Goal: Information Seeking & Learning: Learn about a topic

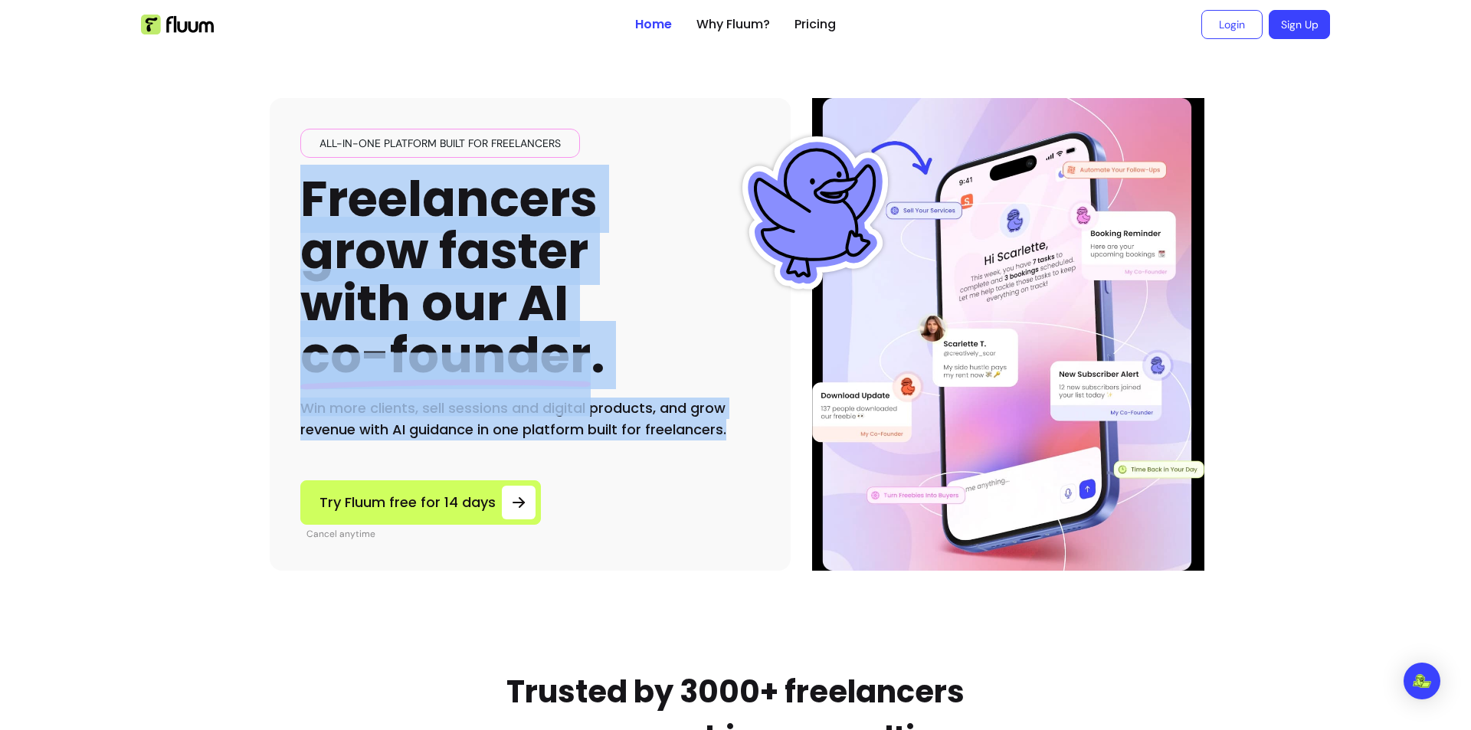
click at [728, 429] on div "All-in-one platform built for freelancers Freelancers grow faster with our AI c…" at bounding box center [530, 285] width 460 height 312
click at [481, 254] on h1 "Freelancers grow faster with our AI co-founder ." at bounding box center [452, 277] width 305 height 209
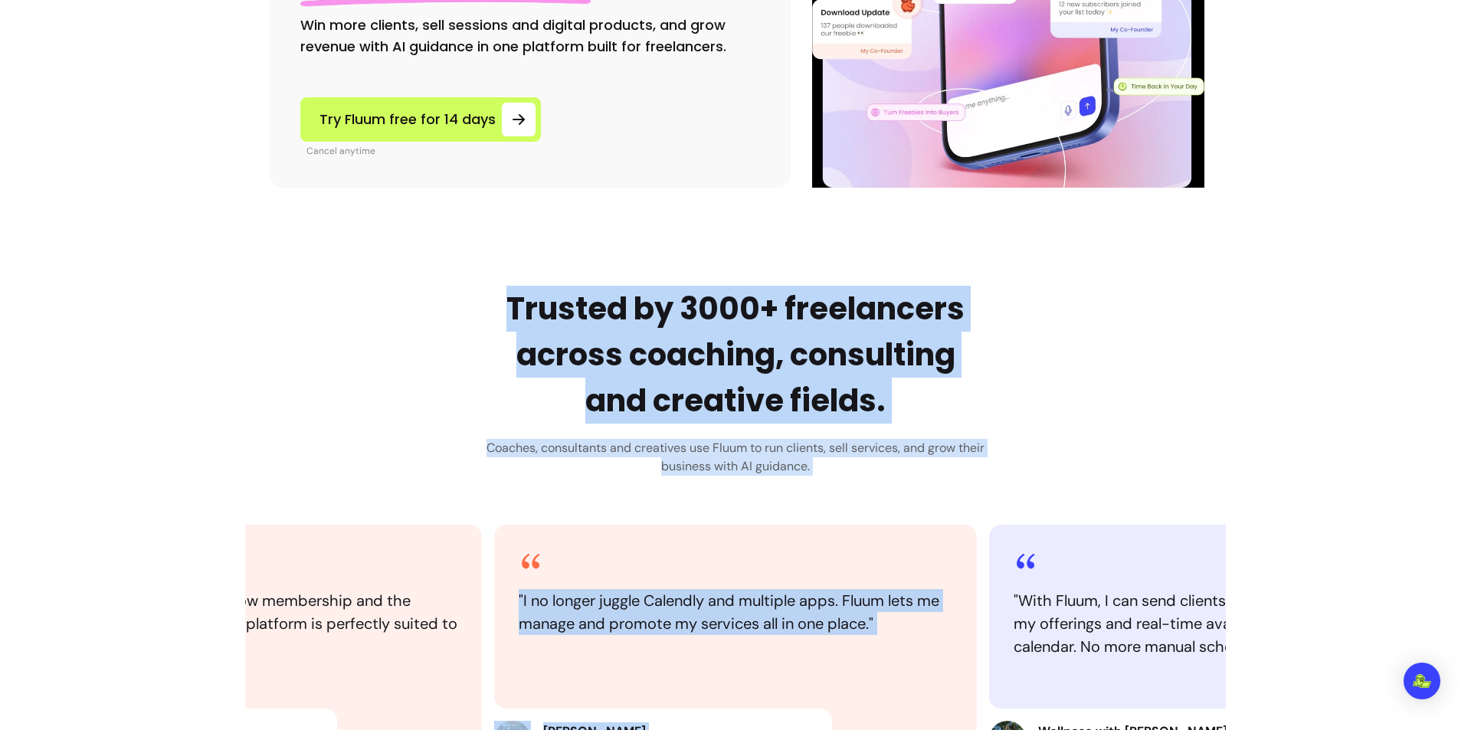
scroll to position [536, 0]
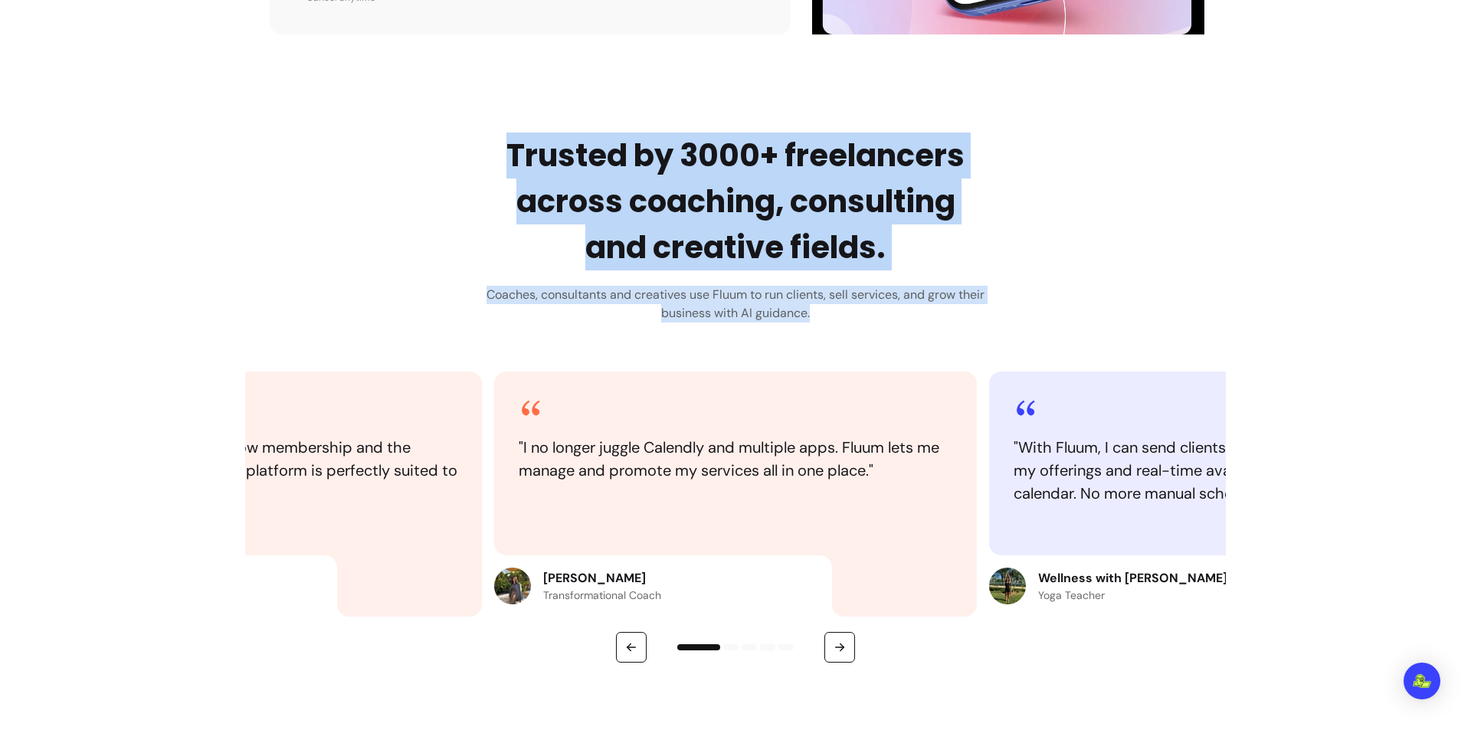
drag, startPoint x: 603, startPoint y: 305, endPoint x: 882, endPoint y: 316, distance: 279.0
click at [882, 316] on div "Trusted by 3000+ freelancers across coaching, consulting and creative fields. C…" at bounding box center [735, 228] width 498 height 190
copy div "Trusted by 3000+ freelancers across coaching, consulting and creative fields. C…"
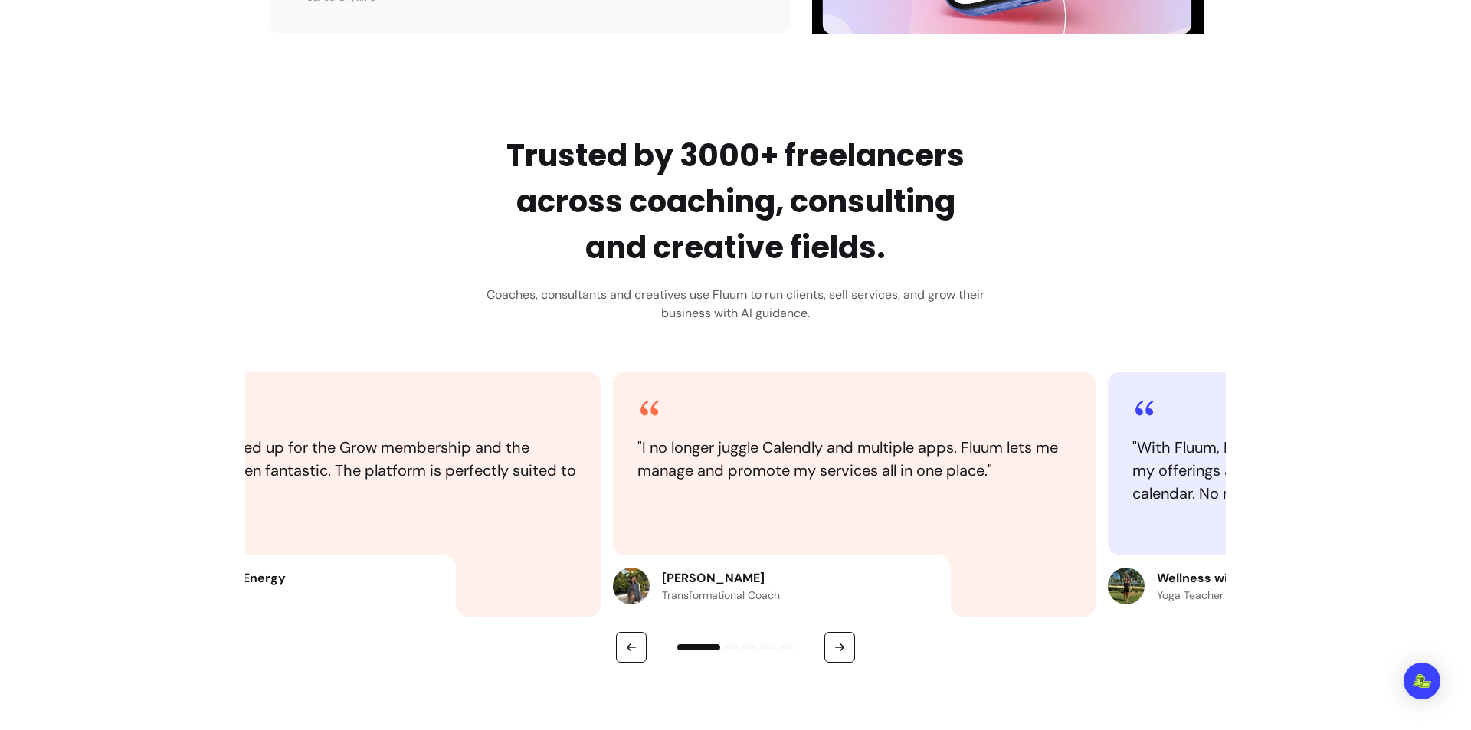
drag, startPoint x: 514, startPoint y: 443, endPoint x: 600, endPoint y: 448, distance: 86.7
click at [637, 447] on blockquote "" I no longer juggle Calendly and multiple apps. Fluum lets me manage and promo…" at bounding box center [854, 459] width 434 height 46
drag, startPoint x: 632, startPoint y: 414, endPoint x: 612, endPoint y: 426, distance: 23.4
click at [633, 414] on icon at bounding box center [645, 408] width 25 height 25
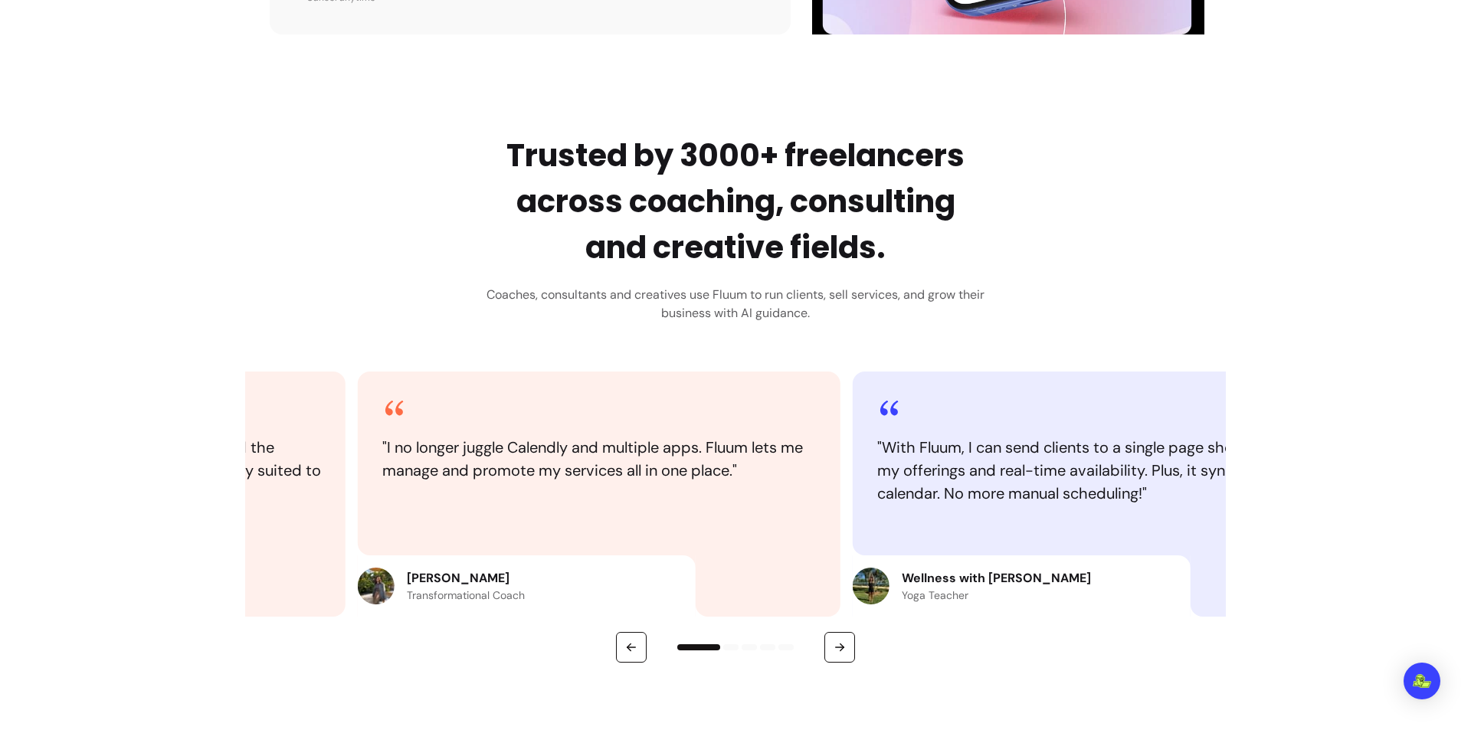
drag, startPoint x: 767, startPoint y: 472, endPoint x: 777, endPoint y: 472, distance: 10.0
click at [777, 472] on blockquote "" I no longer juggle Calendly and multiple apps. Fluum lets me manage and promo…" at bounding box center [599, 459] width 434 height 46
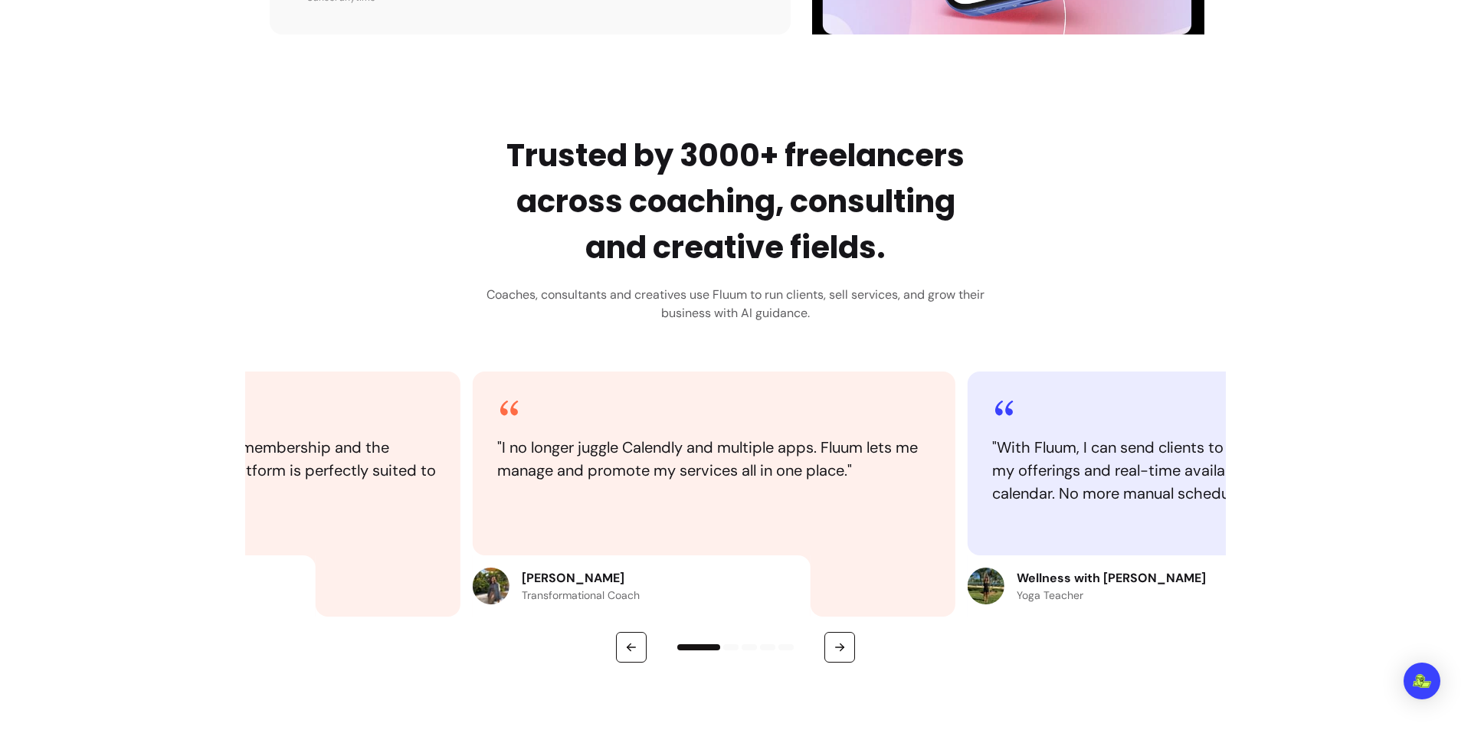
drag, startPoint x: 644, startPoint y: 594, endPoint x: 626, endPoint y: 592, distance: 18.5
click at [627, 592] on div "[PERSON_NAME] Transformational Coach" at bounding box center [642, 585] width 338 height 61
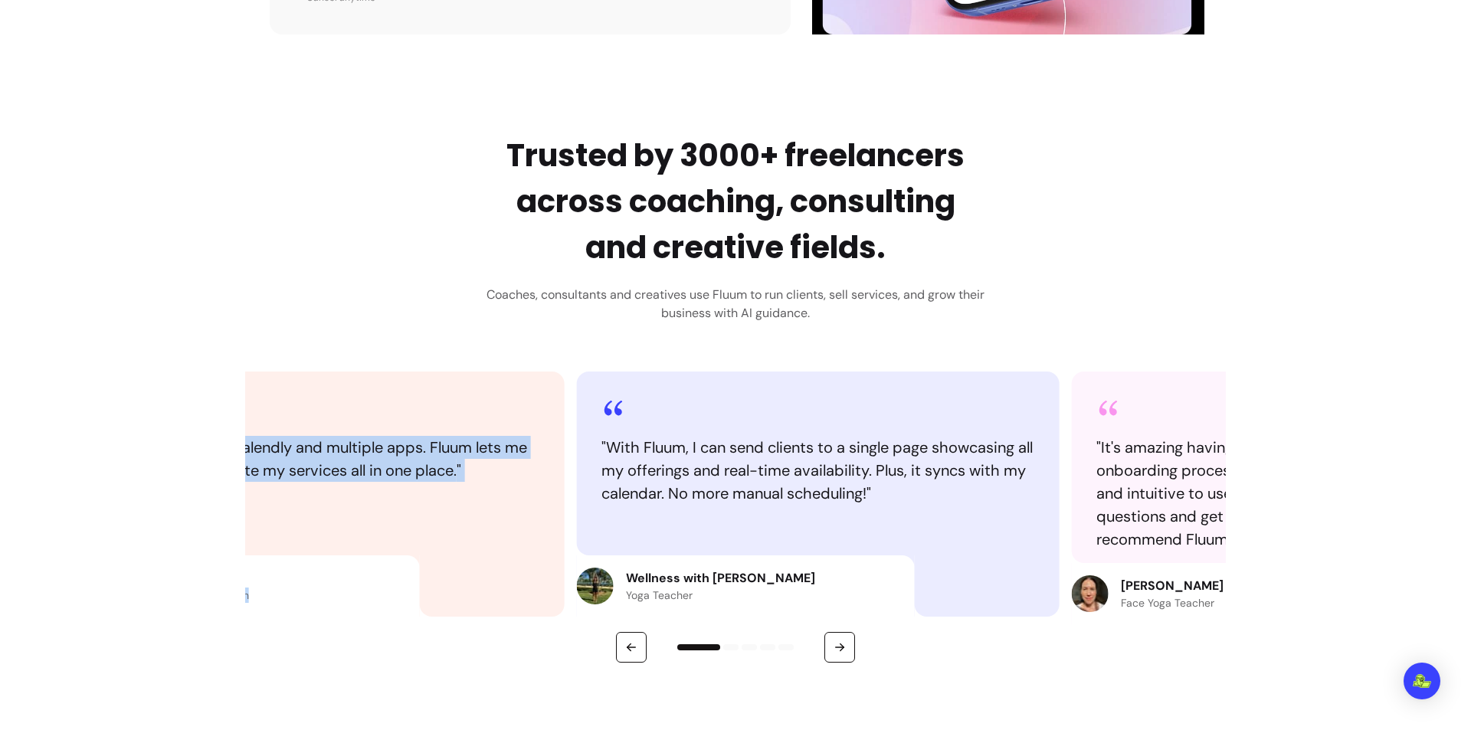
drag, startPoint x: 611, startPoint y: 596, endPoint x: 193, endPoint y: 420, distance: 453.8
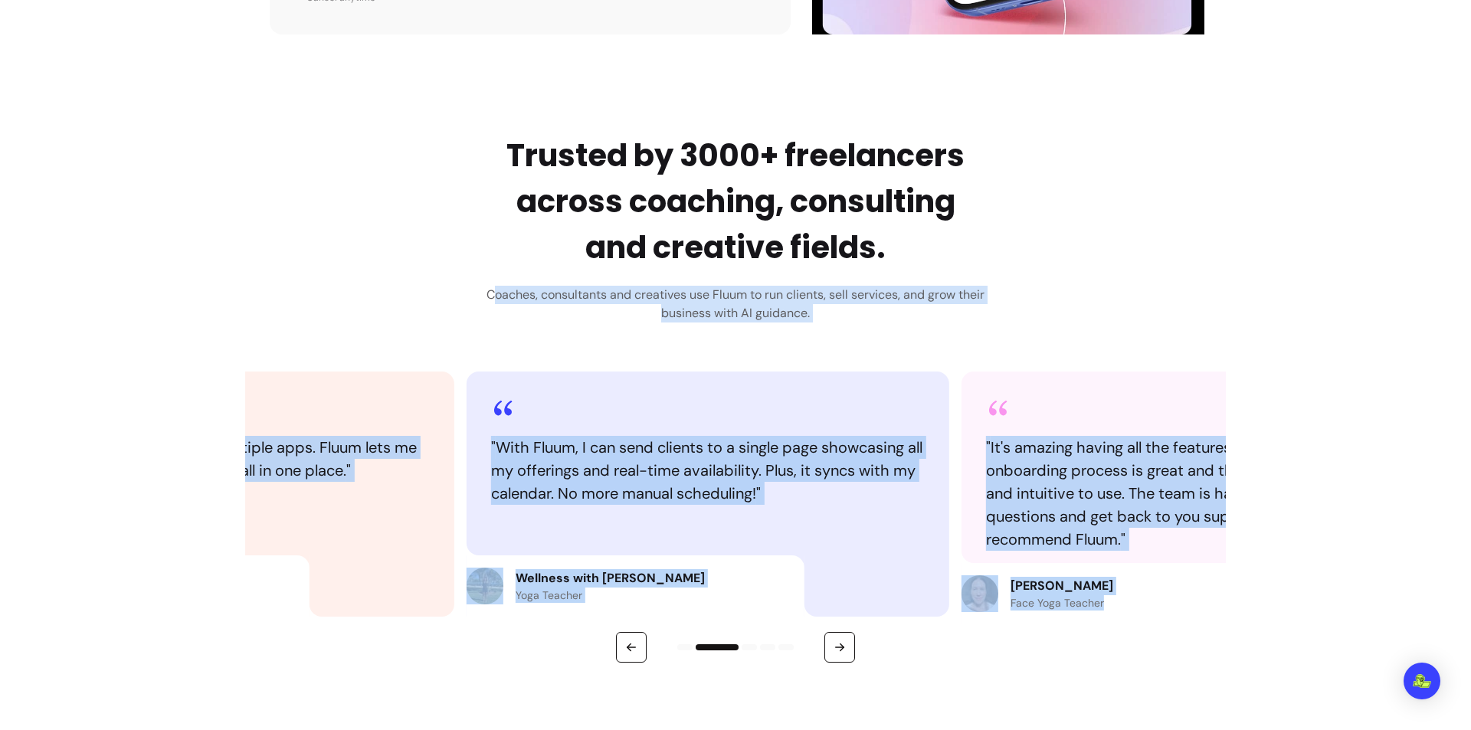
drag, startPoint x: 502, startPoint y: 284, endPoint x: 1151, endPoint y: 594, distance: 719.5
click at [1150, 596] on div "Trusted by 3000+ freelancers across coaching, consulting and creative fields. C…" at bounding box center [735, 398] width 980 height 530
click at [1081, 378] on div "" It's amazing having all the features I need in one place! The onboarding proc…" at bounding box center [1202, 466] width 483 height 191
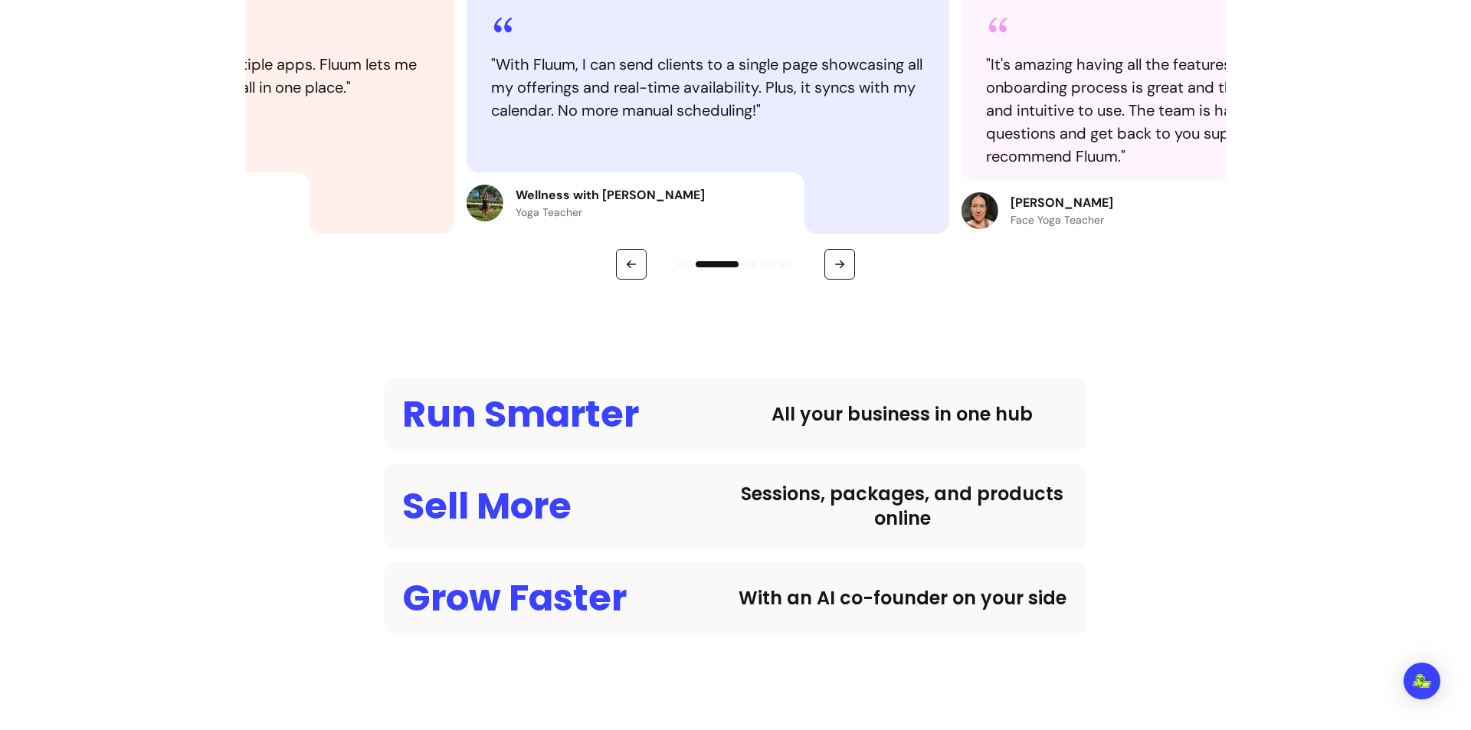
scroll to position [1149, 0]
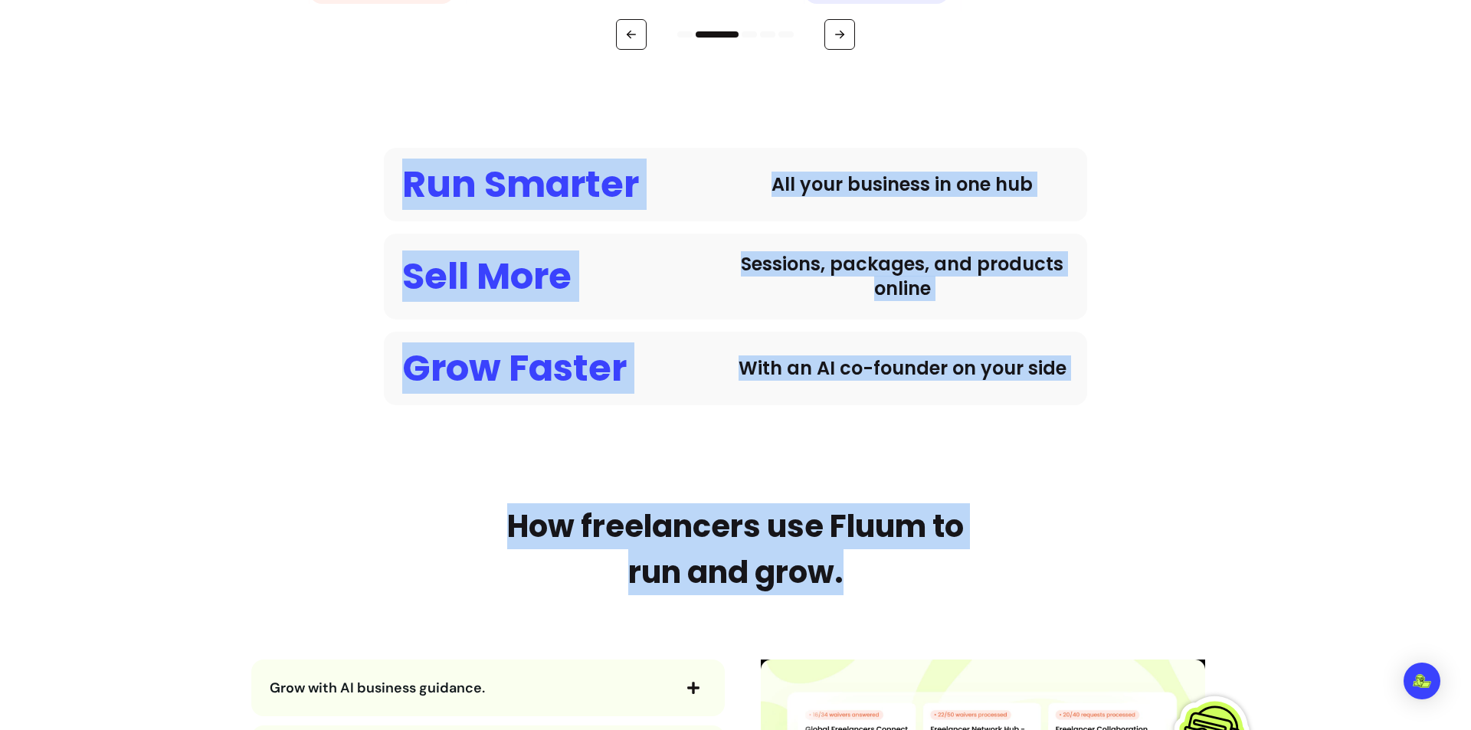
drag, startPoint x: 430, startPoint y: 186, endPoint x: 1010, endPoint y: 564, distance: 692.3
copy main "Run Smarter All your business in one hub Sell More Sessions, packages, and prod…"
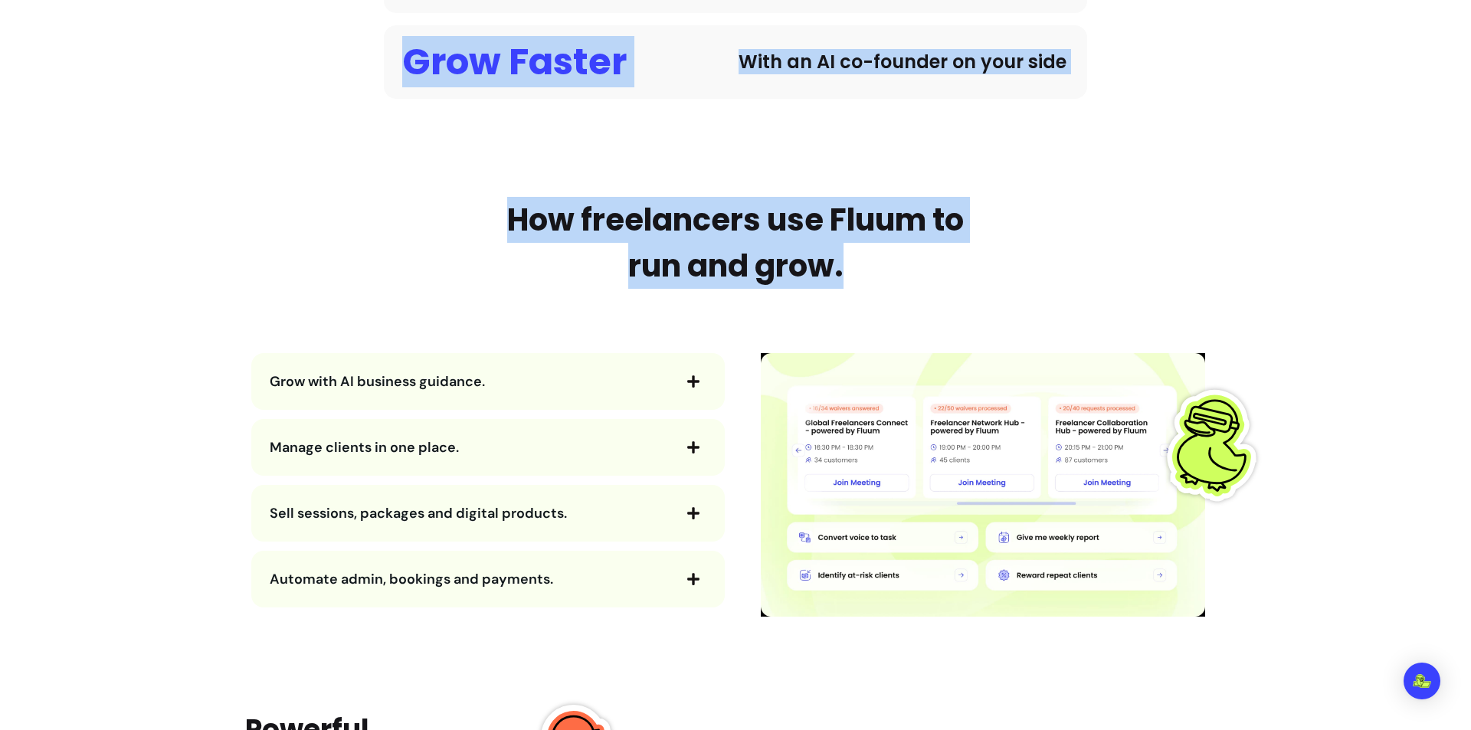
click at [430, 267] on div "How freelancers use Fluum to run and grow. Grow with AI business guidance. Mana…" at bounding box center [735, 407] width 980 height 420
click at [411, 389] on span "Grow with AI business guidance." at bounding box center [377, 381] width 215 height 18
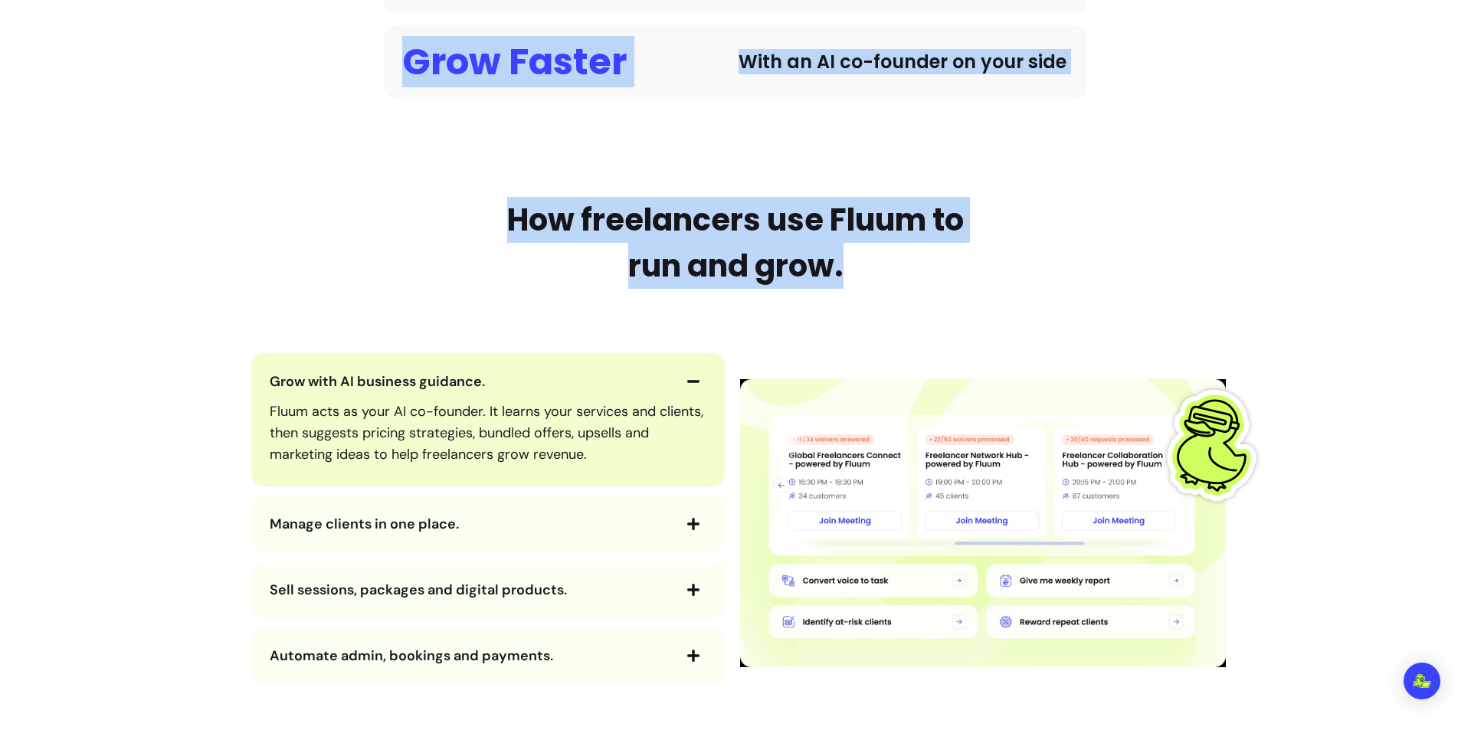
click at [398, 528] on span "Manage clients in one place." at bounding box center [364, 524] width 189 height 18
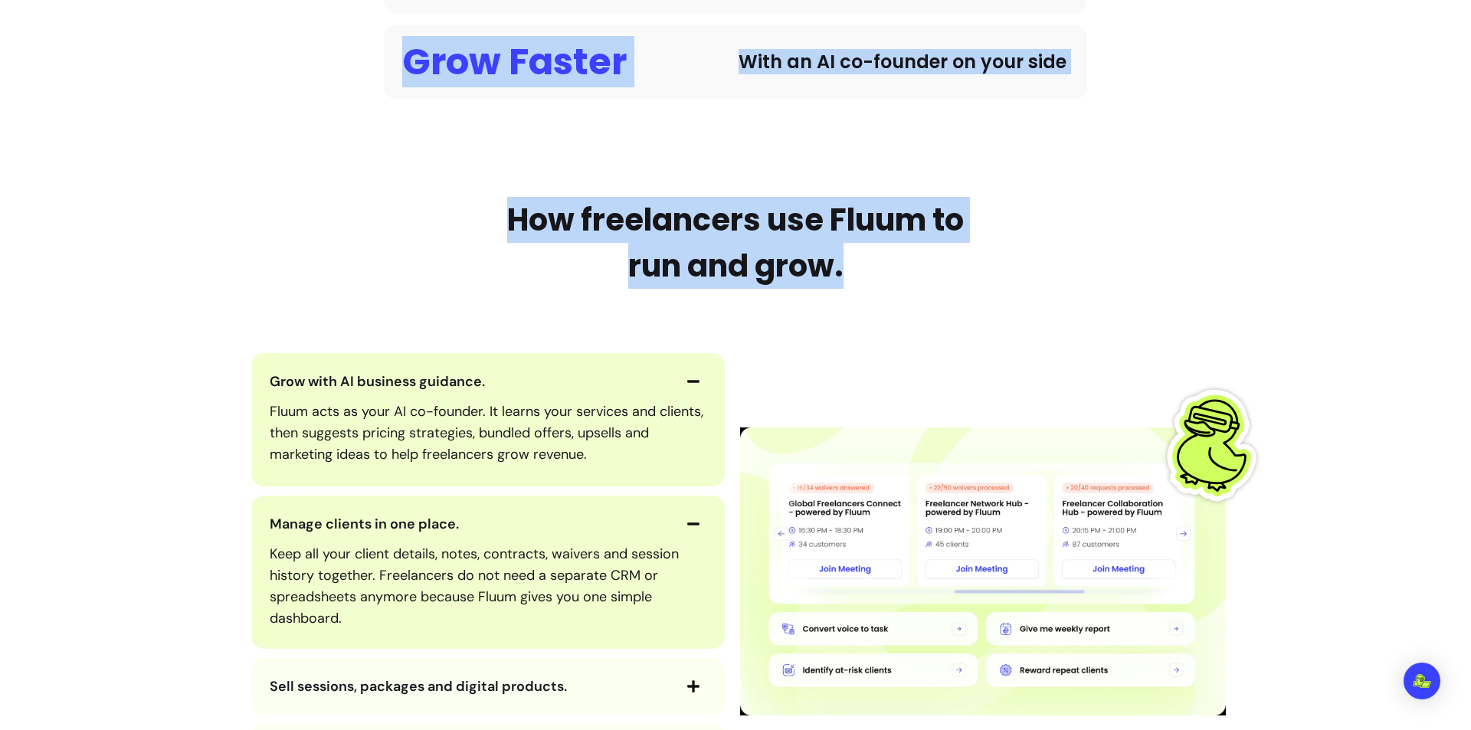
scroll to position [1608, 0]
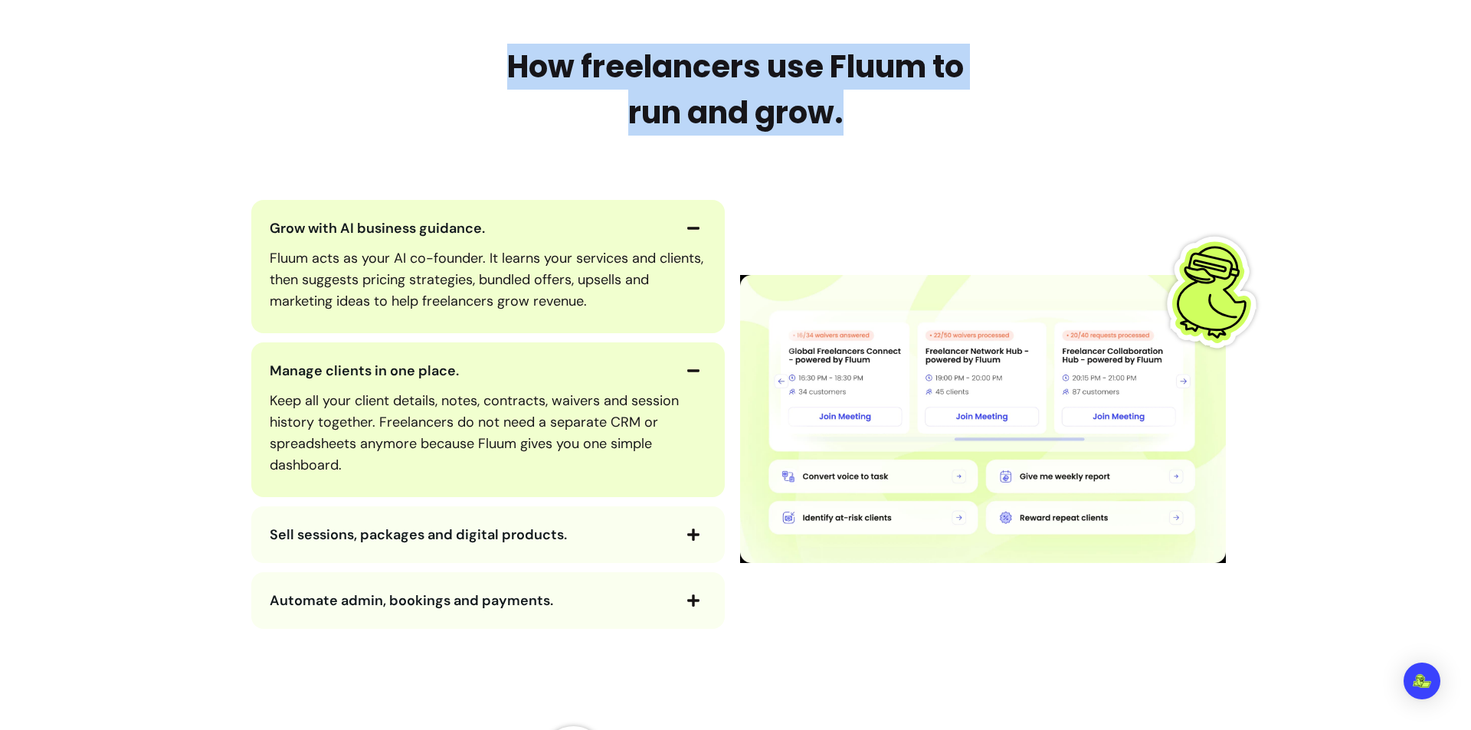
click at [424, 531] on span "Sell sessions, packages and digital products." at bounding box center [418, 534] width 297 height 18
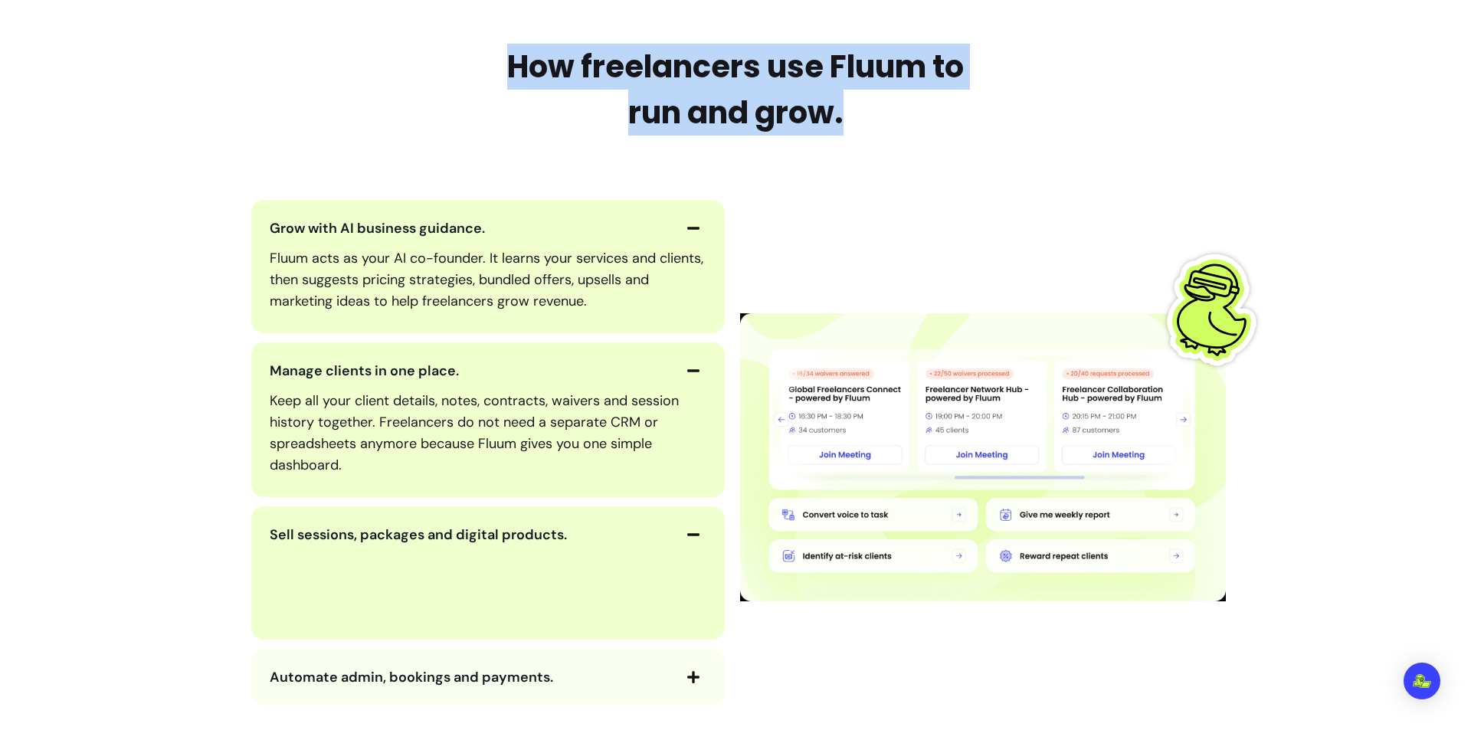
click at [457, 666] on button "Automate admin, bookings and payments." at bounding box center [488, 677] width 437 height 26
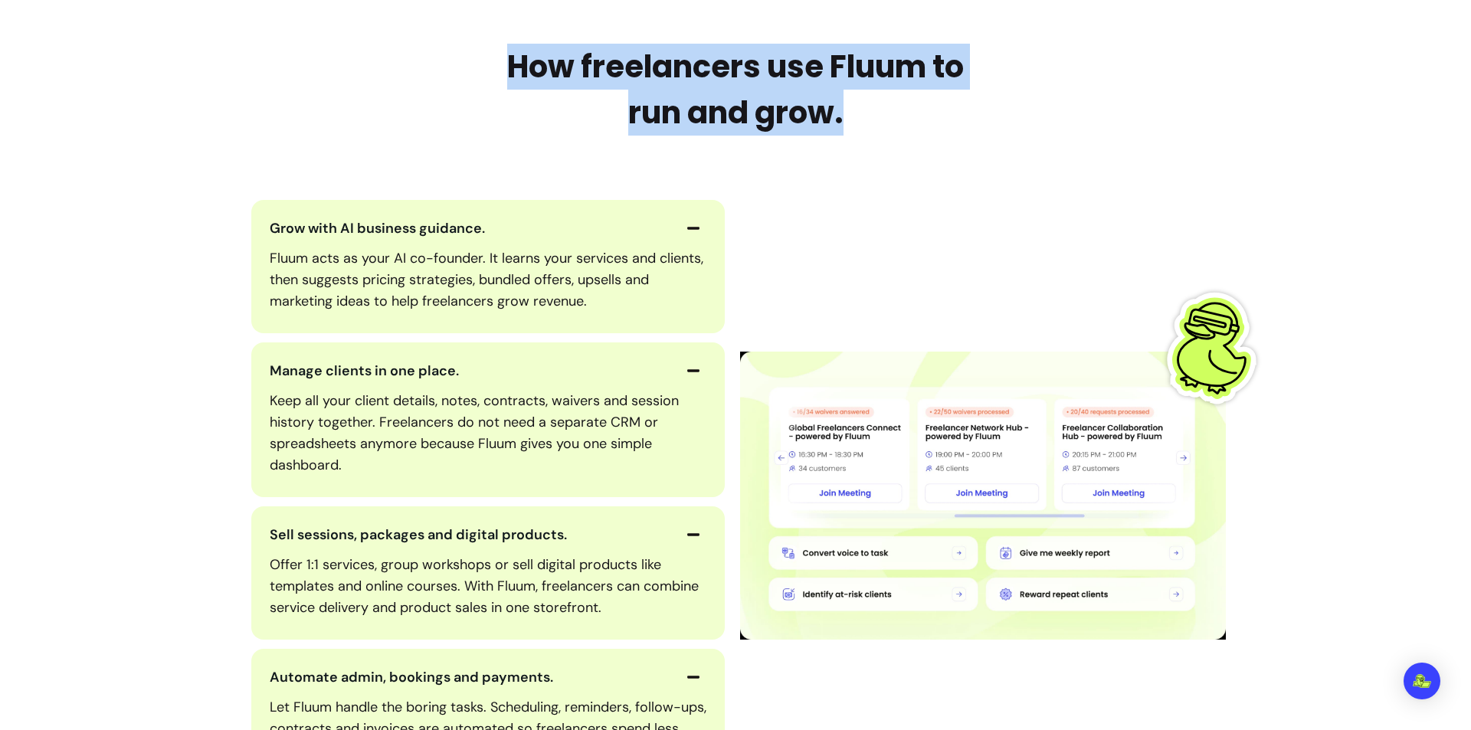
scroll to position [1762, 0]
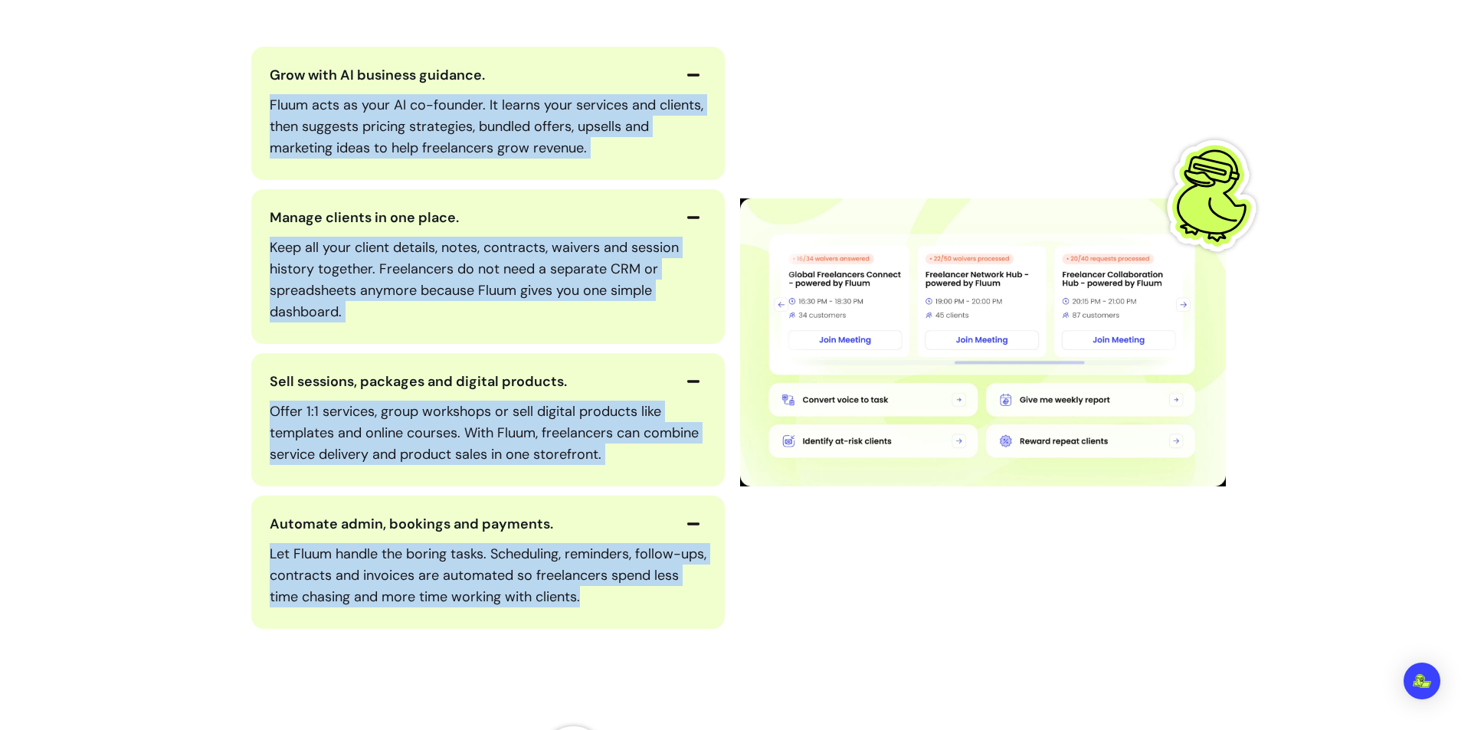
drag, startPoint x: 606, startPoint y: 599, endPoint x: 258, endPoint y: 64, distance: 637.8
click at [257, 64] on div "Grow with AI business guidance. Fluum acts as your AI co-founder. It learns you…" at bounding box center [488, 338] width 486 height 582
copy div "Fluum acts as your AI co-founder. It learns your services and clients, then sug…"
click at [892, 155] on img at bounding box center [983, 342] width 486 height 479
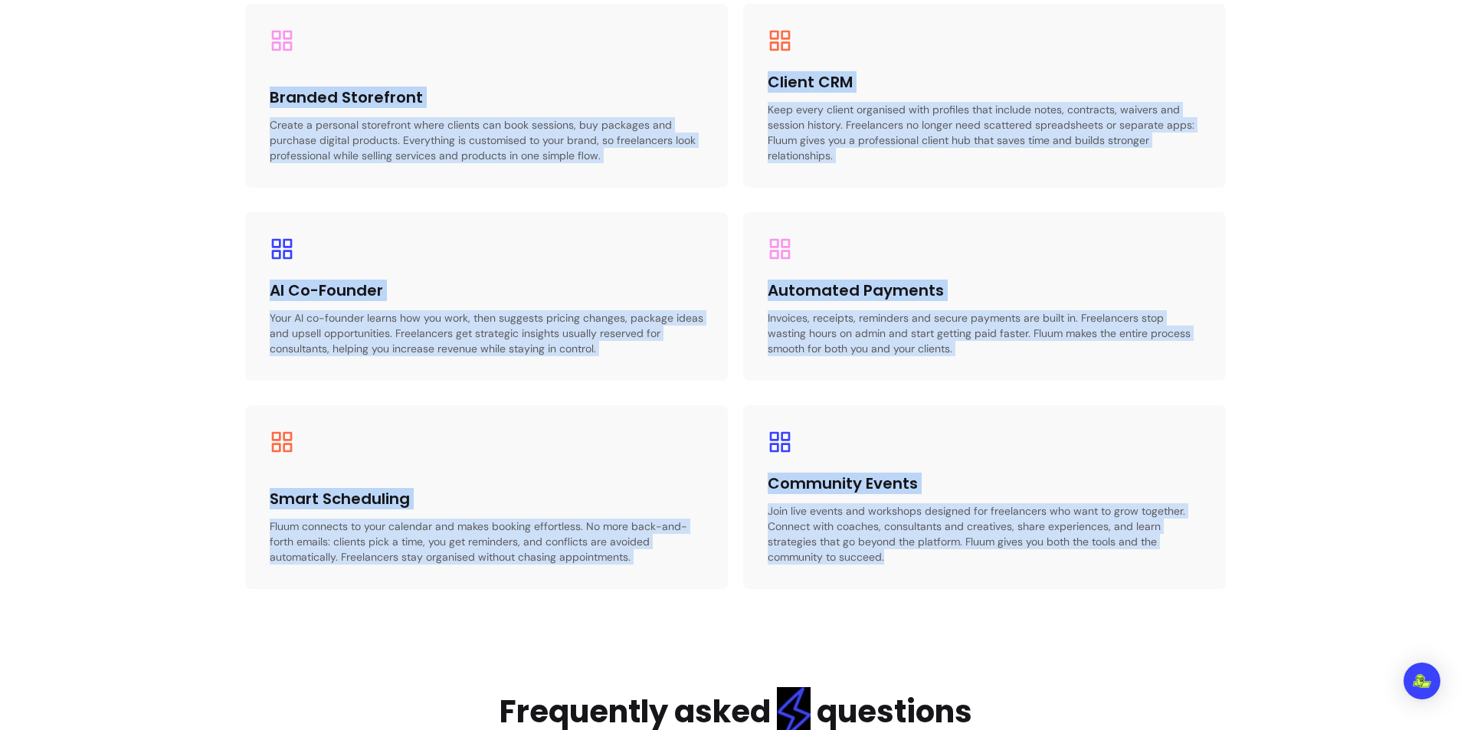
scroll to position [2757, 0]
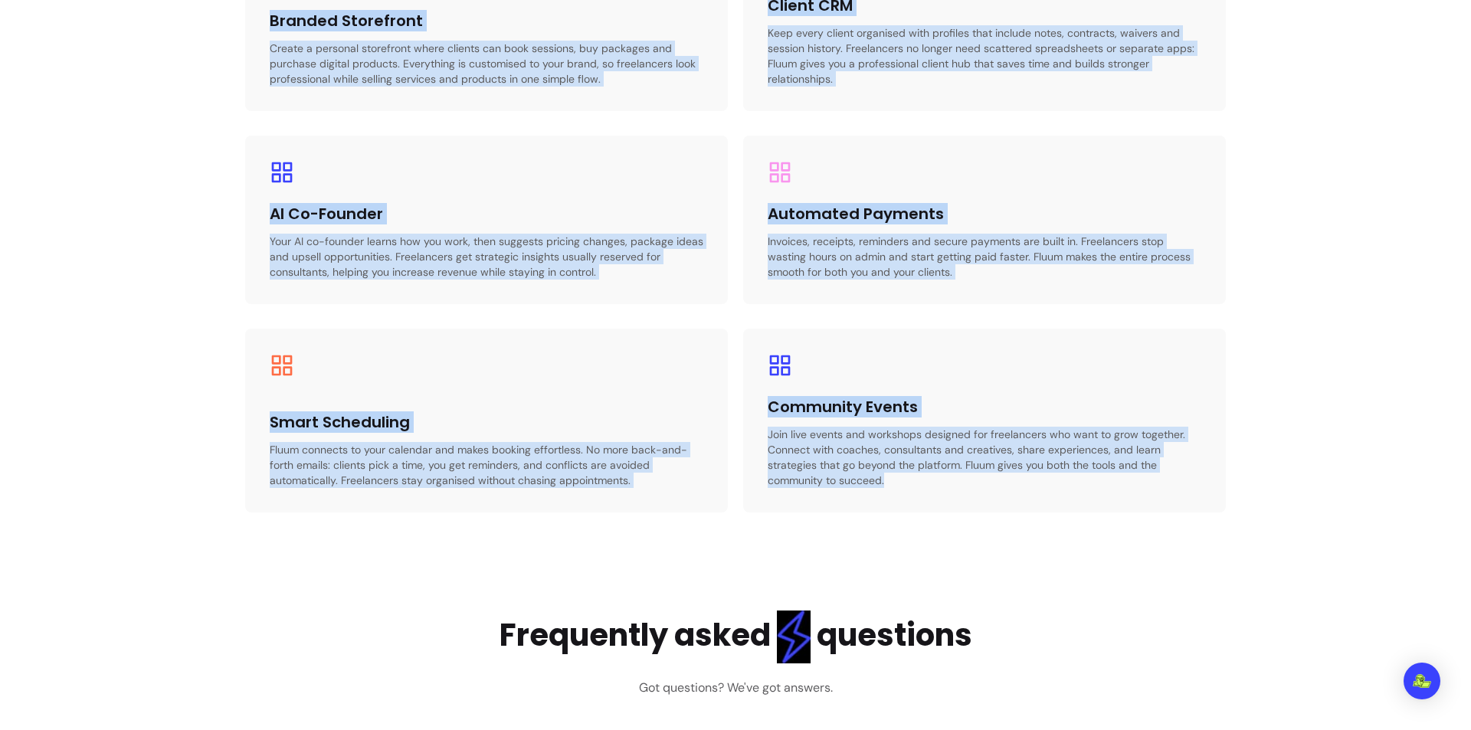
drag, startPoint x: 241, startPoint y: 212, endPoint x: 1124, endPoint y: 489, distance: 925.4
copy div "Powerful features built for freelancers . Fluum brings together everything free…"
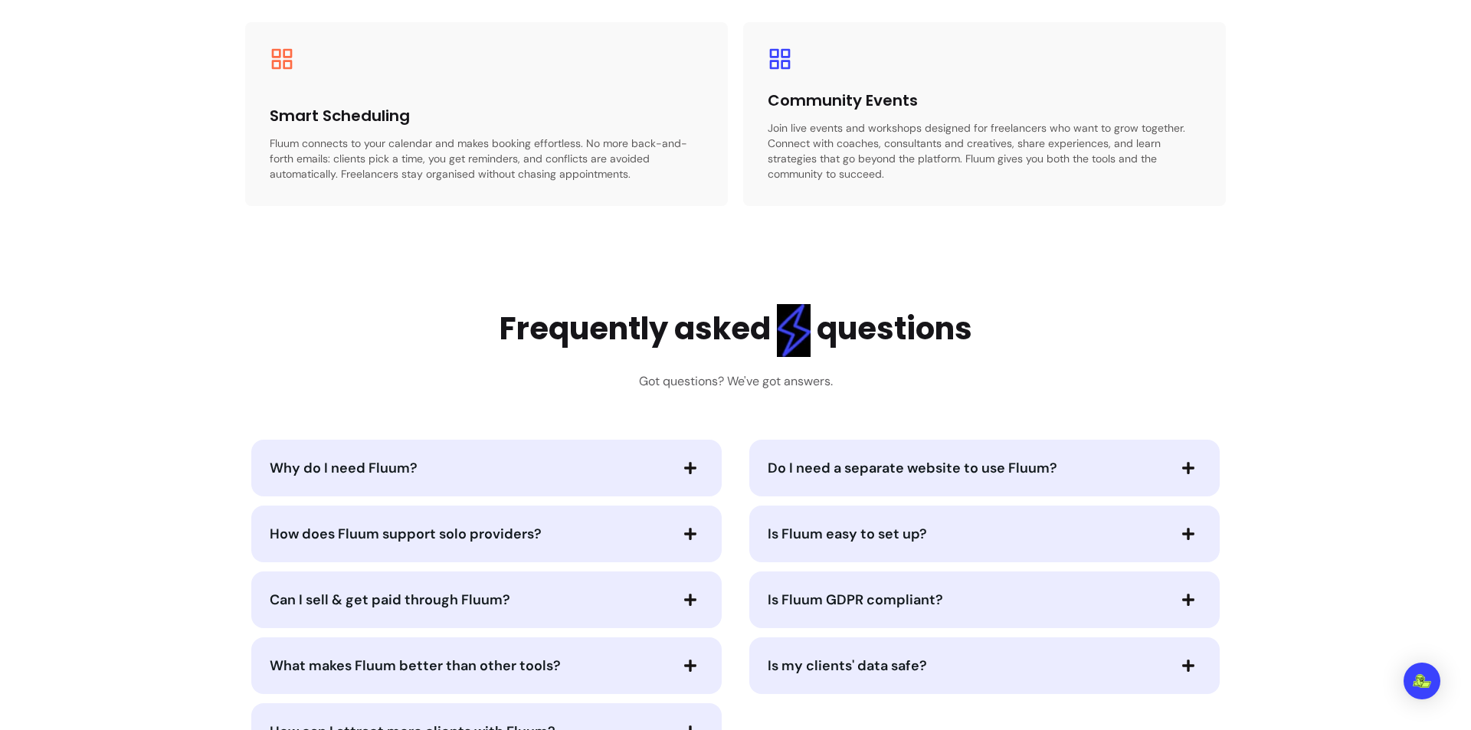
click at [814, 350] on h2 "Frequently asked questions" at bounding box center [735, 330] width 473 height 53
click at [643, 472] on span "Why do I need Fluum?" at bounding box center [469, 467] width 398 height 21
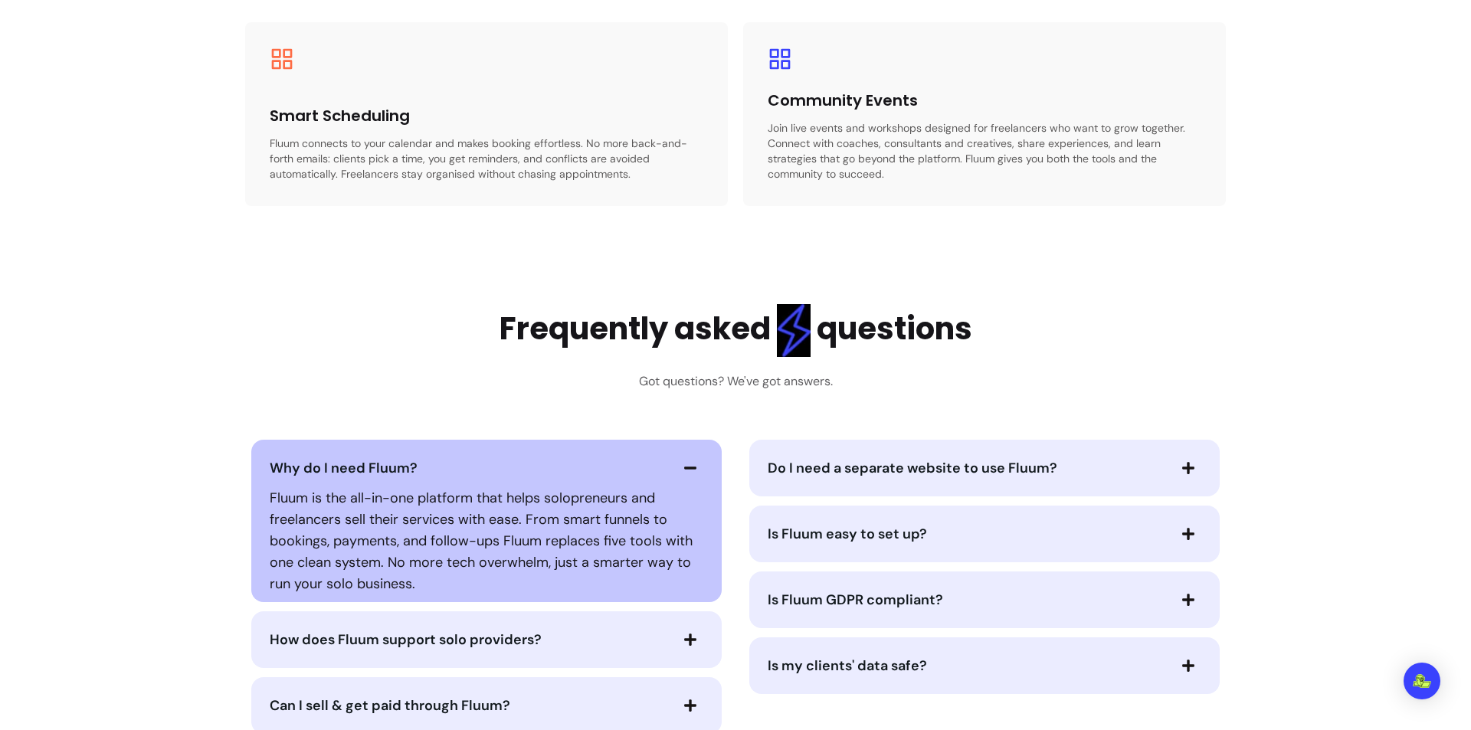
scroll to position [3217, 0]
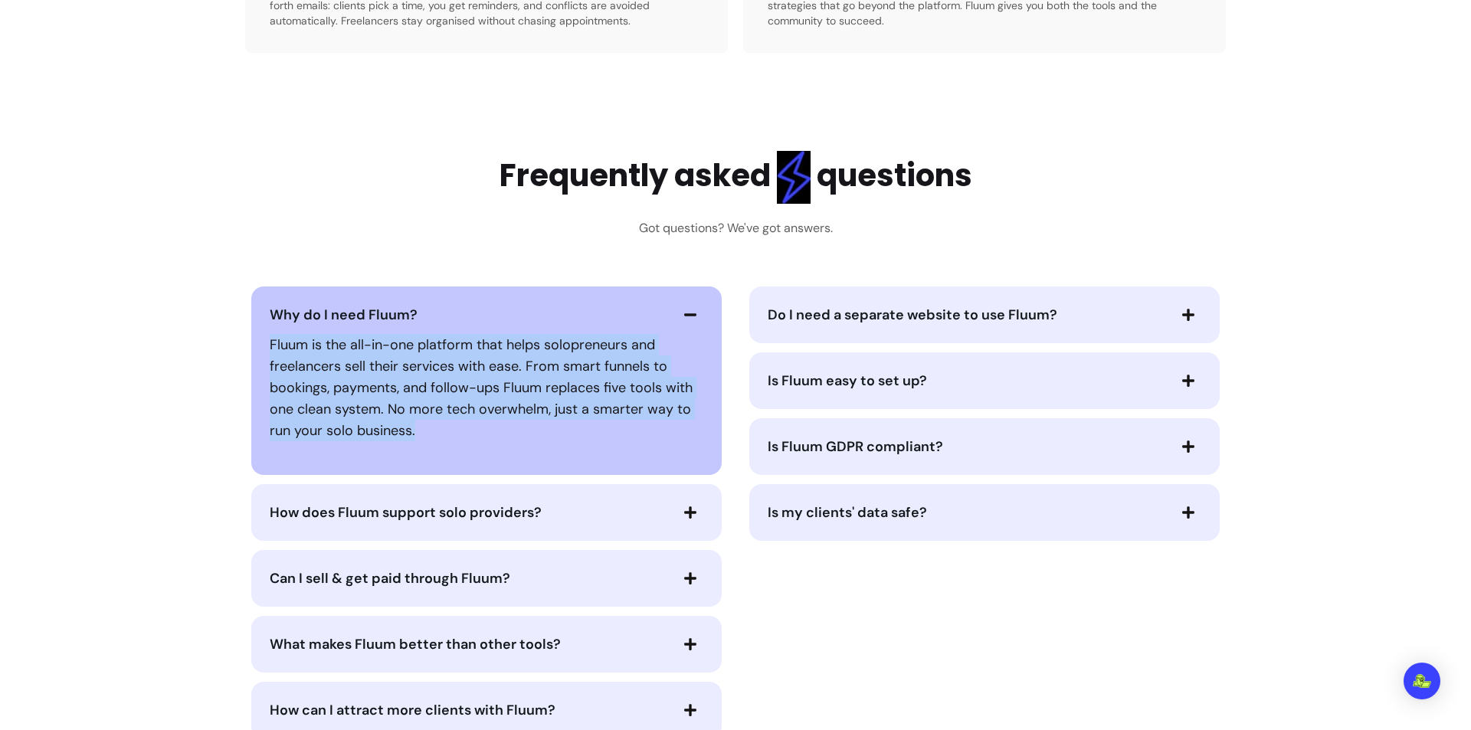
drag, startPoint x: 421, startPoint y: 434, endPoint x: 252, endPoint y: 308, distance: 211.2
click at [252, 308] on div "Why do I need Fluum? Fluum is the all-in-one platform that helps solopreneurs a…" at bounding box center [486, 380] width 470 height 188
copy p "Fluum is the all-in-one platform that helps solopreneurs and freelancers sell t…"
click at [417, 506] on span "How does Fluum support solo providers?" at bounding box center [406, 512] width 272 height 18
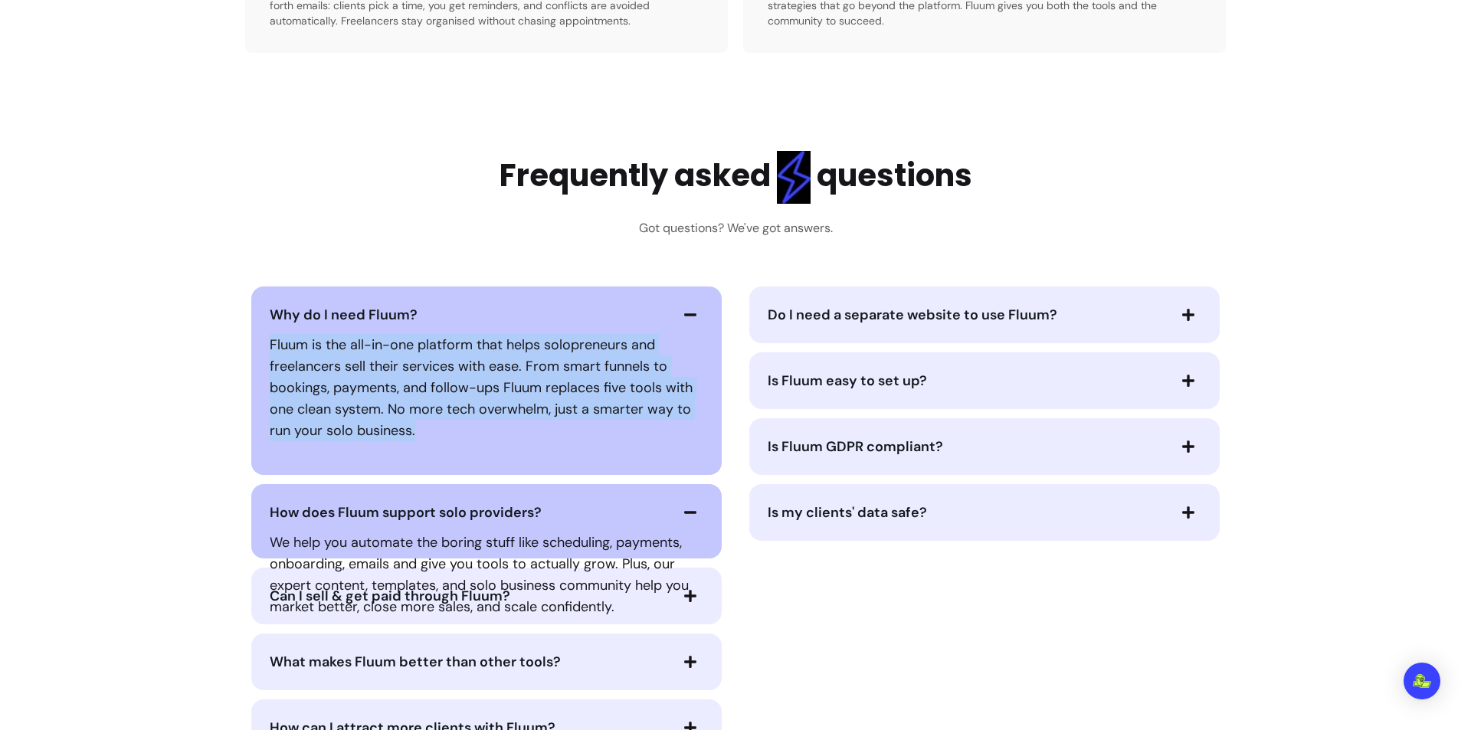
scroll to position [3370, 0]
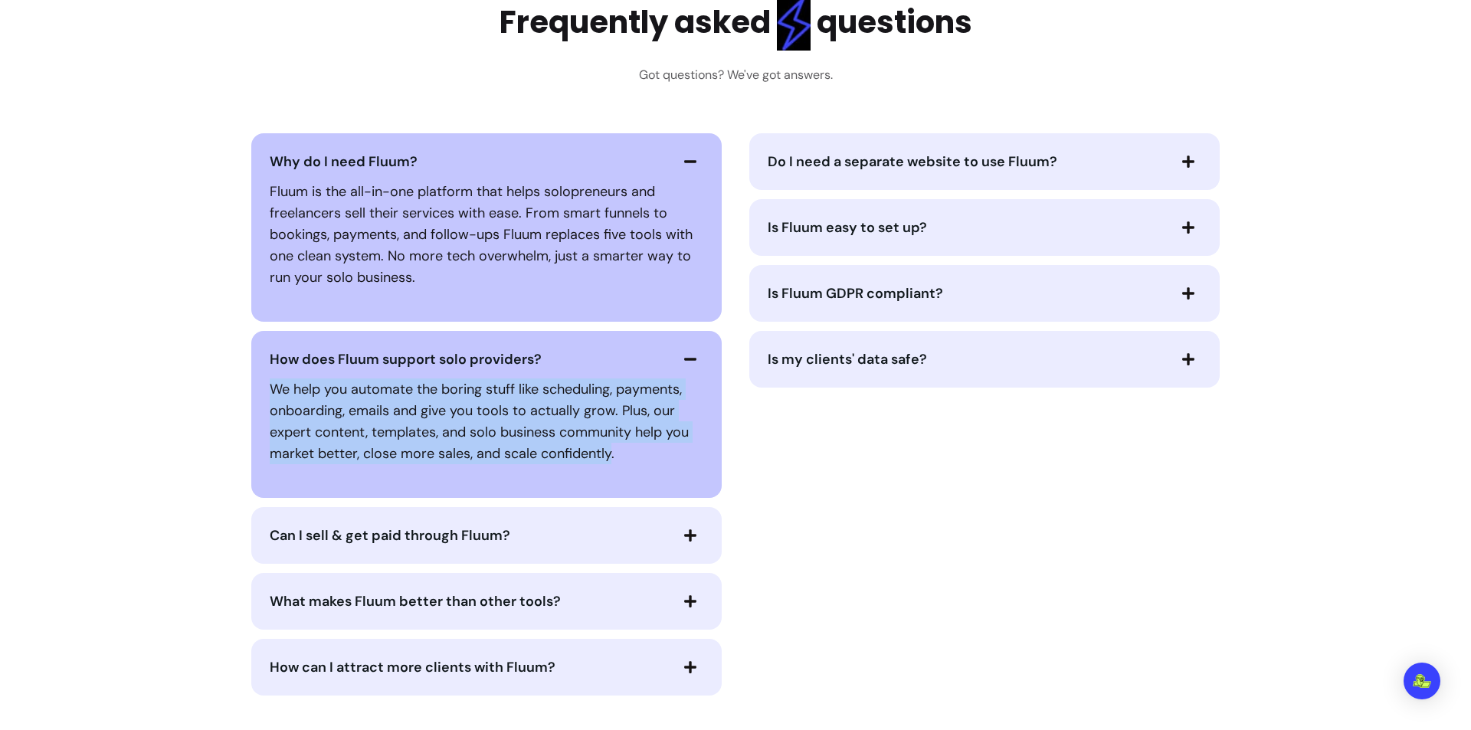
drag, startPoint x: 604, startPoint y: 453, endPoint x: 206, endPoint y: 381, distance: 403.9
copy p "We help you automate the boring stuff like scheduling, payments, onboarding, em…"
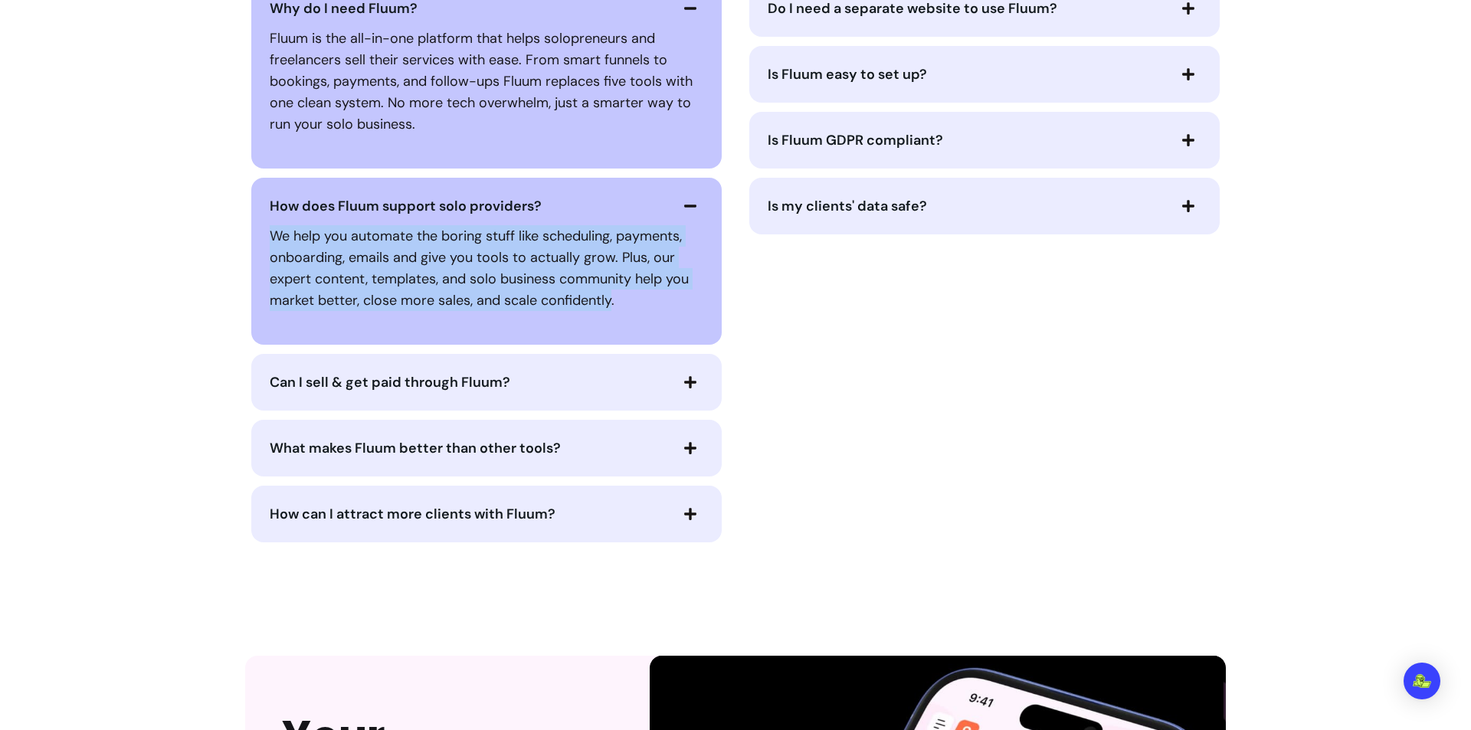
click at [432, 383] on span "Can I sell & get paid through Fluum?" at bounding box center [390, 382] width 241 height 18
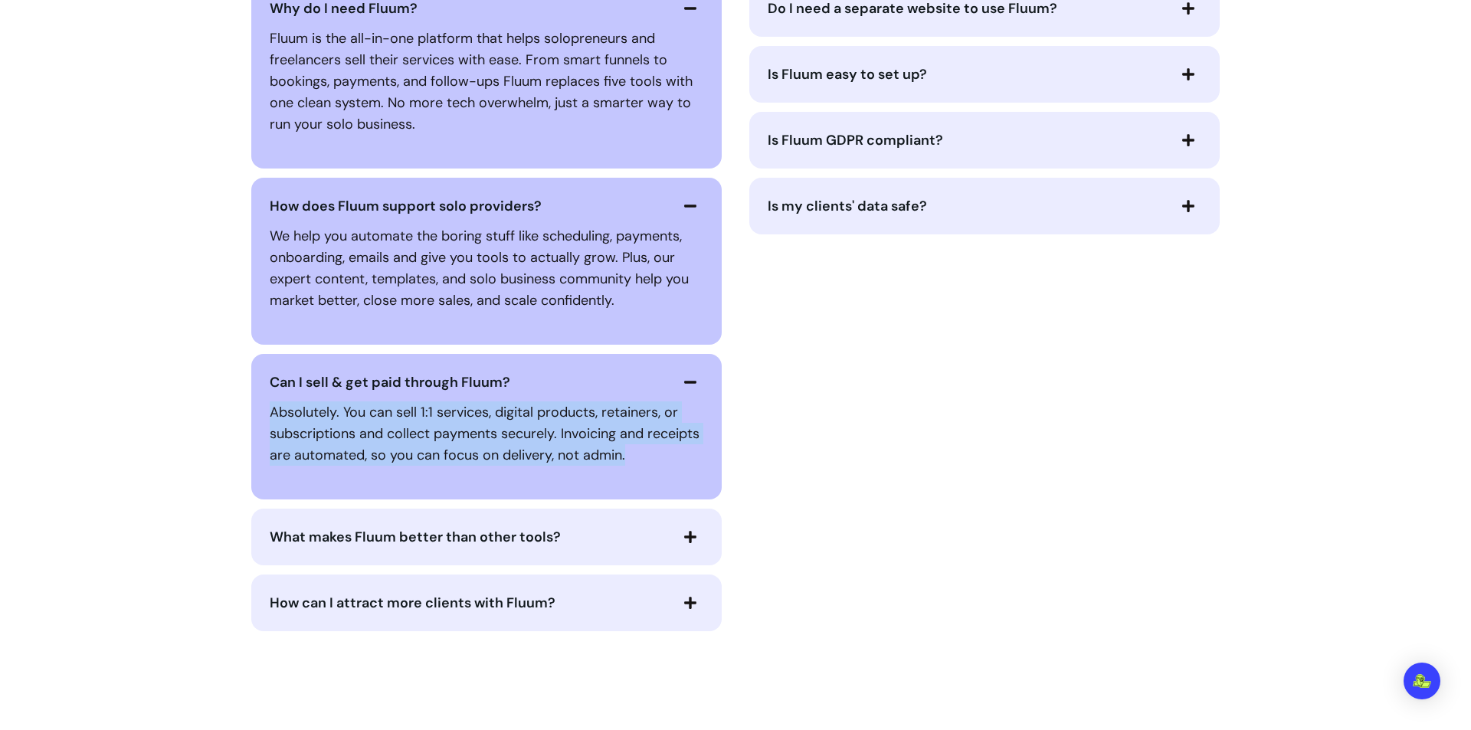
drag, startPoint x: 643, startPoint y: 459, endPoint x: 210, endPoint y: 415, distance: 434.9
copy p "Absolutely. You can sell 1:1 services, digital products, retainers, or subscrip…"
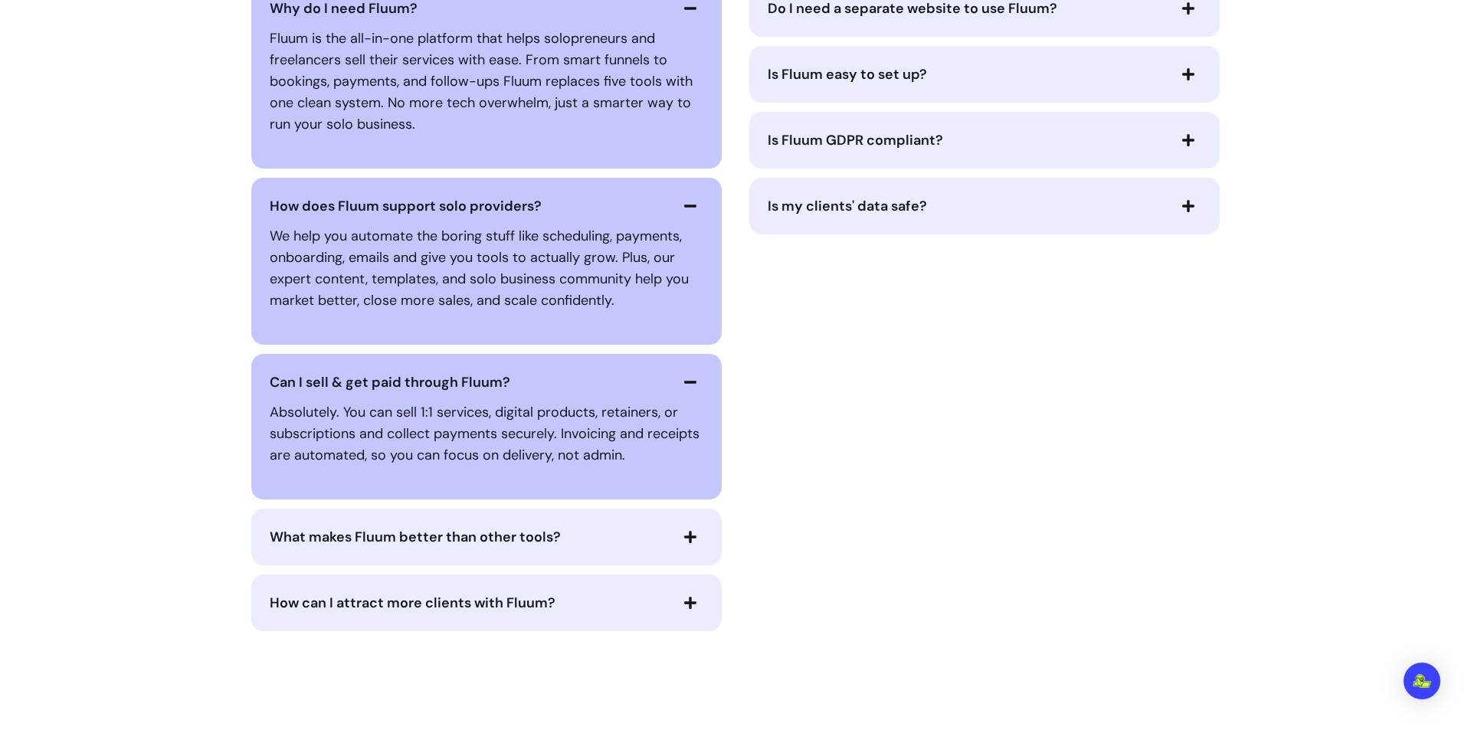
click at [555, 550] on div "What makes Fluum better than other tools?" at bounding box center [486, 537] width 470 height 57
click at [554, 544] on span "What makes Fluum better than other tools?" at bounding box center [469, 536] width 398 height 21
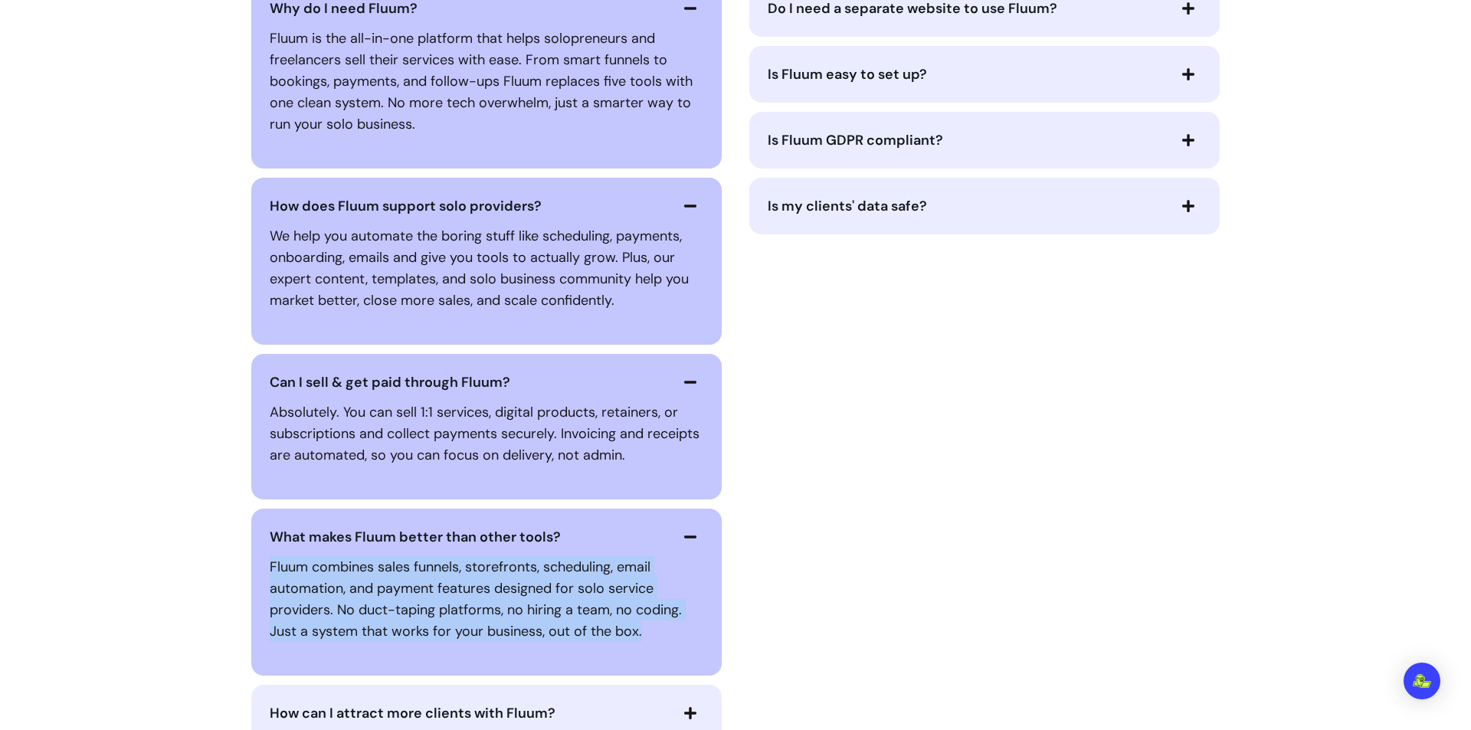
drag, startPoint x: 644, startPoint y: 635, endPoint x: 234, endPoint y: 574, distance: 415.0
copy p "Fluum combines sales funnels, storefronts, scheduling, email automation, and pa…"
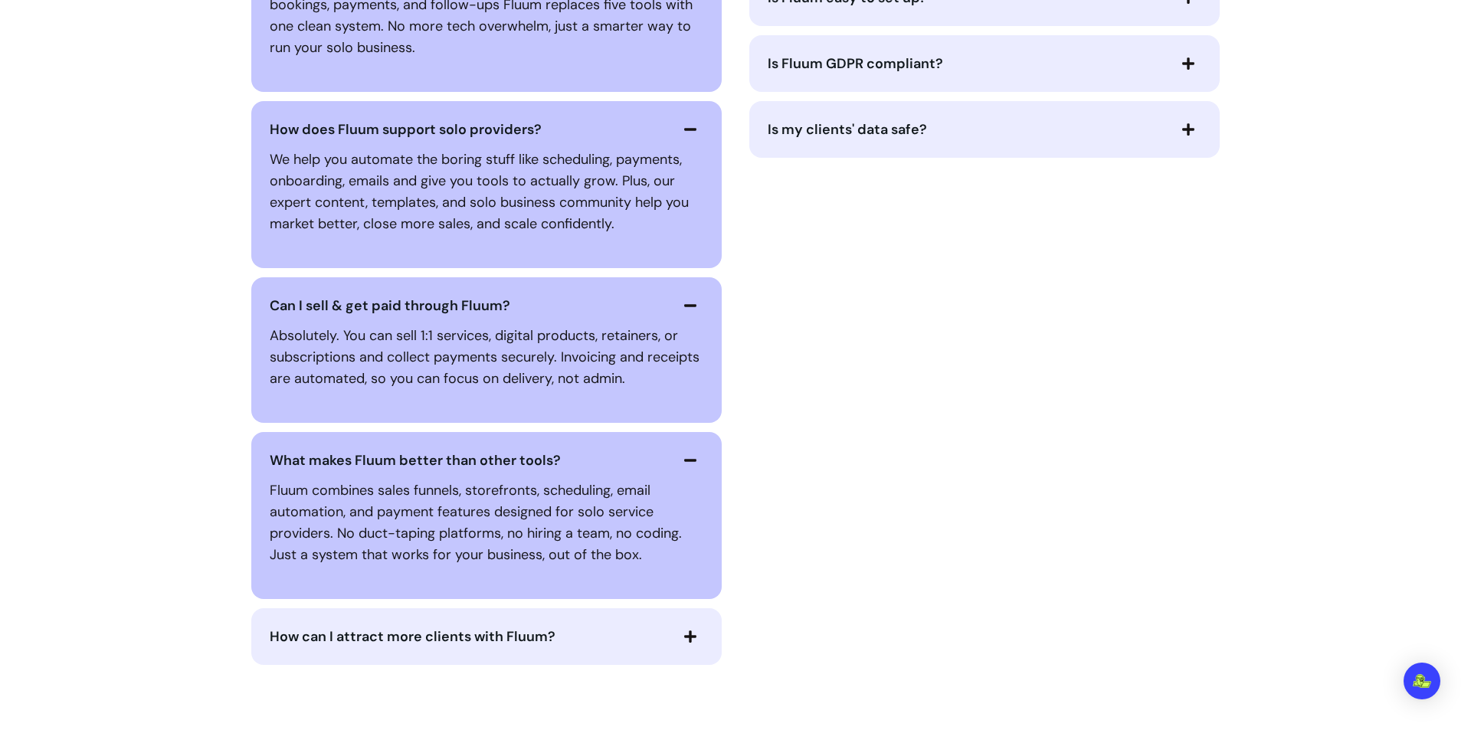
click at [370, 620] on div "How can I attract more clients with Fluum?" at bounding box center [486, 636] width 470 height 57
click at [373, 638] on span "How can I attract more clients with Fluum?" at bounding box center [413, 636] width 286 height 18
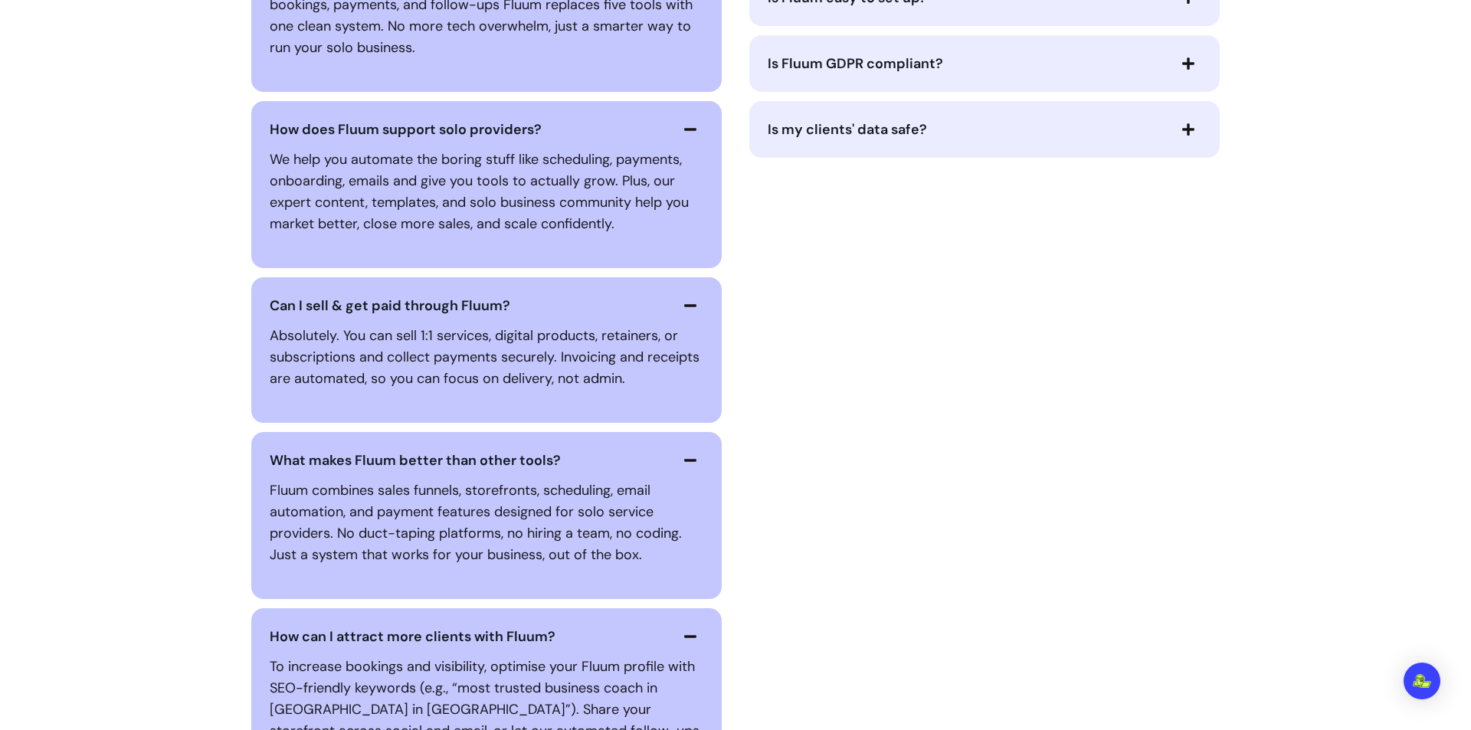
scroll to position [3753, 0]
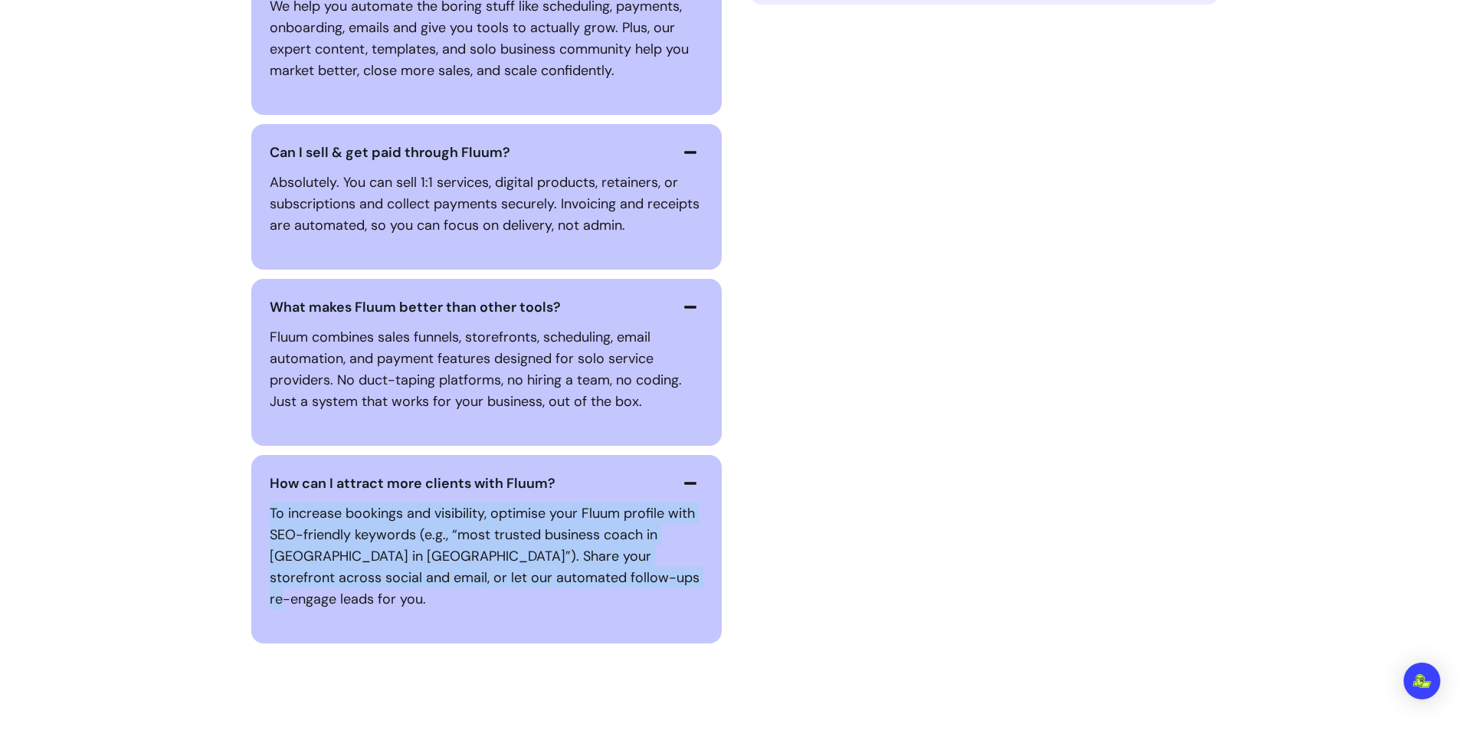
drag, startPoint x: 637, startPoint y: 581, endPoint x: 249, endPoint y: 504, distance: 396.0
click at [251, 504] on div "How can I attract more clients with Fluum? To increase bookings and visibility,…" at bounding box center [486, 549] width 470 height 188
copy p "To increase bookings and visibility, optimise your Fluum profile with SEO-frien…"
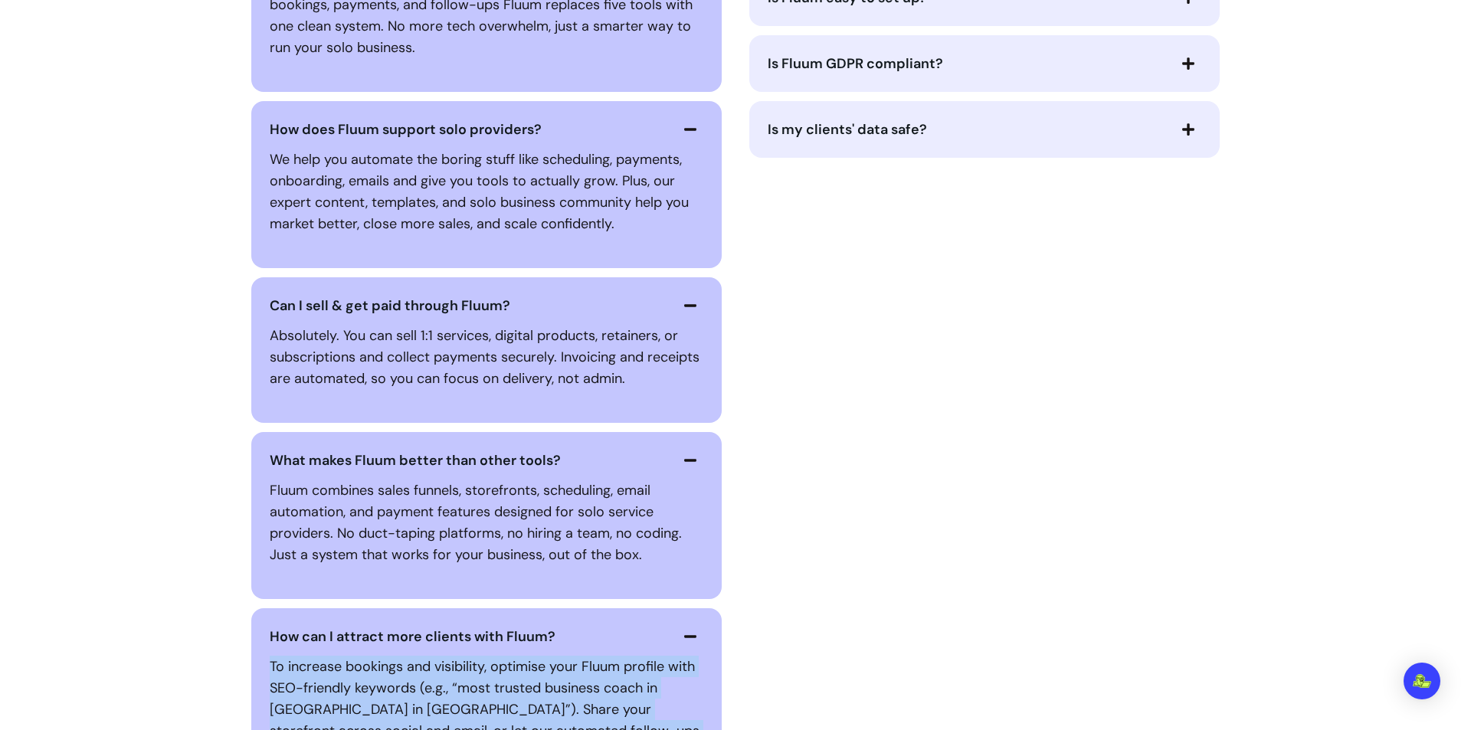
scroll to position [3294, 0]
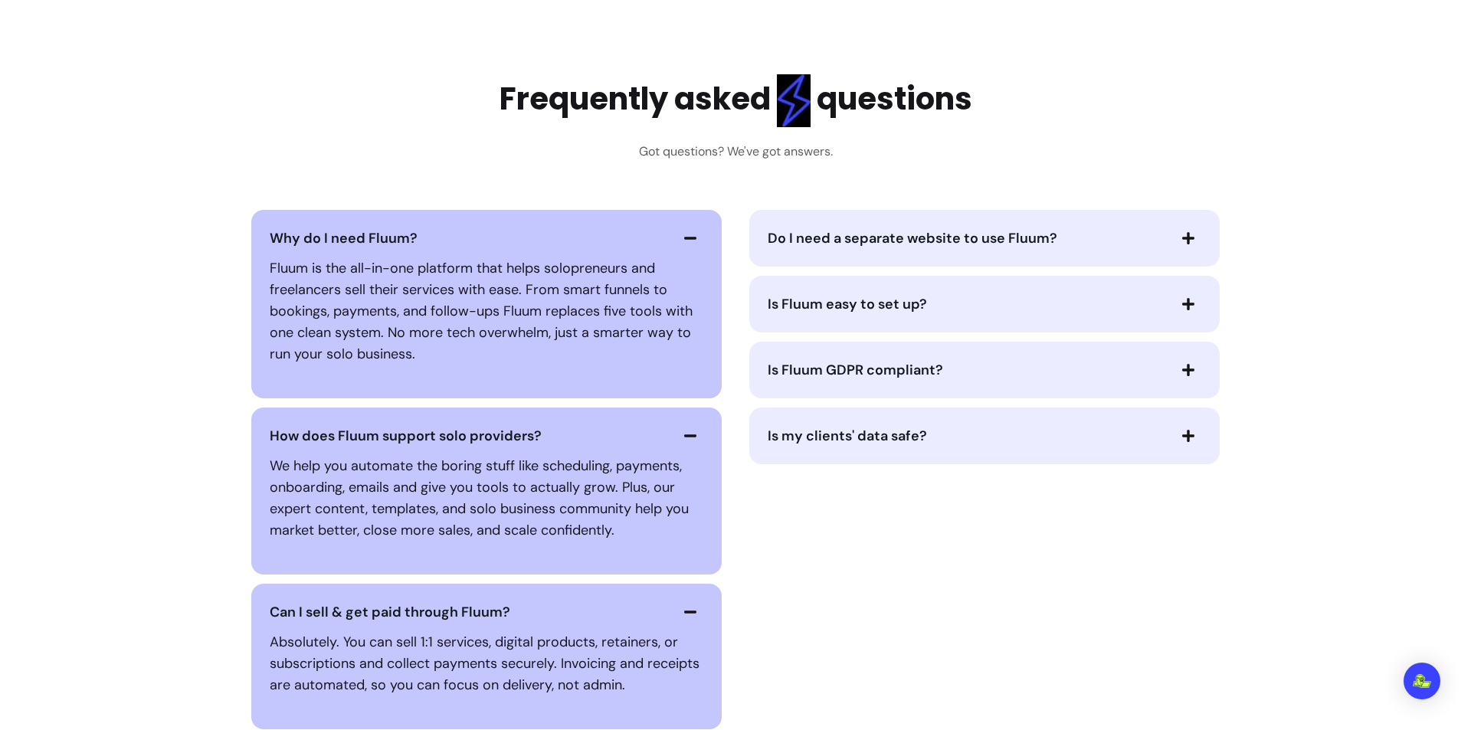
click at [841, 250] on button "Do I need a separate website to use Fluum?" at bounding box center [984, 238] width 434 height 26
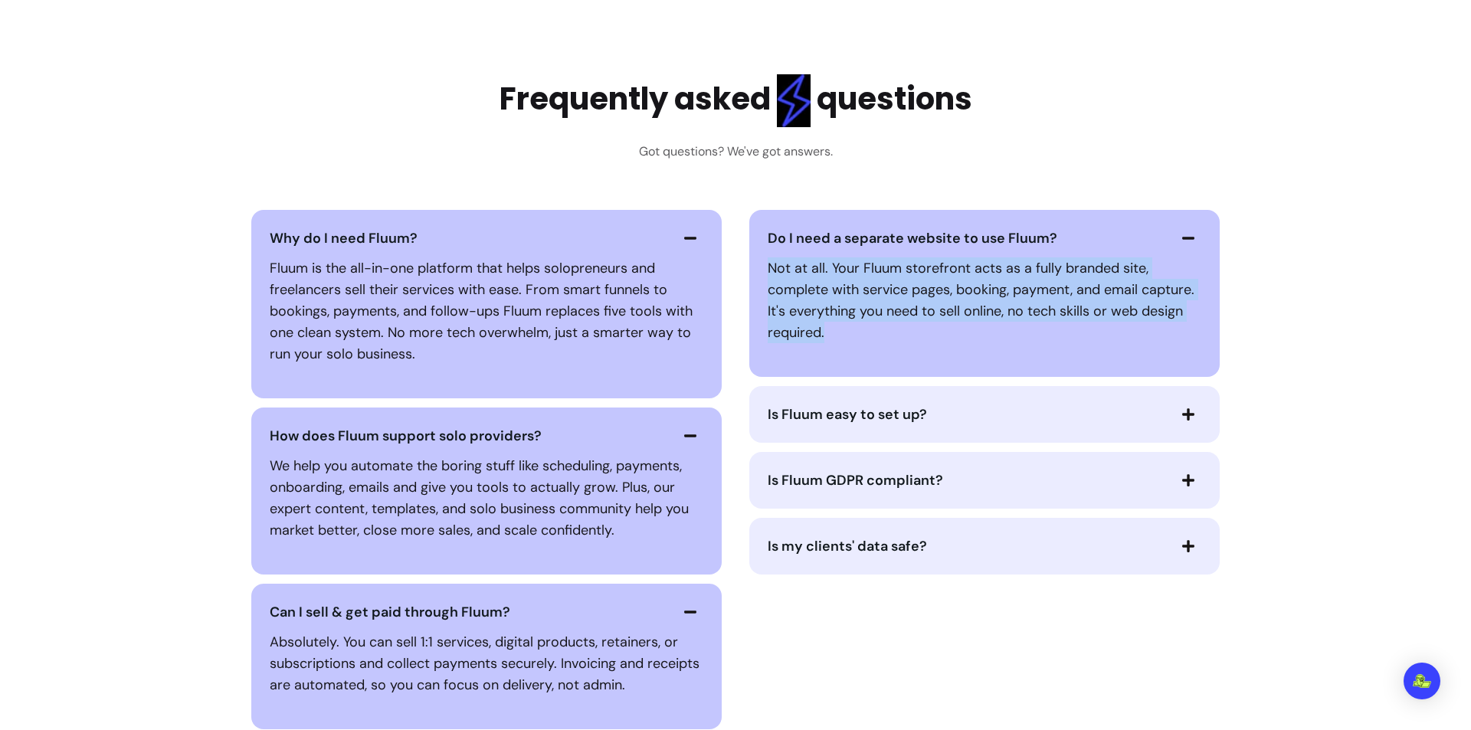
drag, startPoint x: 818, startPoint y: 331, endPoint x: 735, endPoint y: 258, distance: 110.7
click at [735, 258] on div "Why do I need Fluum? Fluum is the all-in-one platform that helps solopreneurs a…" at bounding box center [735, 656] width 980 height 893
copy p "Not at all. Your Fluum storefront acts as a fully branded site, complete with s…"
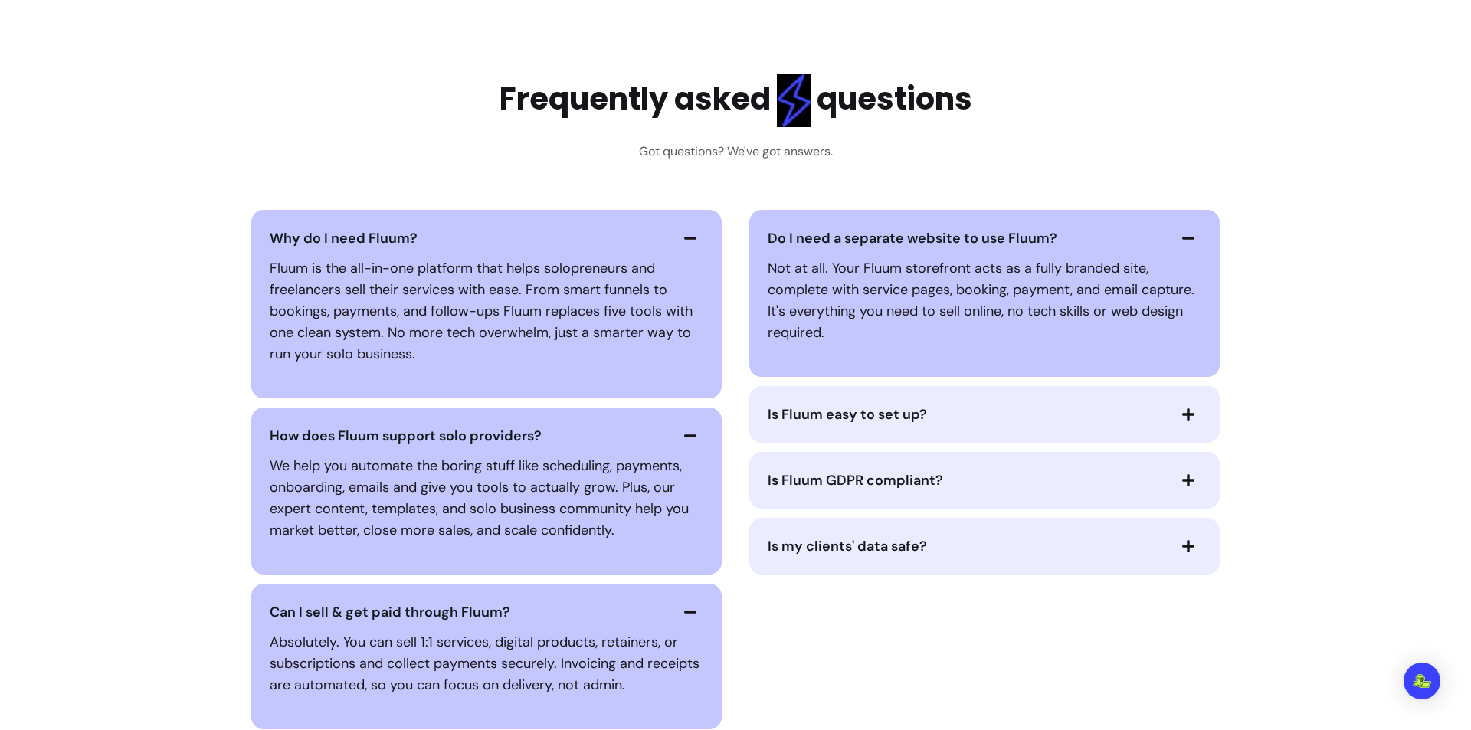
click at [871, 386] on div "Is Fluum easy to set up?" at bounding box center [984, 414] width 470 height 57
click at [879, 425] on button "Is Fluum easy to set up?" at bounding box center [984, 414] width 434 height 26
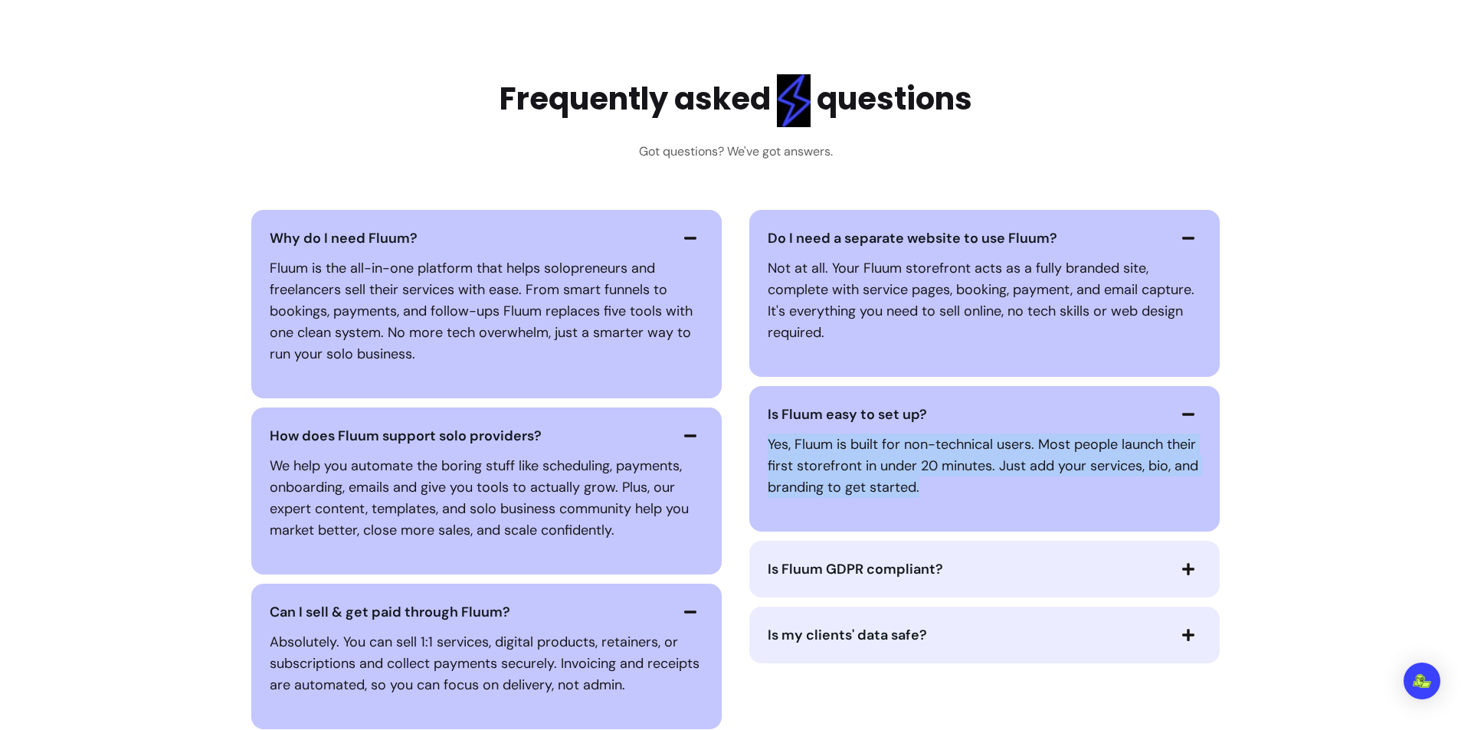
drag, startPoint x: 913, startPoint y: 486, endPoint x: 747, endPoint y: 434, distance: 174.2
click at [749, 434] on div "Is Fluum easy to set up? Yes, Fluum is built for non-technical users. Most peop…" at bounding box center [984, 459] width 470 height 146
click at [823, 564] on span "Is Fluum GDPR compliant?" at bounding box center [854, 569] width 175 height 18
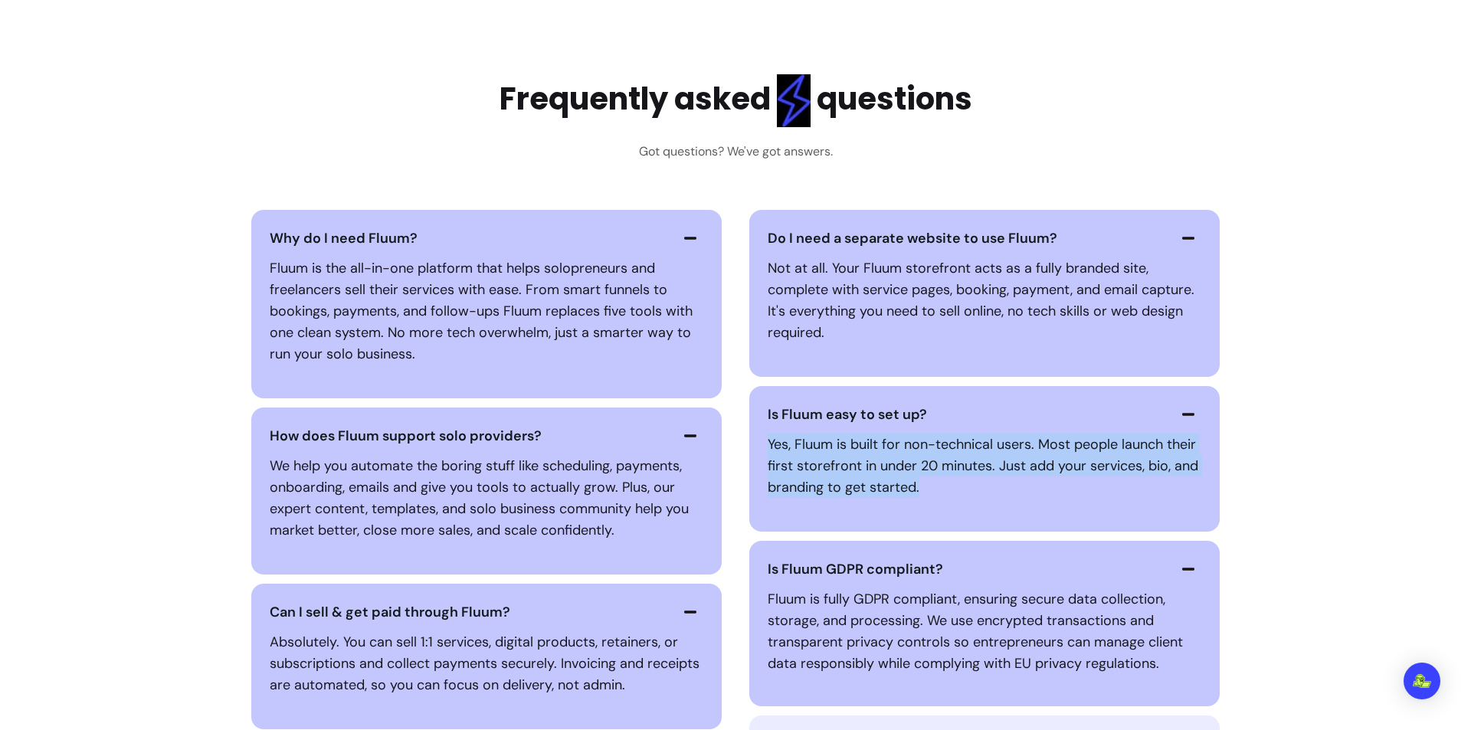
scroll to position [3370, 0]
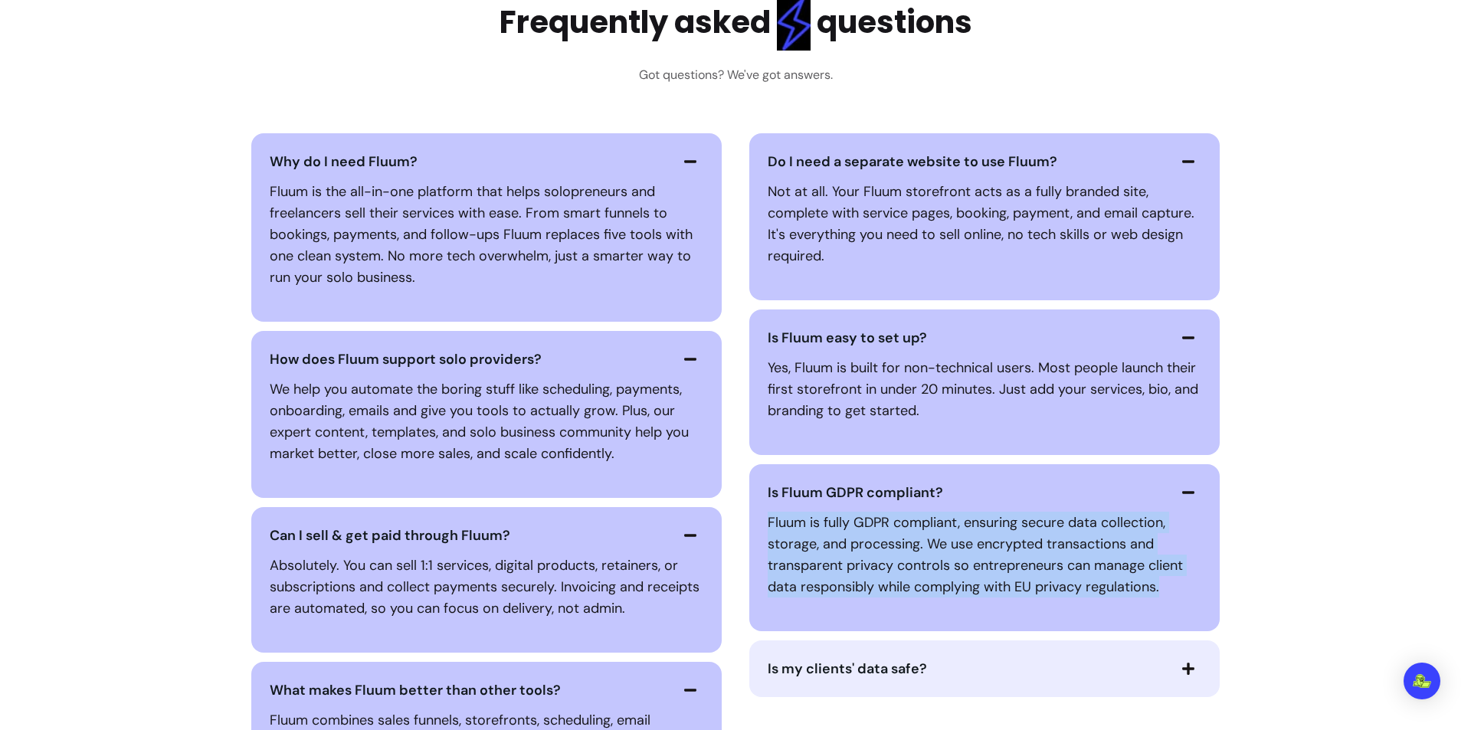
drag, startPoint x: 1153, startPoint y: 594, endPoint x: 760, endPoint y: 514, distance: 401.7
click at [760, 514] on div "Is Fluum GDPR compliant? Fluum is fully GDPR compliant, ensuring secure data co…" at bounding box center [984, 547] width 470 height 167
click at [832, 662] on span "Is my clients' data safe?" at bounding box center [846, 668] width 159 height 18
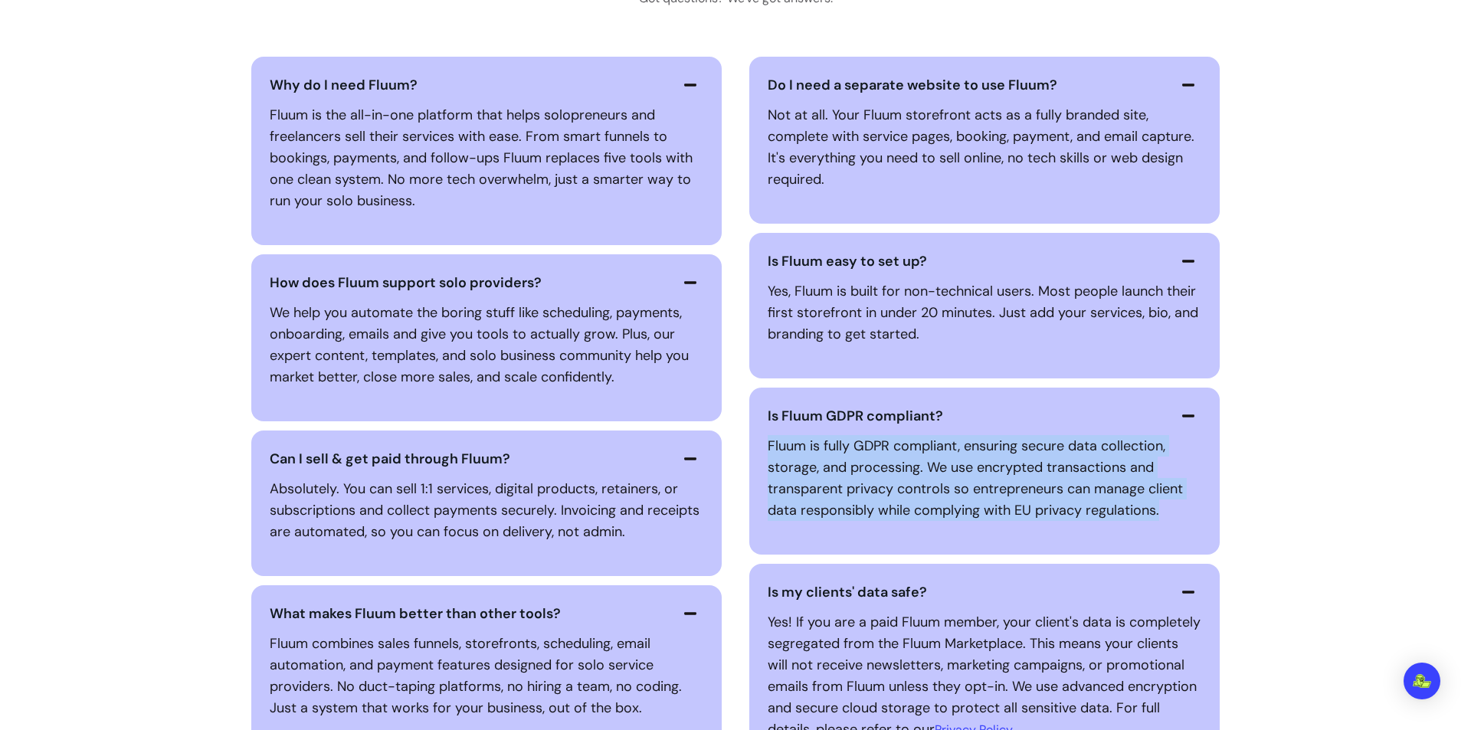
scroll to position [3600, 0]
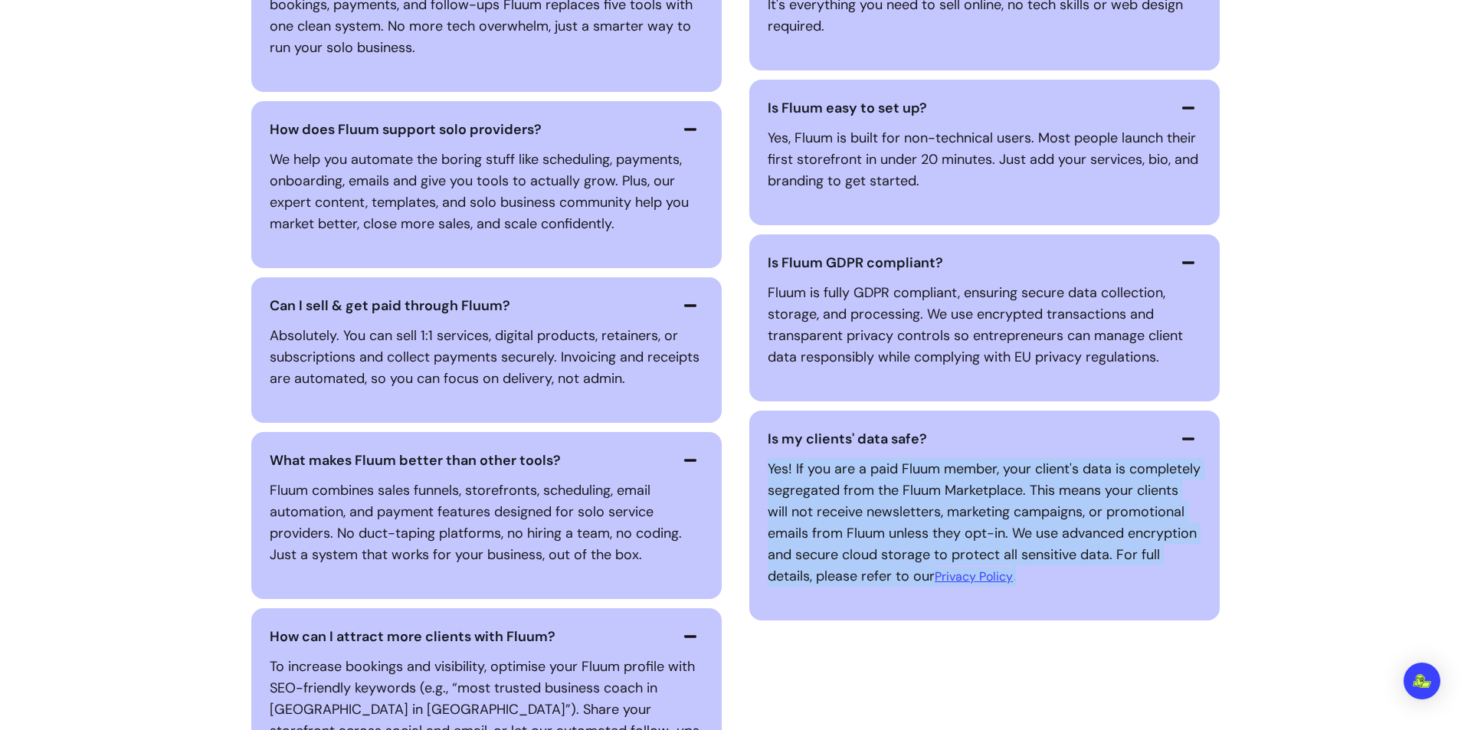
drag, startPoint x: 1155, startPoint y: 578, endPoint x: 757, endPoint y: 470, distance: 412.5
click at [757, 470] on div "Is my clients' data safe? Yes! If you are a paid Fluum member, your client's da…" at bounding box center [984, 516] width 470 height 210
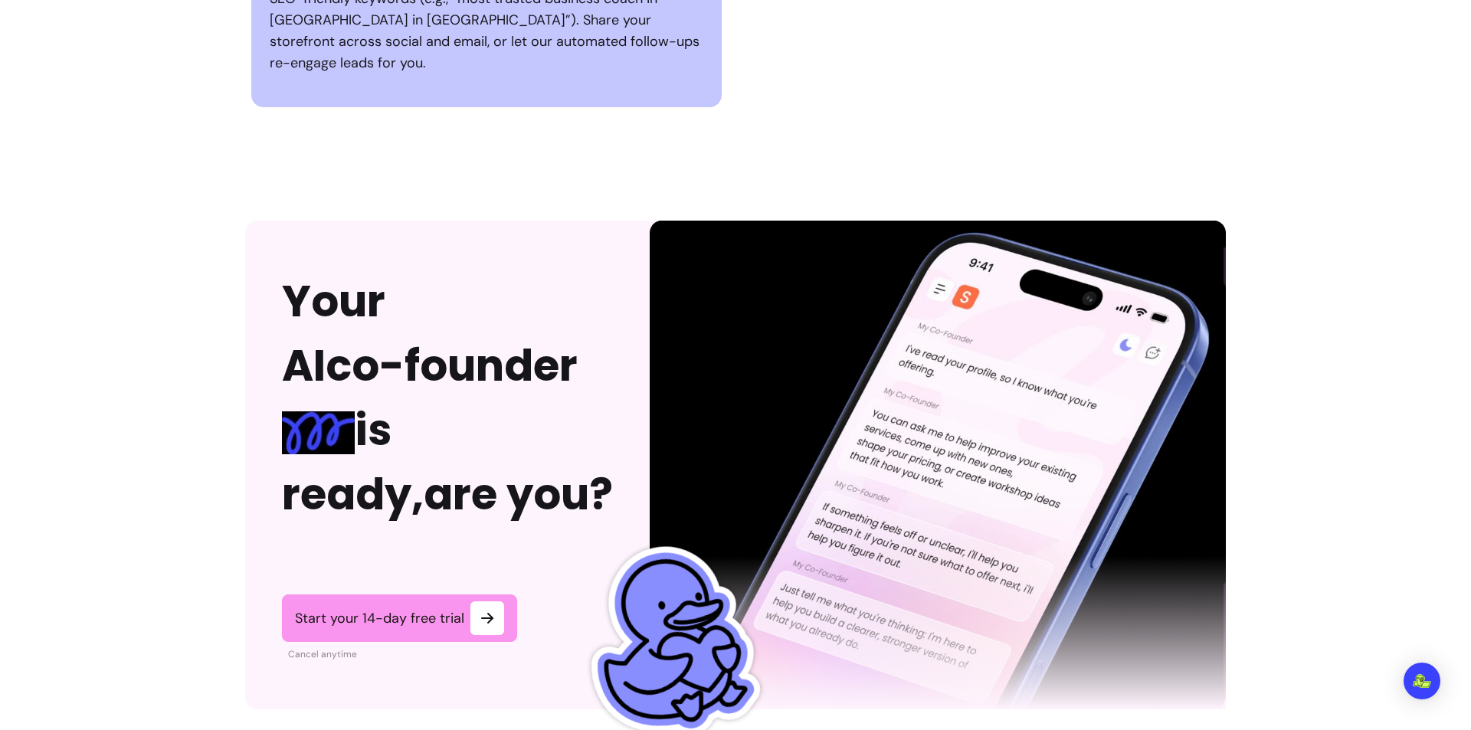
scroll to position [4442, 0]
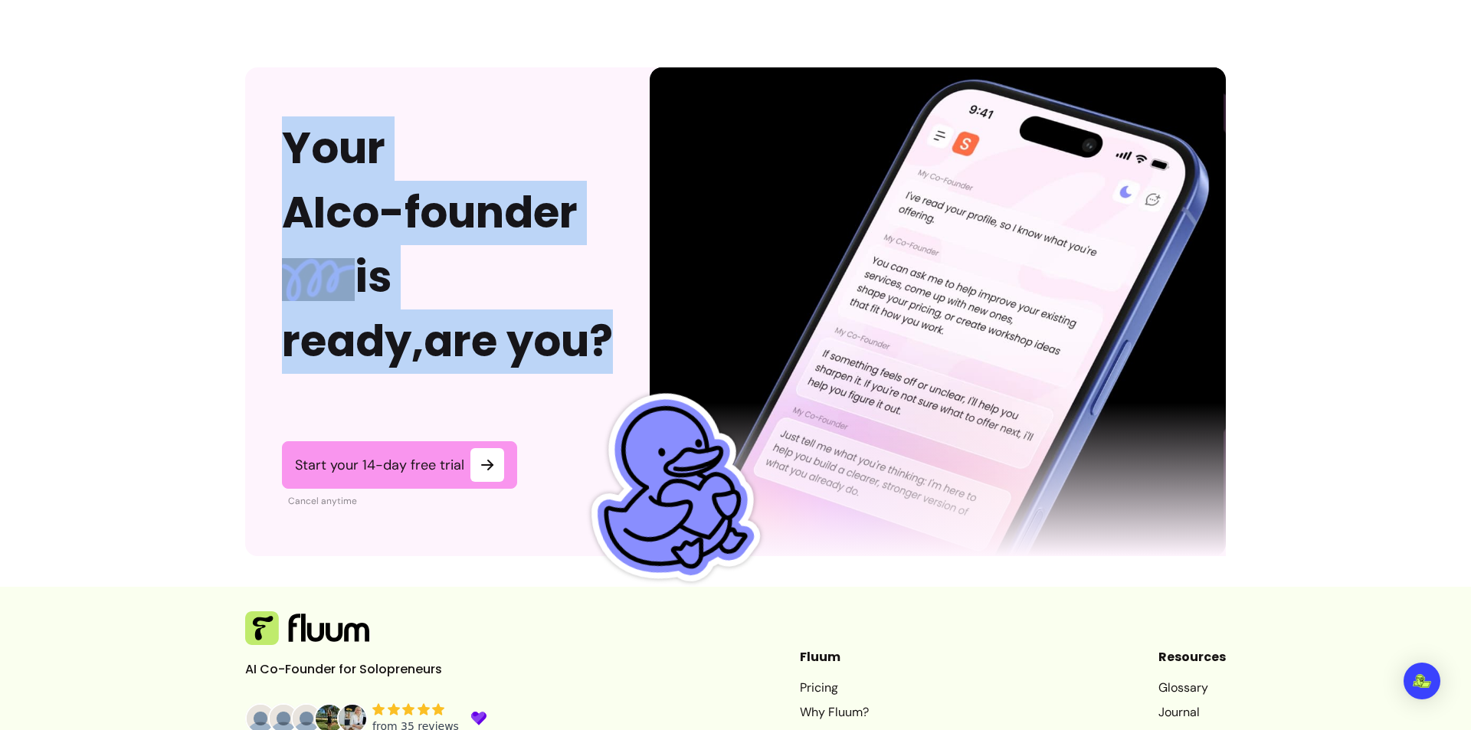
drag, startPoint x: 279, startPoint y: 124, endPoint x: 507, endPoint y: 374, distance: 338.3
click at [507, 374] on div "Your AI co-founder is ready, are you? Start your 14-day free trial Cancel anyti…" at bounding box center [447, 311] width 404 height 489
click at [545, 222] on h2 "Your AI co-founder is ready, are you?" at bounding box center [447, 244] width 331 height 257
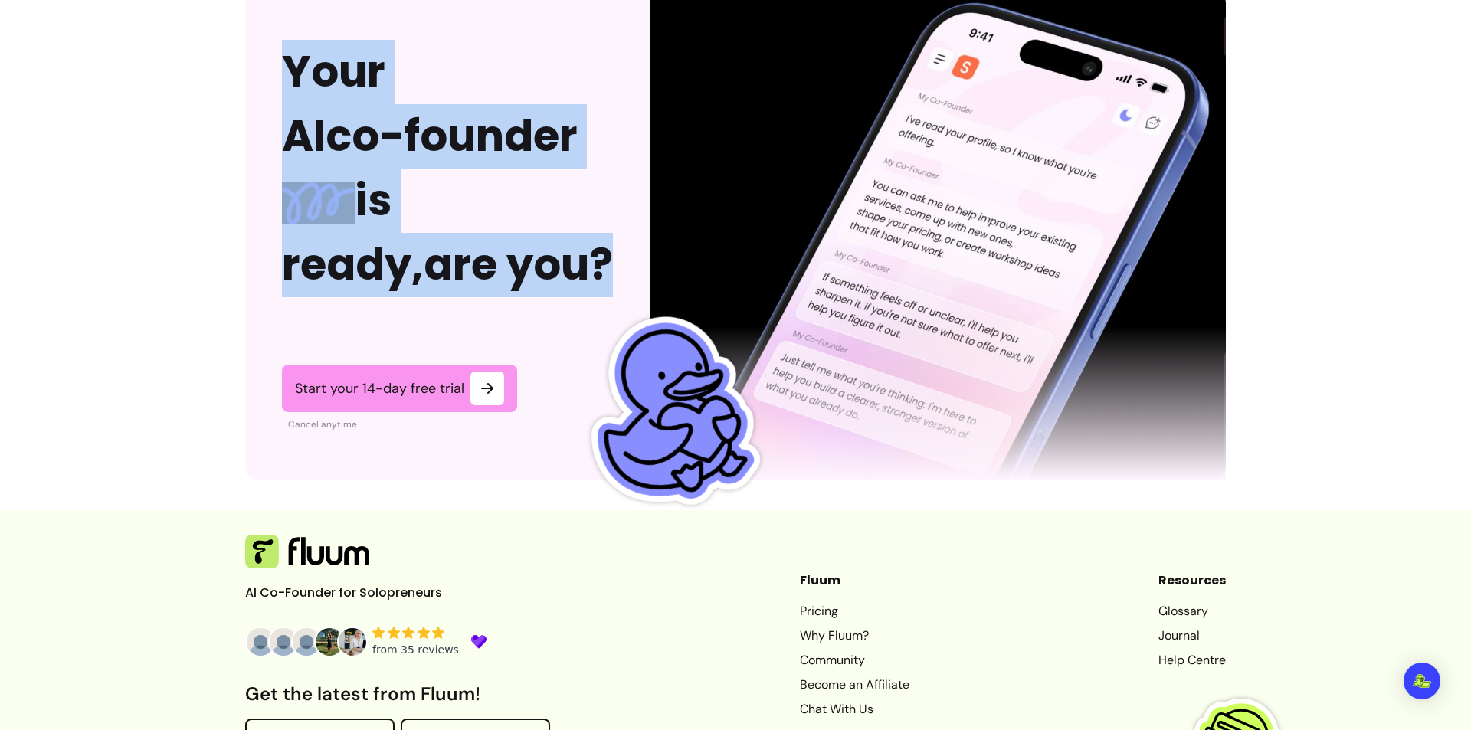
click at [519, 205] on h2 "Your AI co-founder is ready, are you?" at bounding box center [447, 168] width 331 height 257
click at [559, 231] on h2 "Your AI co-founder is ready, are you?" at bounding box center [447, 168] width 331 height 257
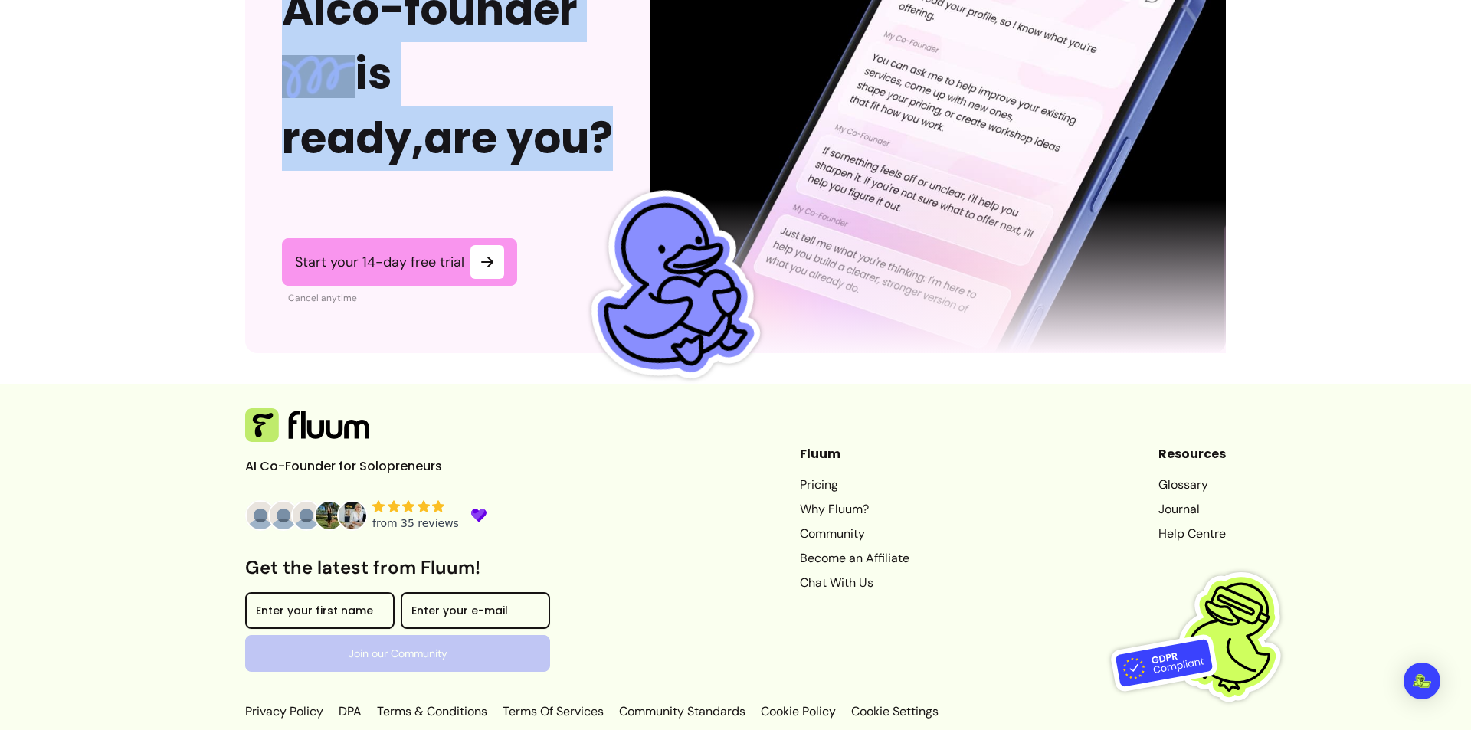
click at [806, 500] on link "Why Fluum?" at bounding box center [855, 509] width 110 height 18
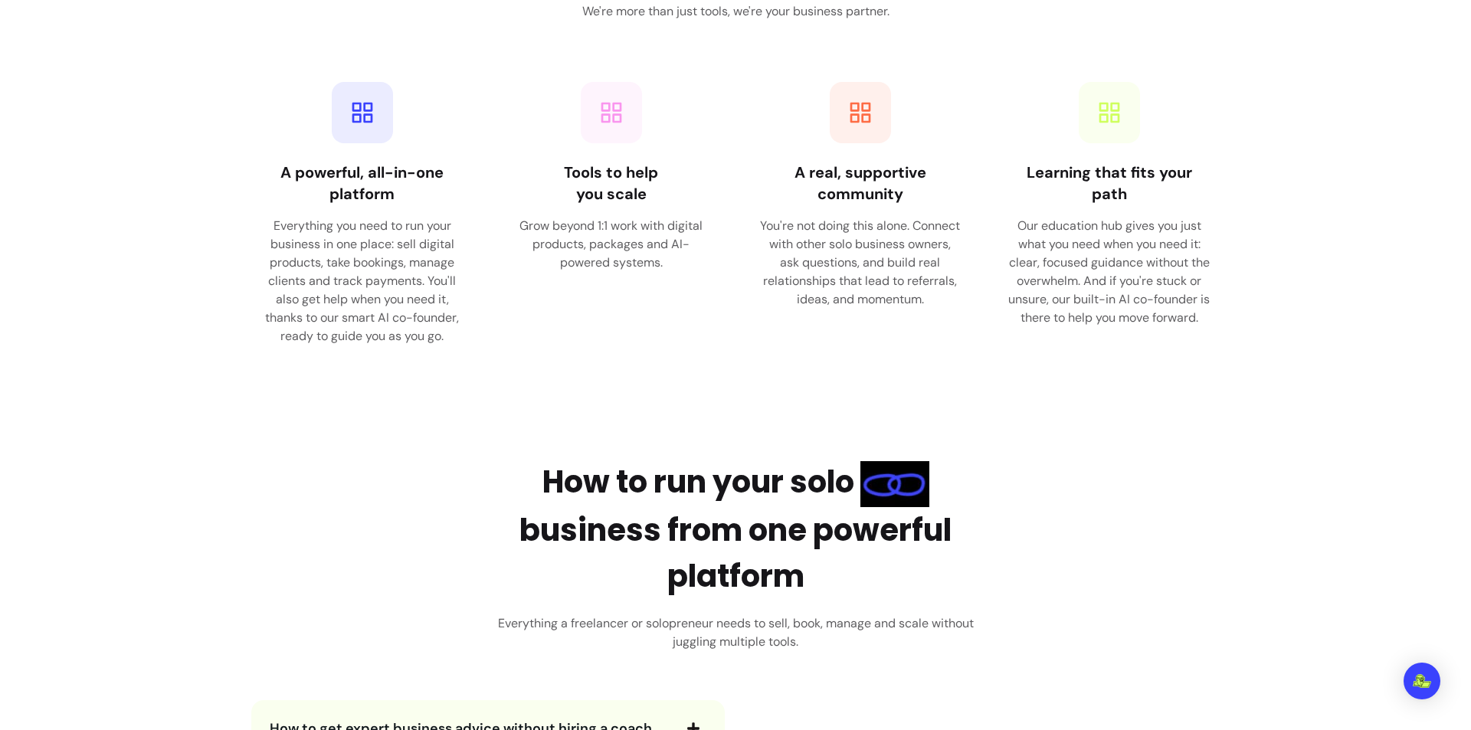
scroll to position [2423, 0]
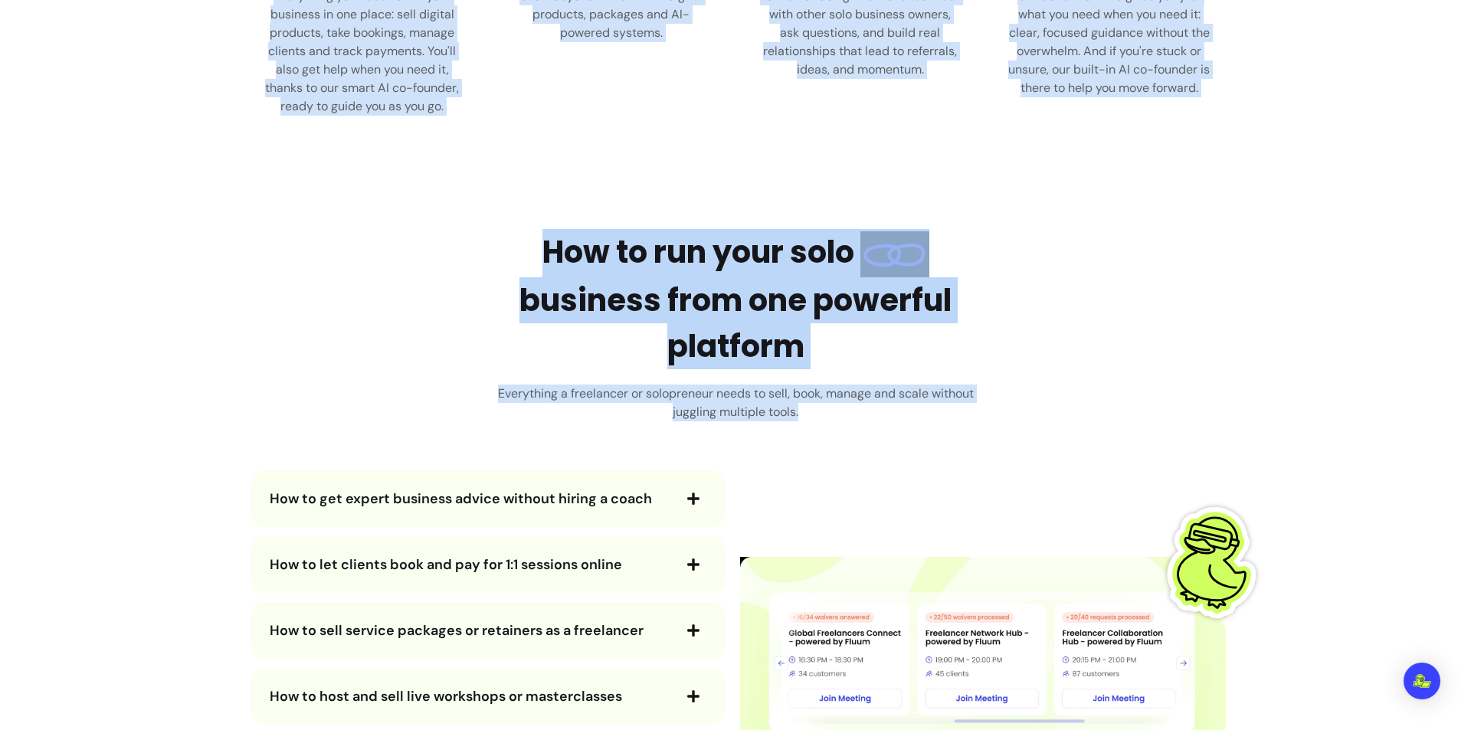
drag, startPoint x: 524, startPoint y: 149, endPoint x: 930, endPoint y: 412, distance: 484.0
click at [930, 412] on main "WHY FLUUM Our vision is to give solo business owners superpowers. We created Fl…" at bounding box center [735, 138] width 1471 height 5025
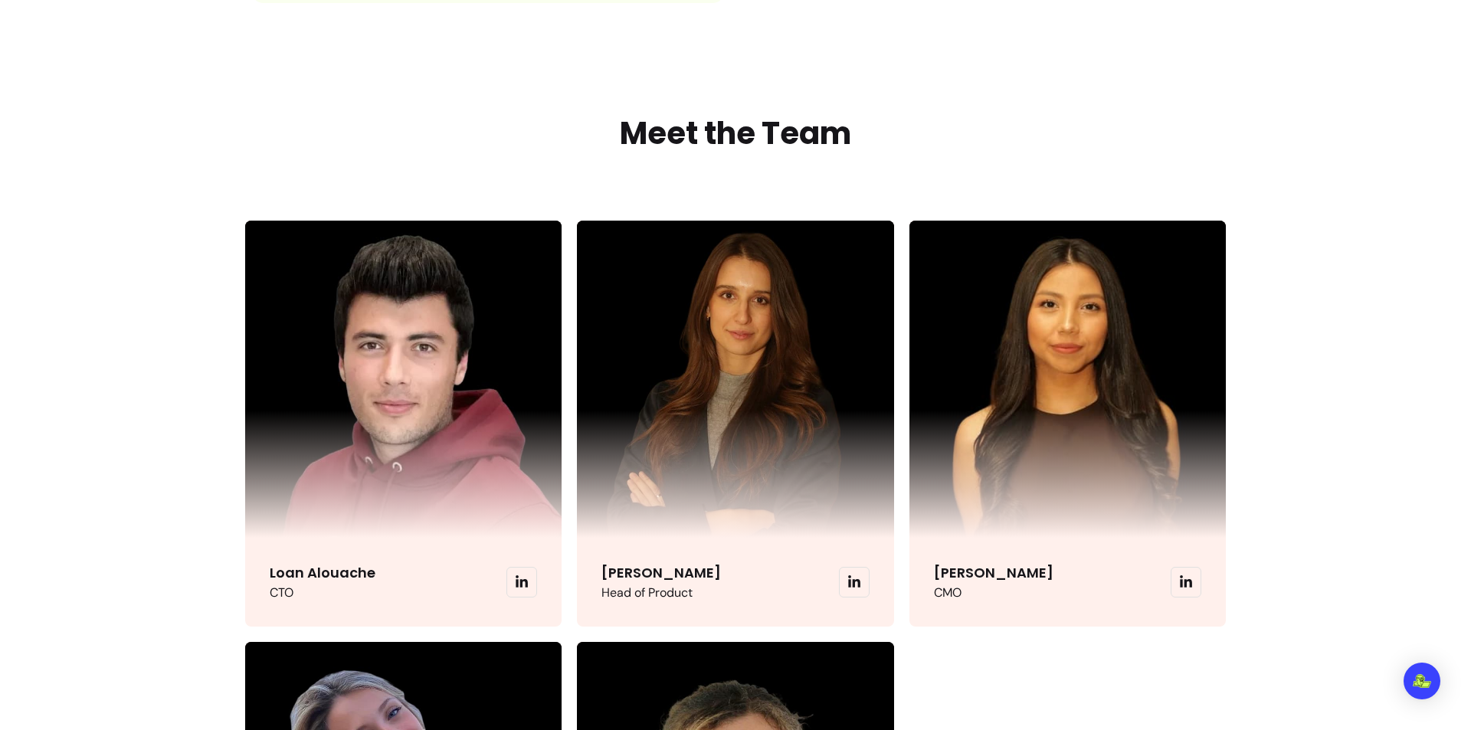
scroll to position [3496, 0]
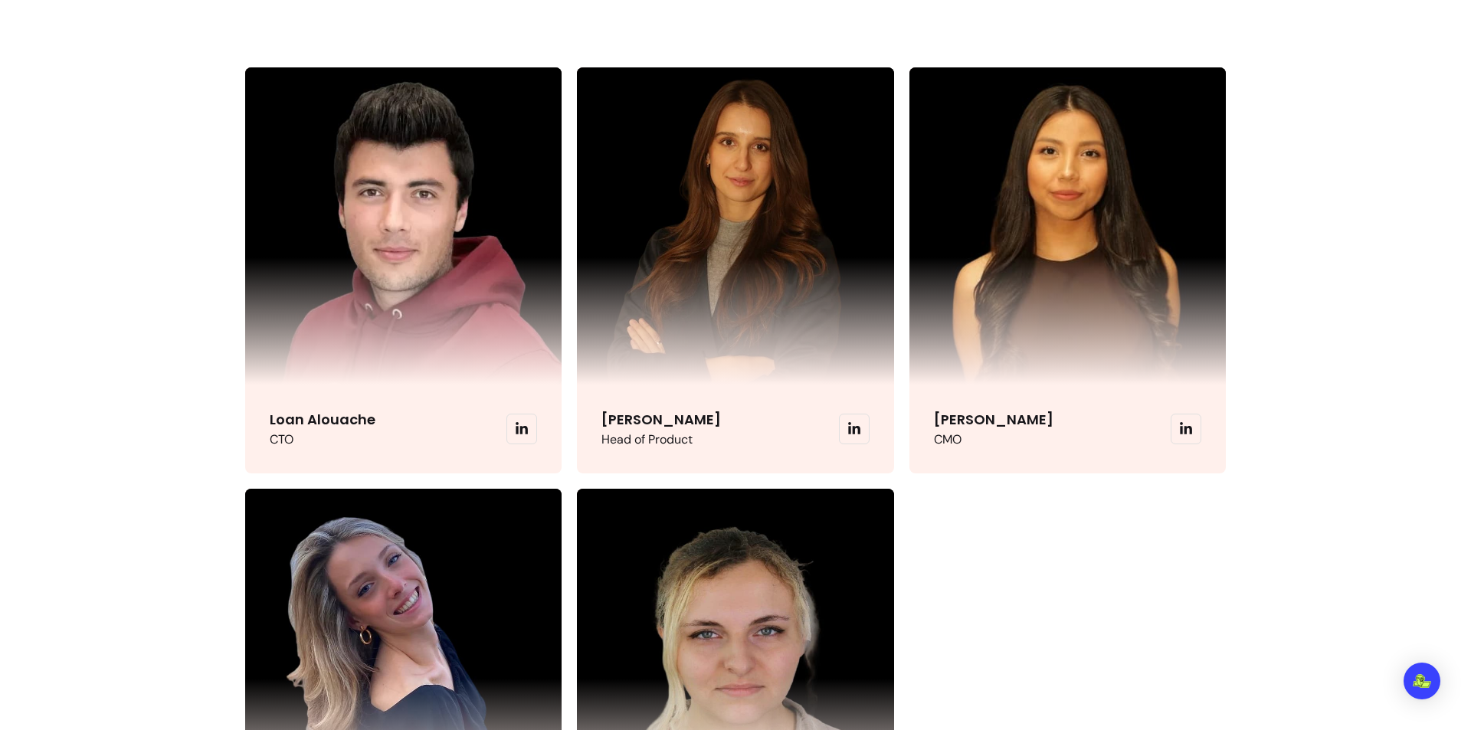
drag, startPoint x: 926, startPoint y: 412, endPoint x: 938, endPoint y: 479, distance: 68.5
click at [938, 479] on div "Loan Alouache CTO [PERSON_NAME] Head of Product [PERSON_NAME] CMO [PERSON_NAME]…" at bounding box center [735, 480] width 980 height 826
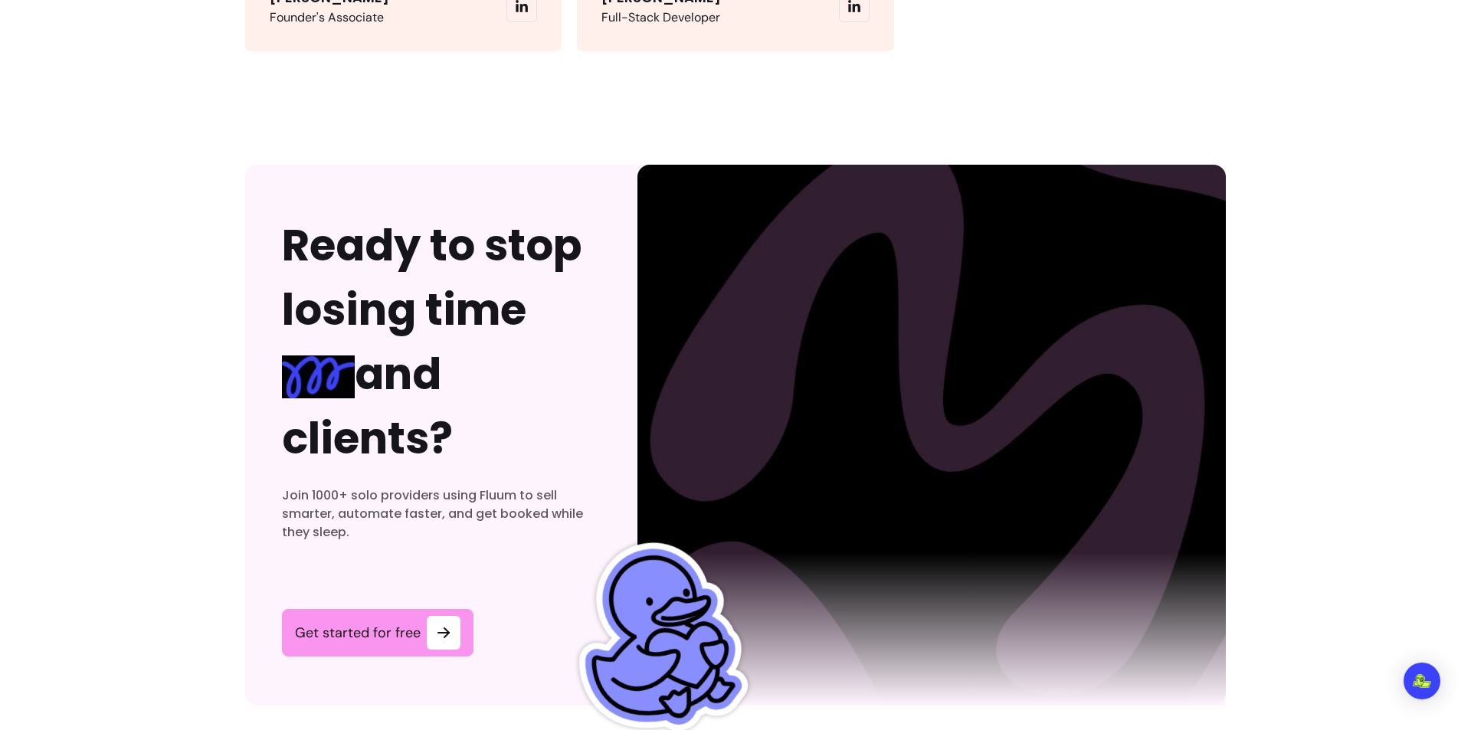
scroll to position [4712, 0]
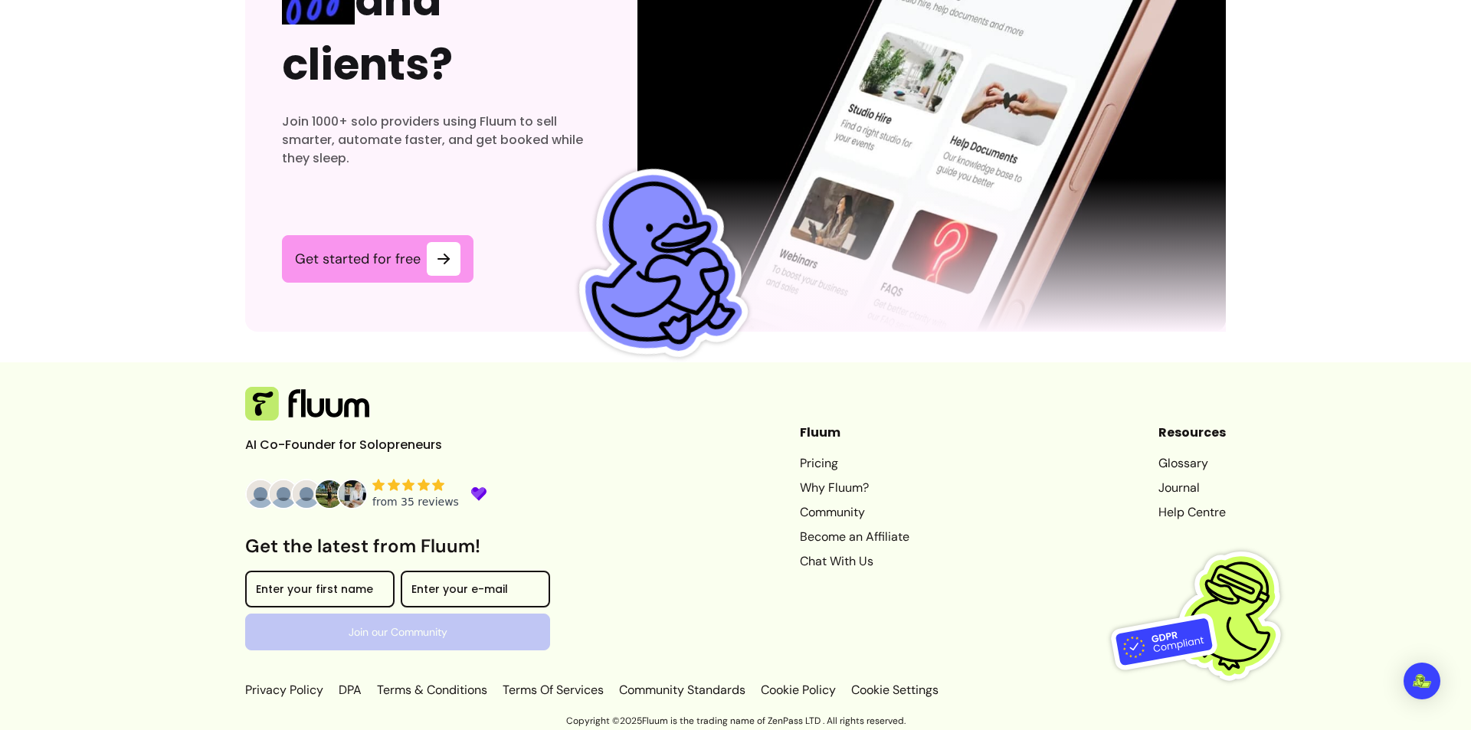
click at [823, 515] on link "Community" at bounding box center [855, 512] width 110 height 18
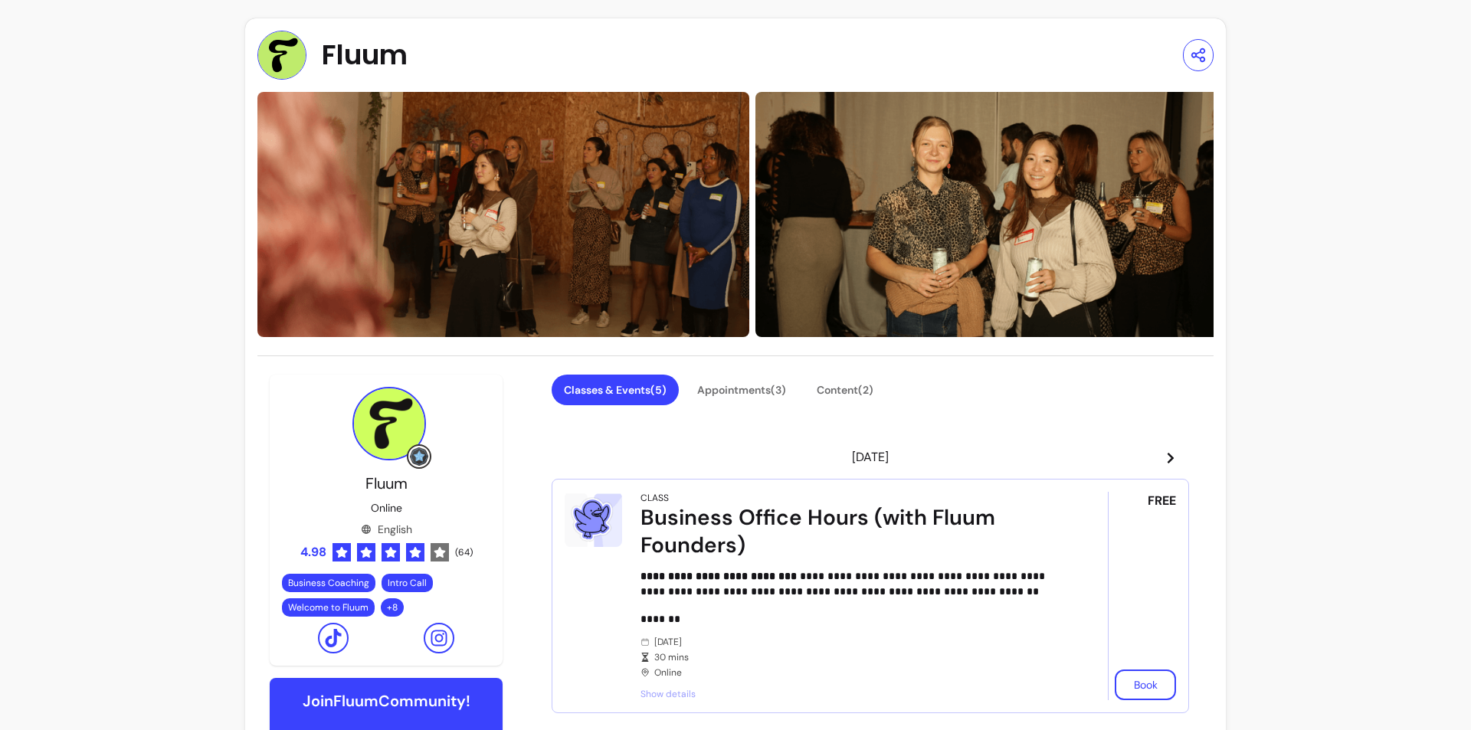
drag, startPoint x: 822, startPoint y: 515, endPoint x: 753, endPoint y: 596, distance: 106.5
click at [753, 596] on p "**********" at bounding box center [852, 583] width 424 height 31
click at [777, 384] on button "Appointments ( 3 )" at bounding box center [741, 390] width 113 height 31
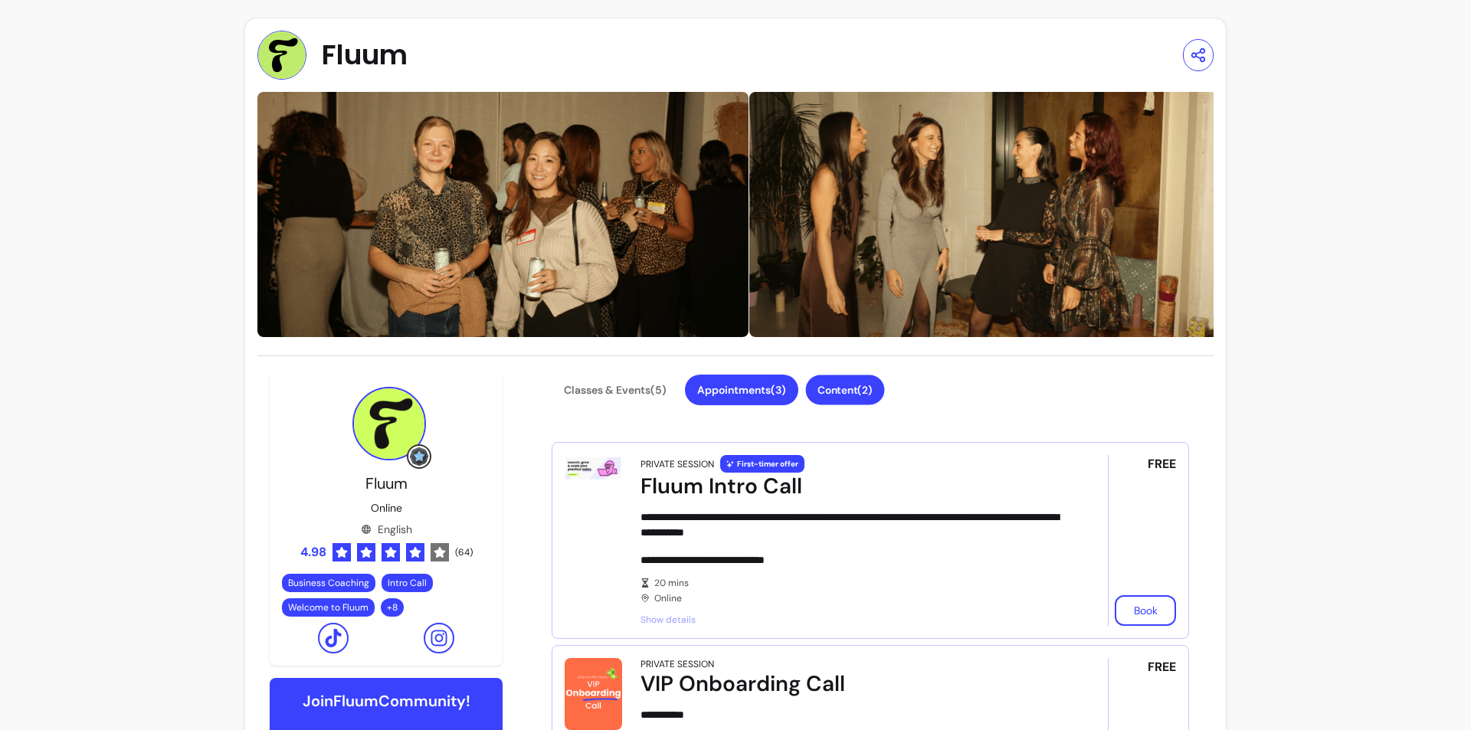
click at [864, 390] on button "Content ( 2 )" at bounding box center [845, 390] width 79 height 30
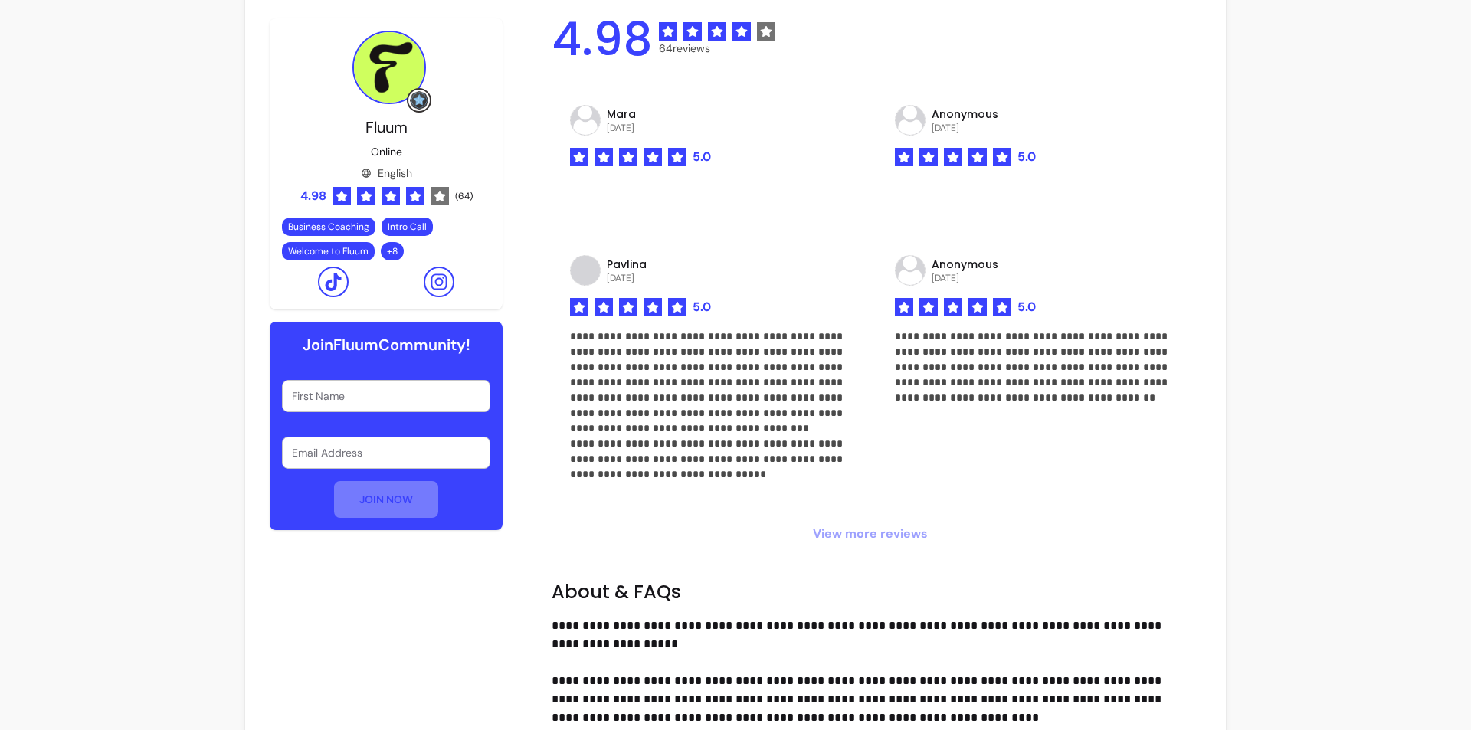
scroll to position [1149, 0]
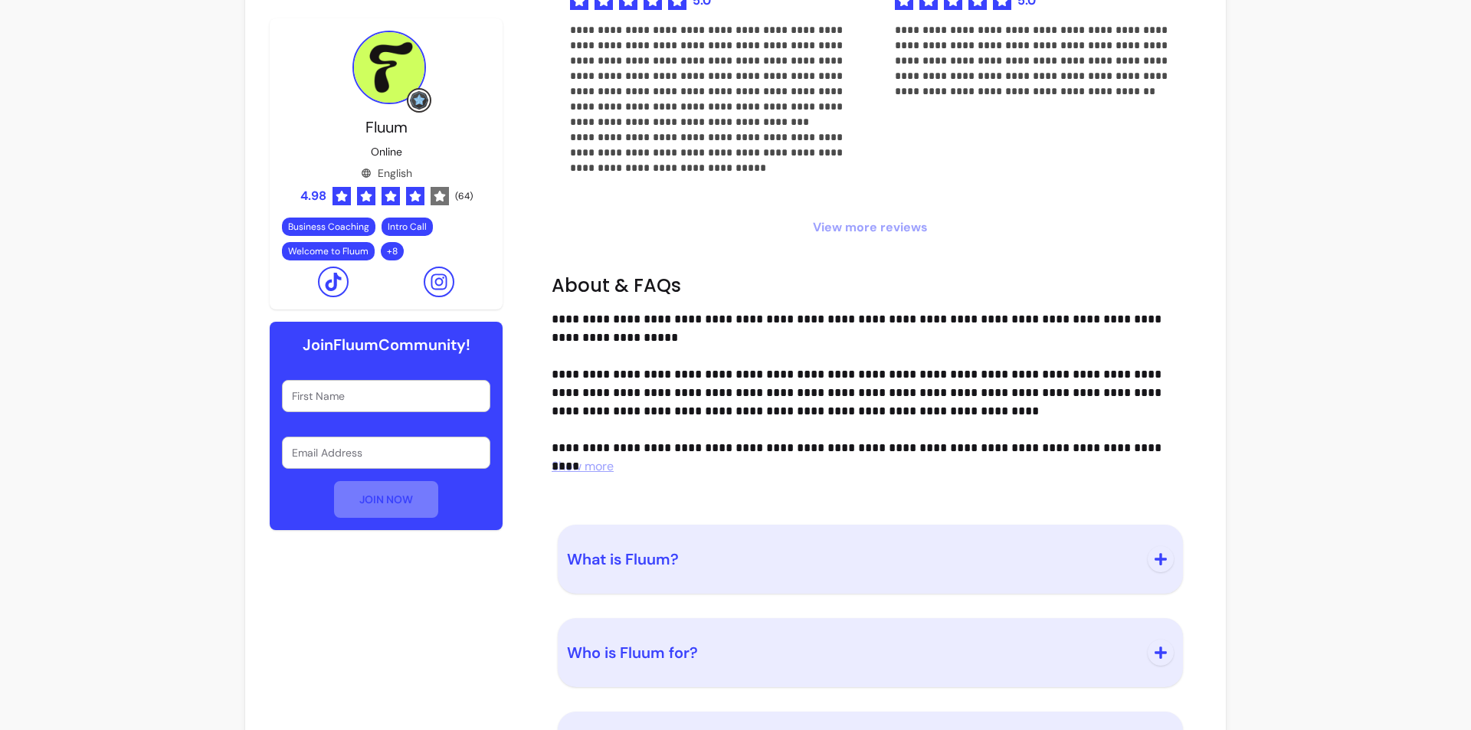
click at [597, 468] on span "Show more" at bounding box center [582, 466] width 62 height 16
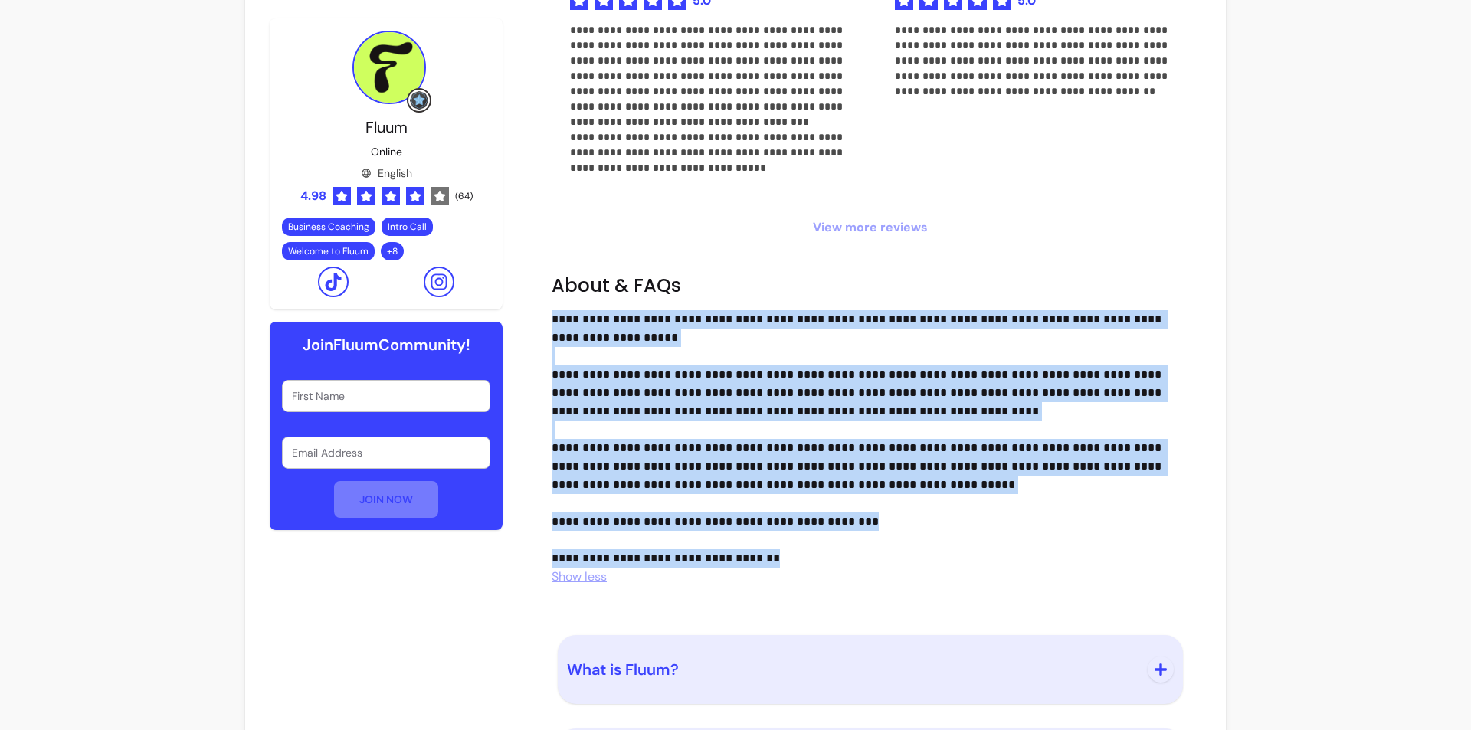
drag, startPoint x: 813, startPoint y: 553, endPoint x: 548, endPoint y: 318, distance: 354.3
click at [551, 318] on p "**********" at bounding box center [863, 438] width 625 height 257
copy p "**********"
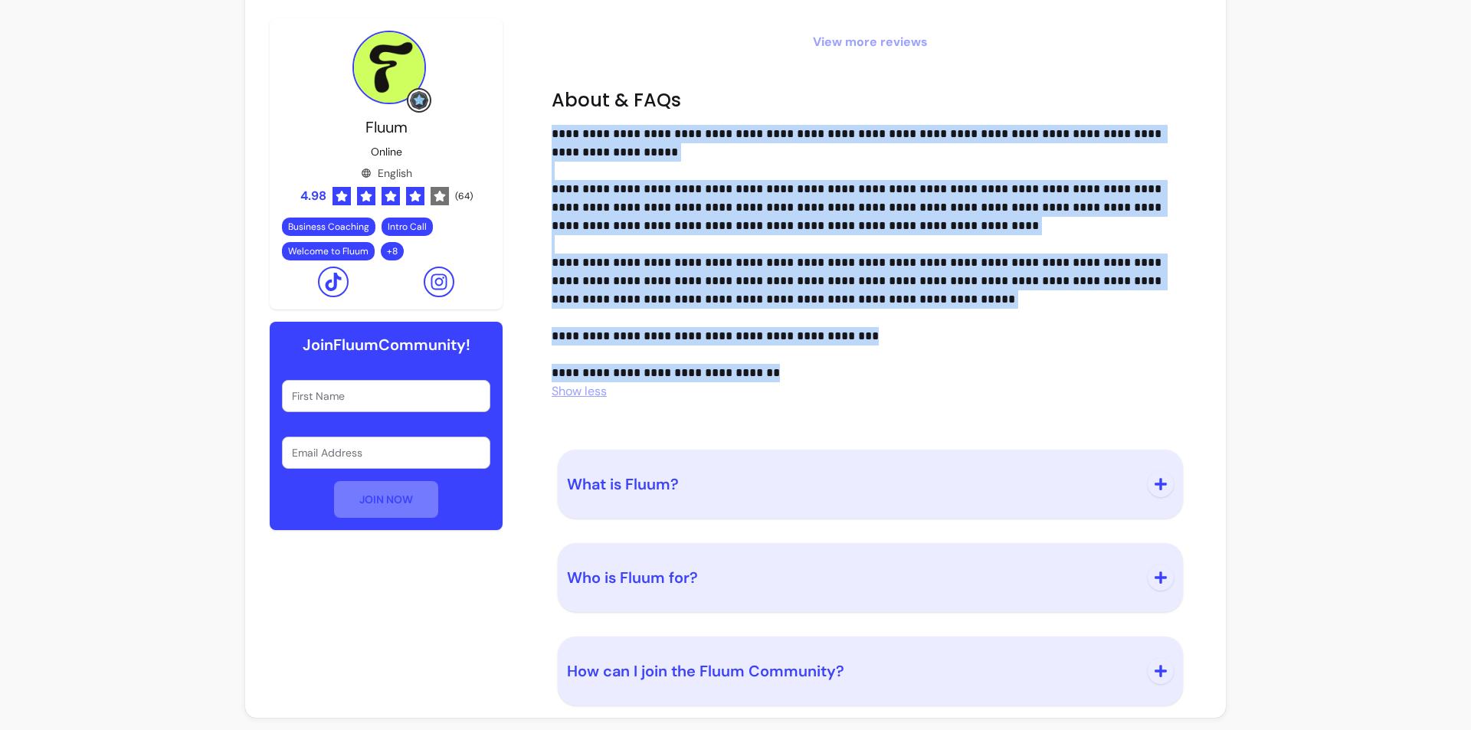
click at [670, 502] on button "What is Fluum?" at bounding box center [870, 484] width 607 height 51
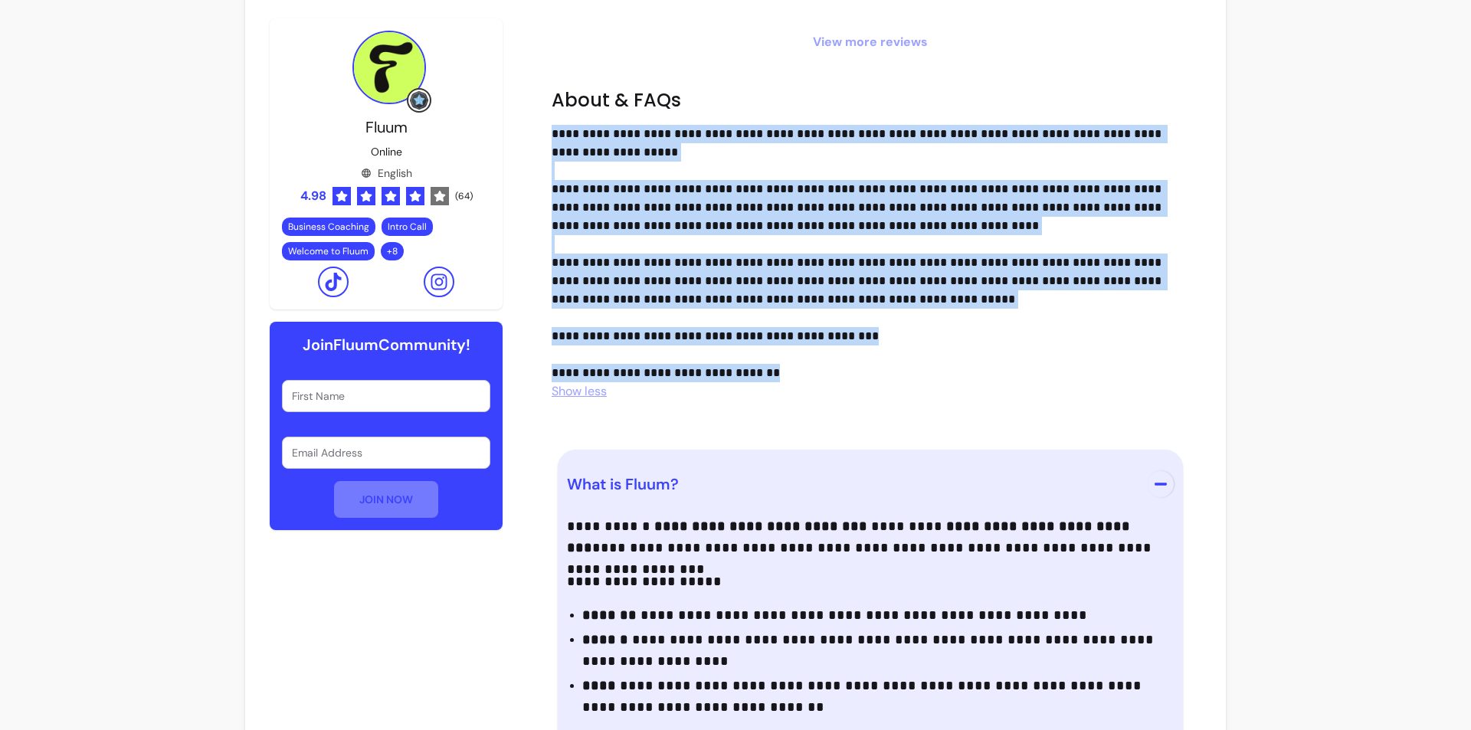
scroll to position [1487, 0]
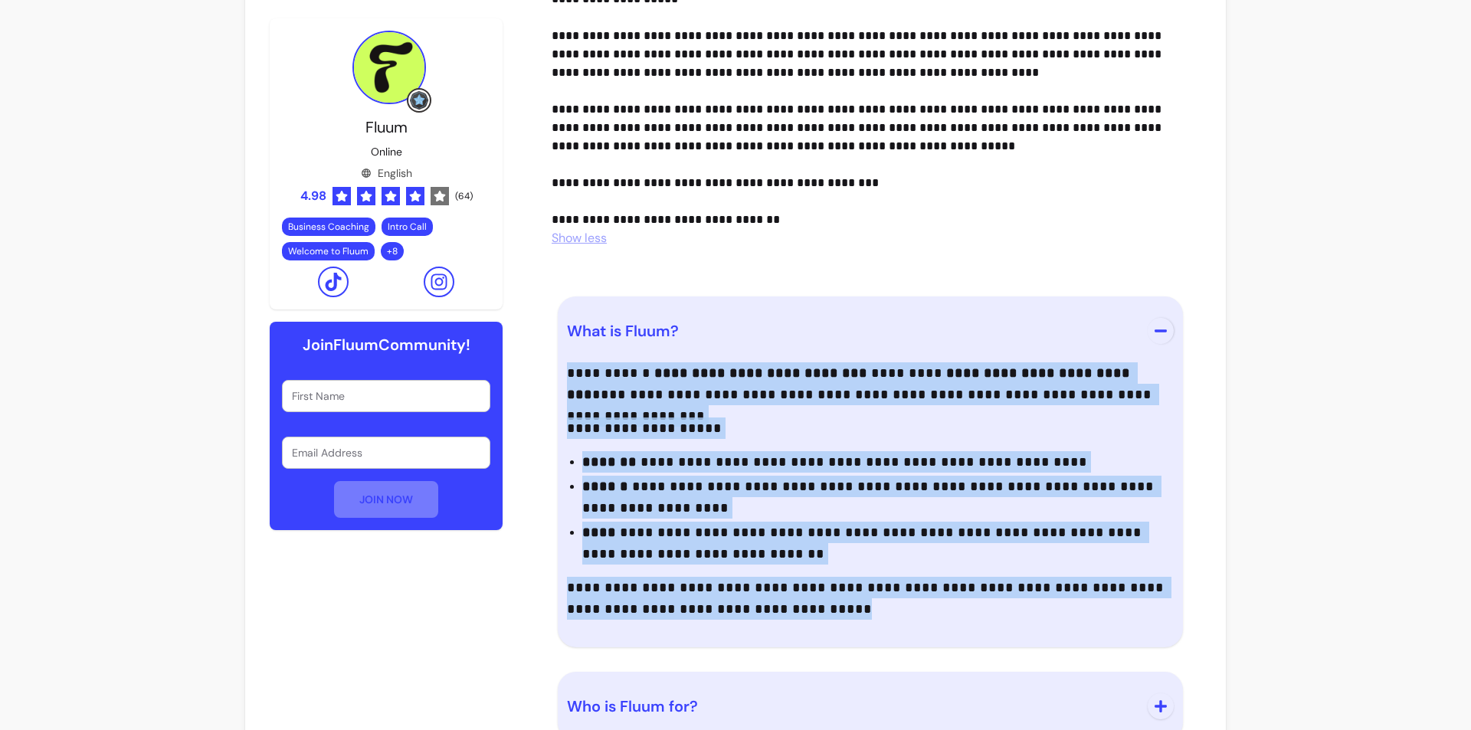
drag, startPoint x: 682, startPoint y: 551, endPoint x: 542, endPoint y: 315, distance: 274.7
copy div "**********"
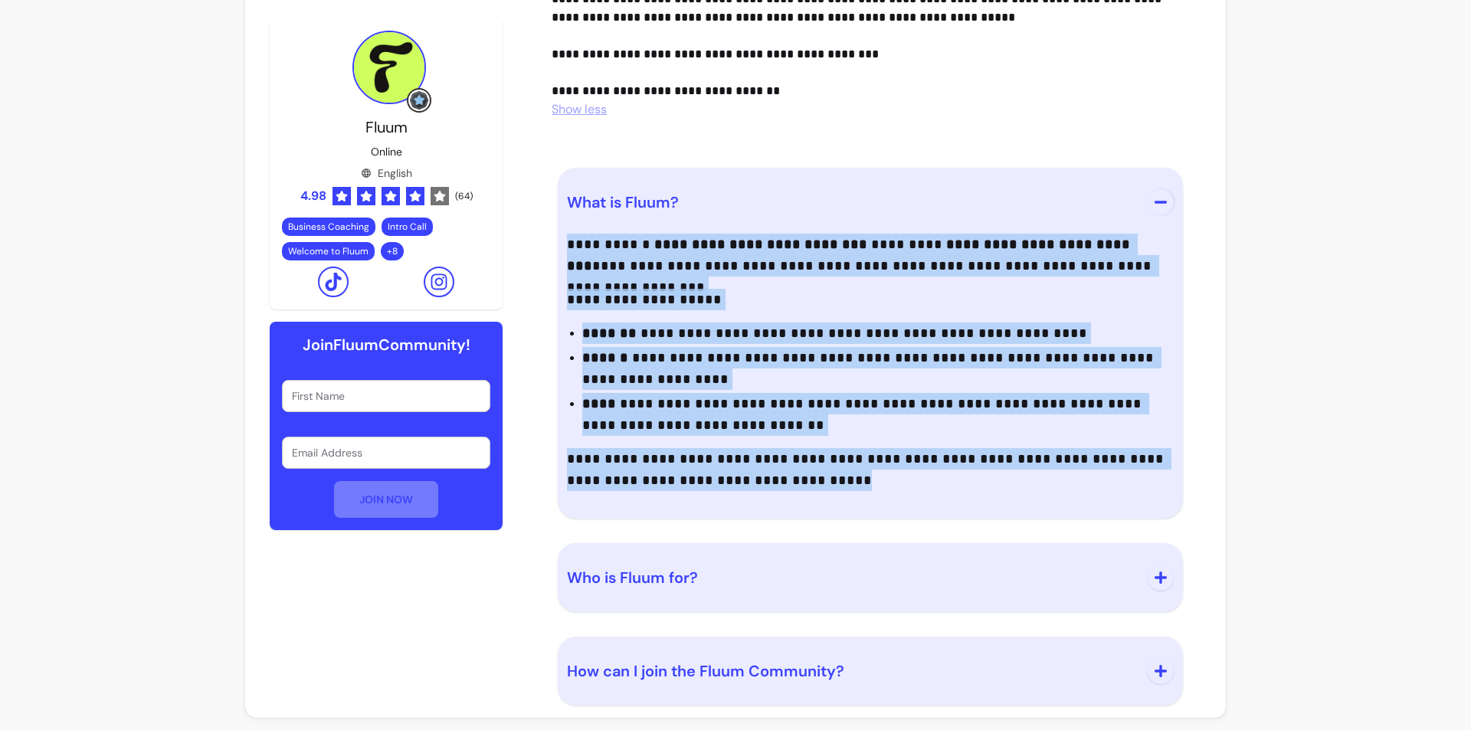
click at [656, 577] on span "Who is Fluum for?" at bounding box center [632, 578] width 131 height 20
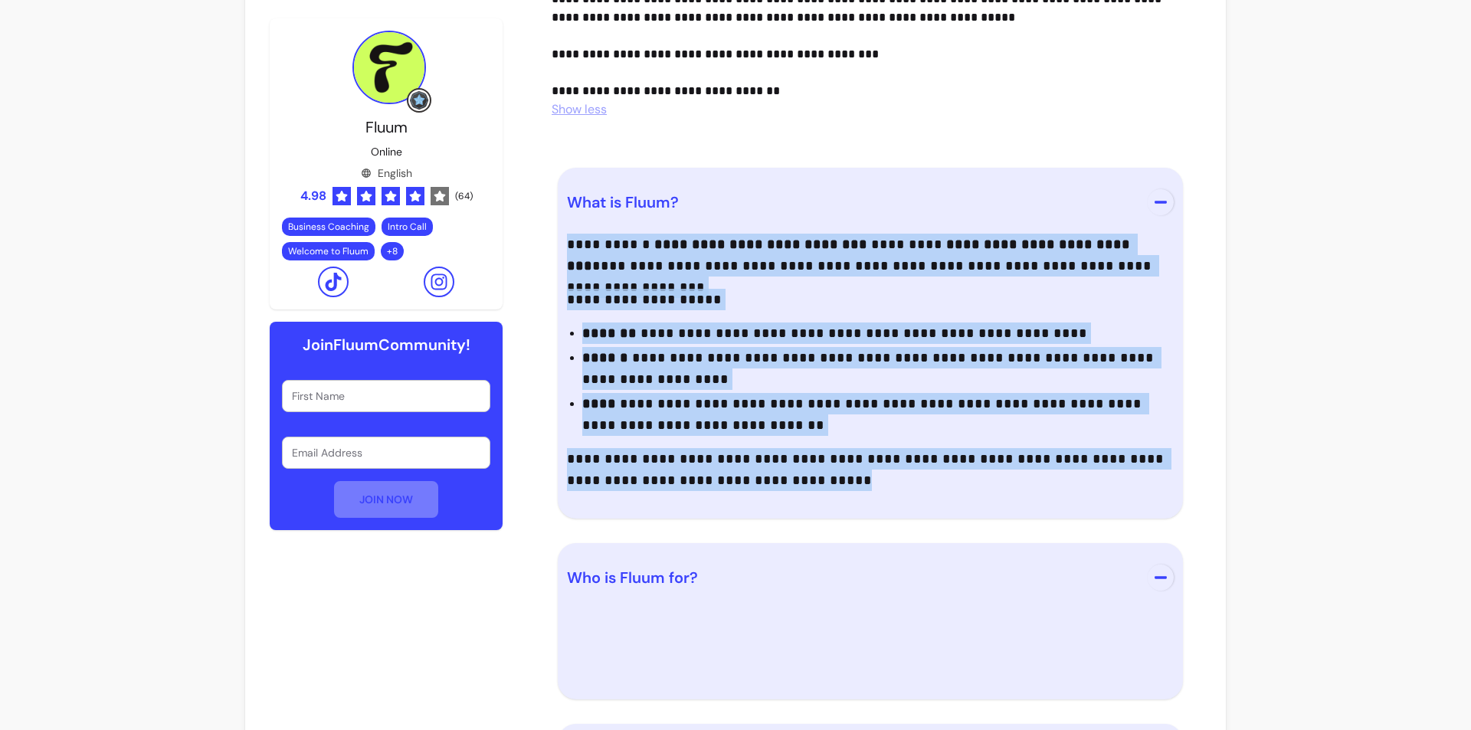
scroll to position [1703, 0]
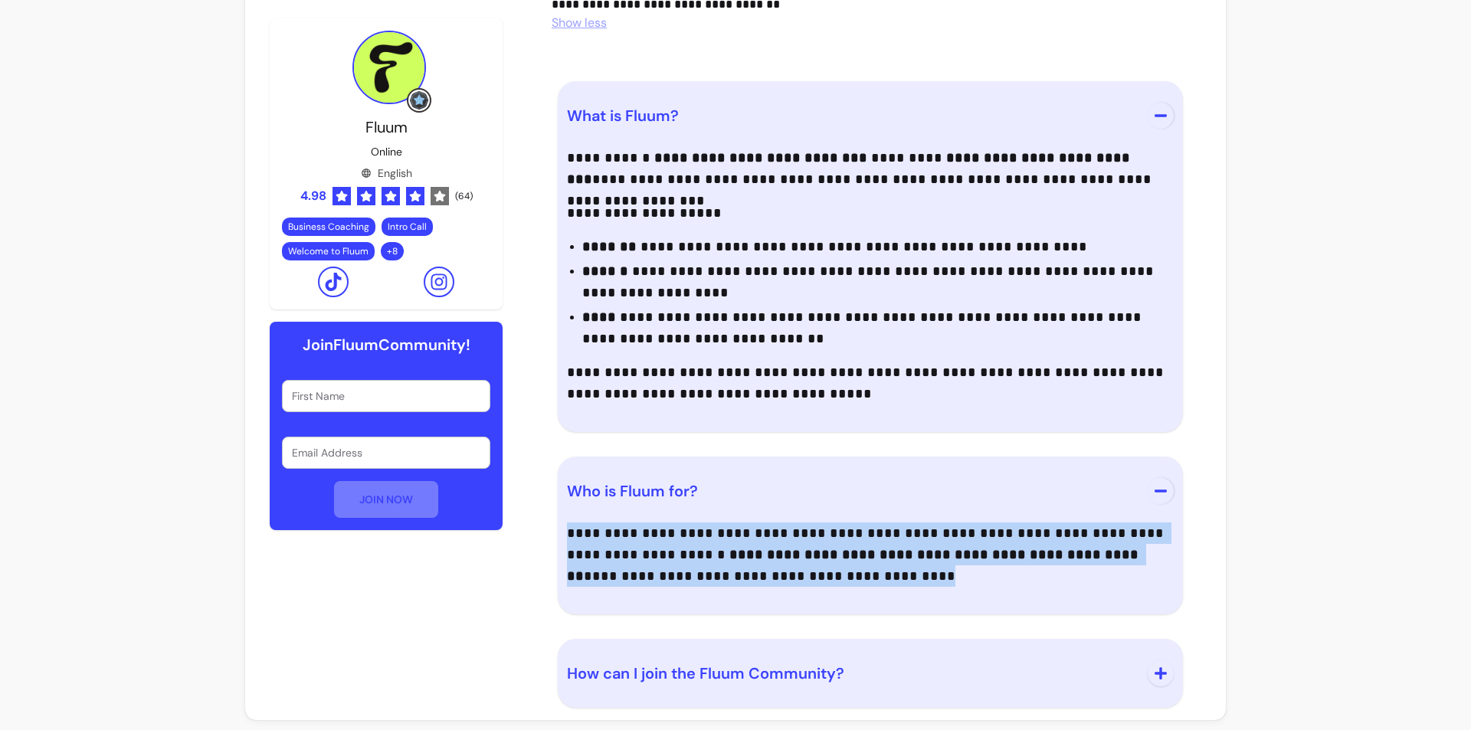
drag, startPoint x: 701, startPoint y: 571, endPoint x: 541, endPoint y: 527, distance: 166.1
copy p "**********"
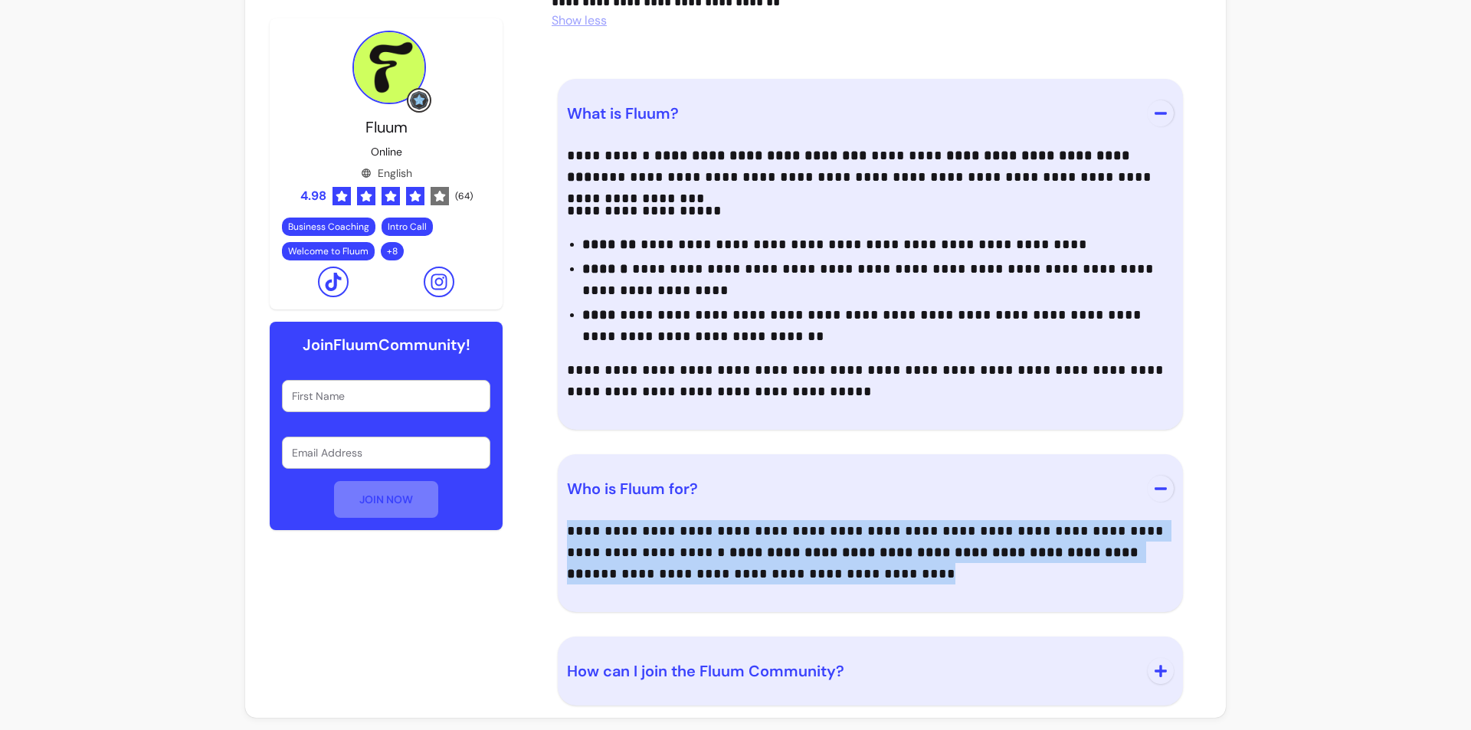
click at [657, 683] on button "How can I join the Fluum Community?" at bounding box center [870, 671] width 607 height 51
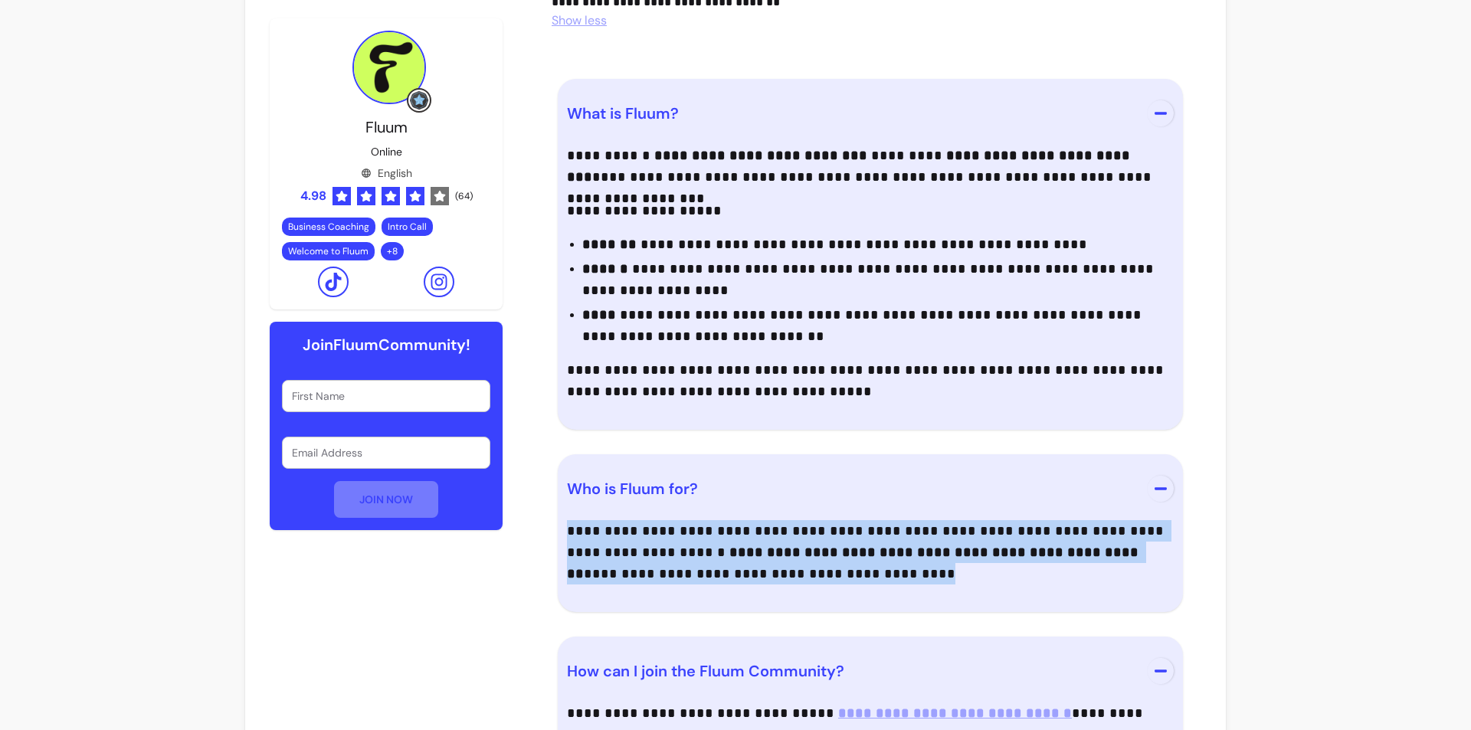
scroll to position [1847, 0]
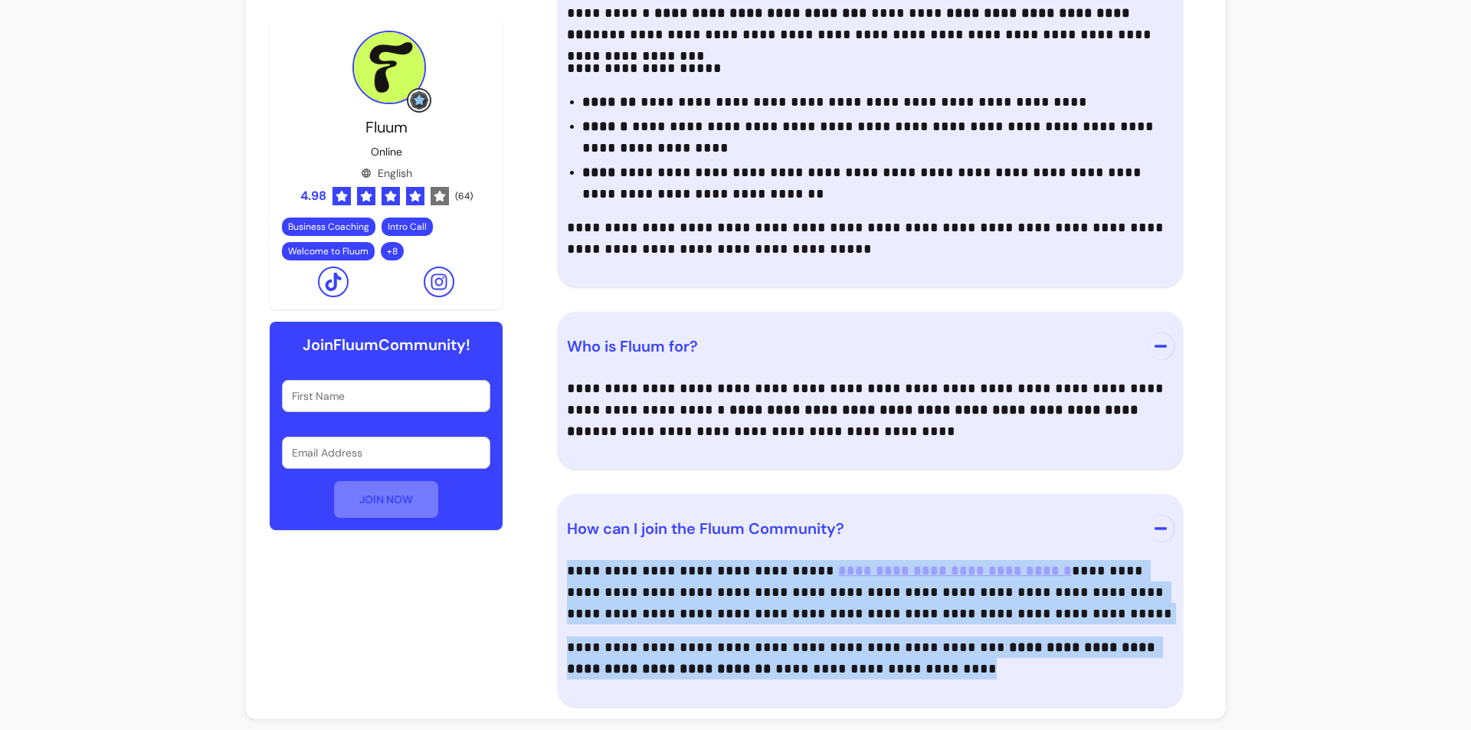
drag, startPoint x: 872, startPoint y: 672, endPoint x: 523, endPoint y: 567, distance: 364.2
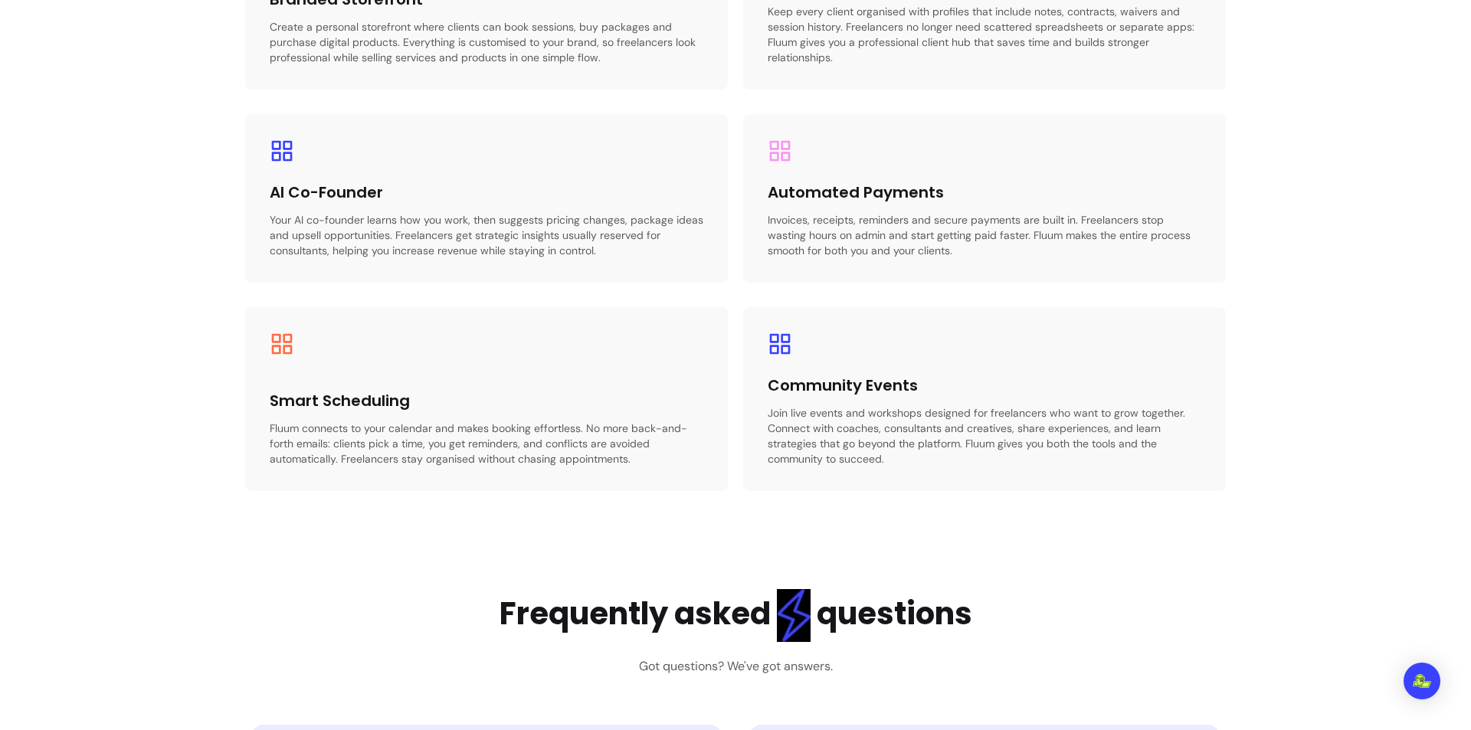
scroll to position [2834, 0]
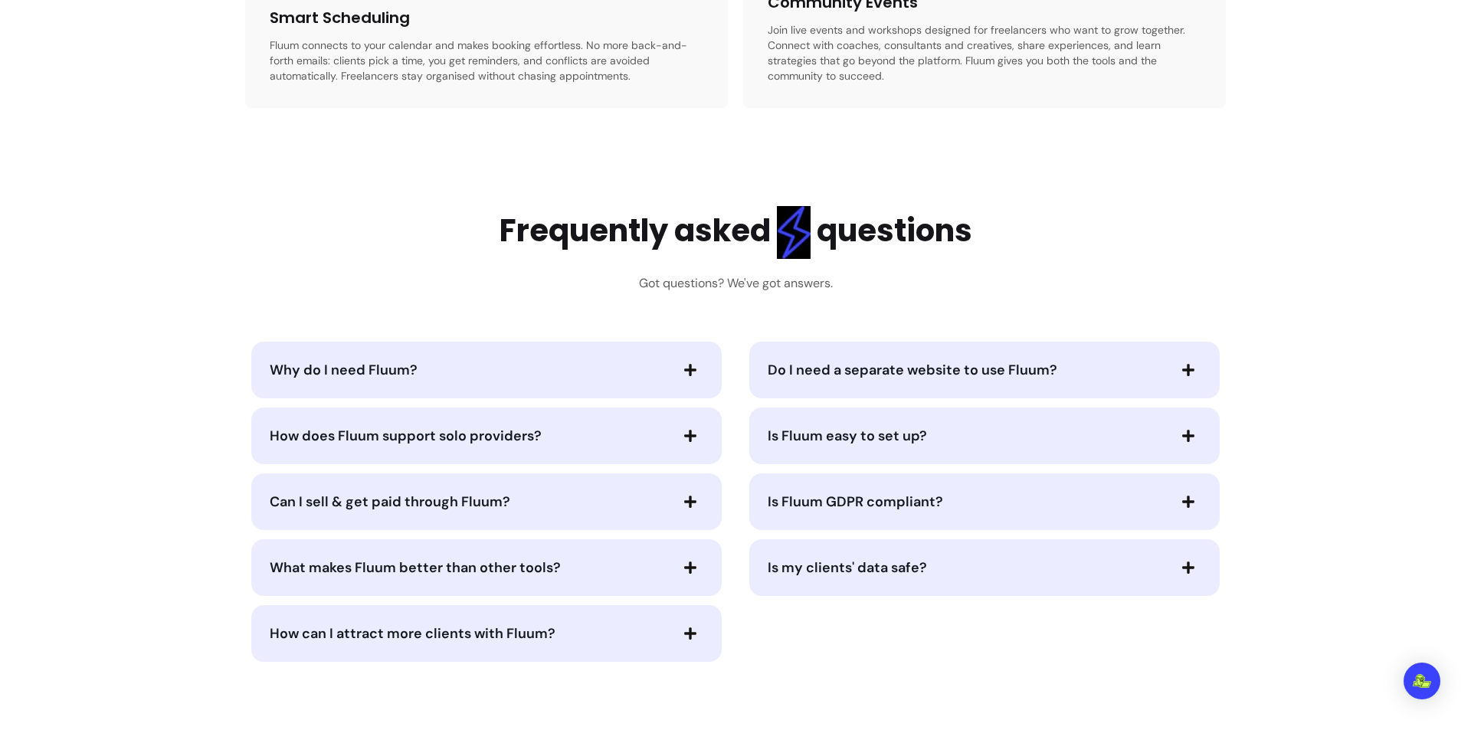
click at [503, 378] on span "Why do I need Fluum?" at bounding box center [469, 369] width 398 height 21
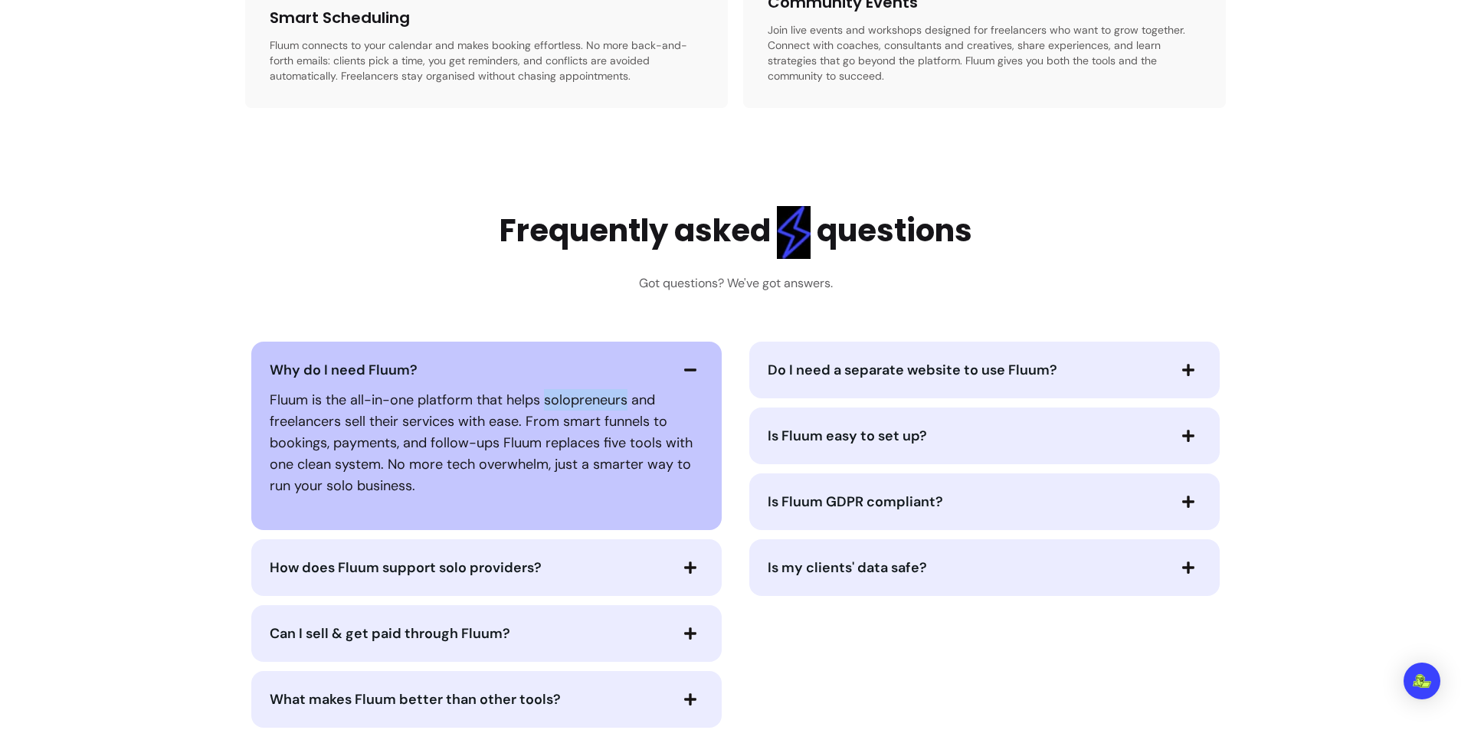
drag, startPoint x: 538, startPoint y: 398, endPoint x: 622, endPoint y: 402, distance: 83.6
click at [622, 402] on p "Fluum is the all-in-one platform that helps solopreneurs and freelancers sell t…" at bounding box center [487, 442] width 434 height 107
copy p "solopreneurs"
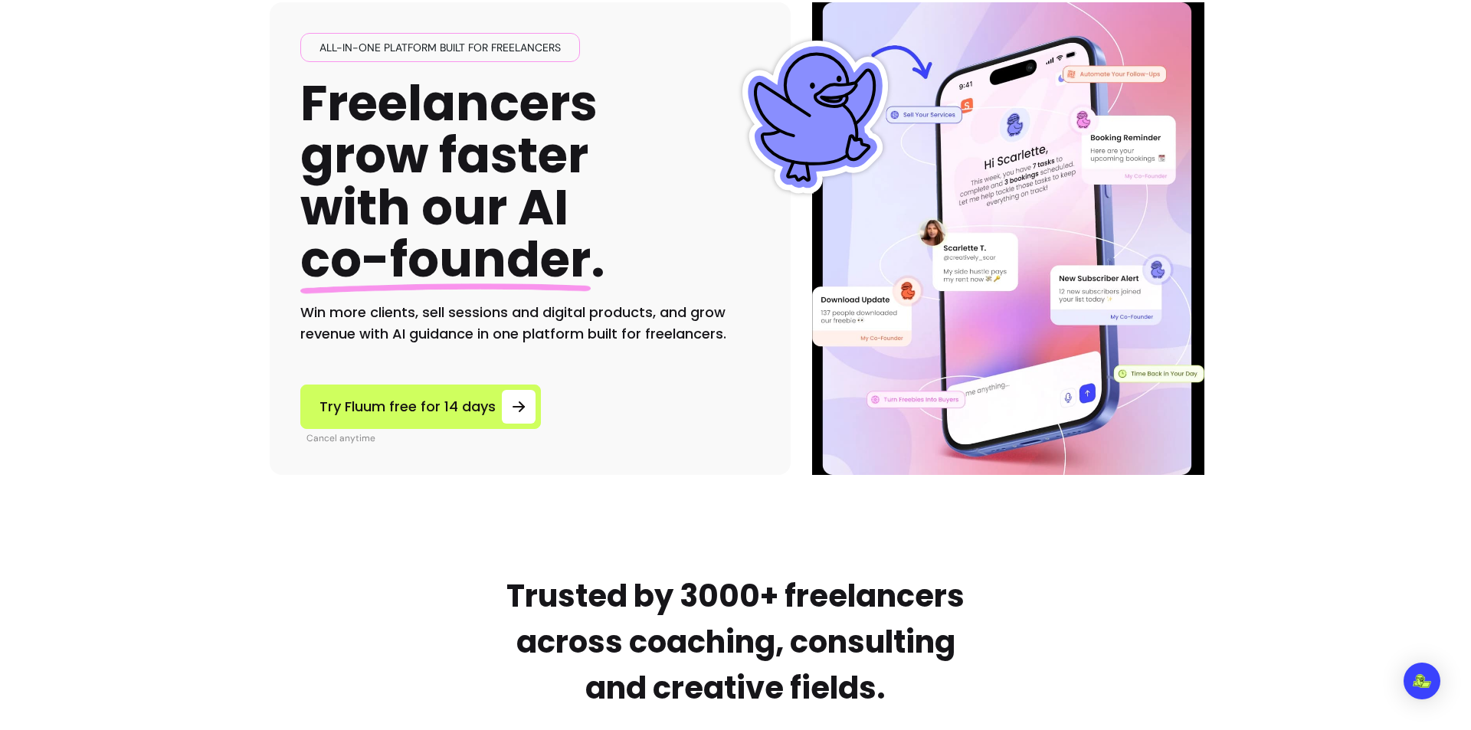
scroll to position [0, 0]
